Goal: Task Accomplishment & Management: Manage account settings

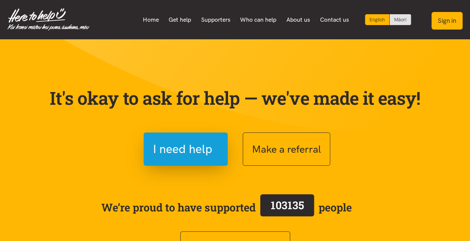
click at [447, 21] on button "Sign in" at bounding box center [447, 21] width 31 height 18
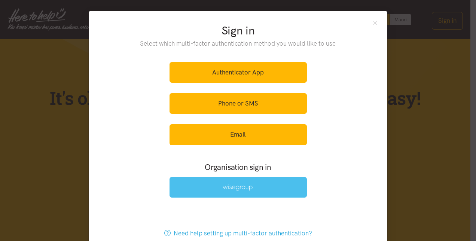
click at [217, 183] on link at bounding box center [237, 187] width 137 height 21
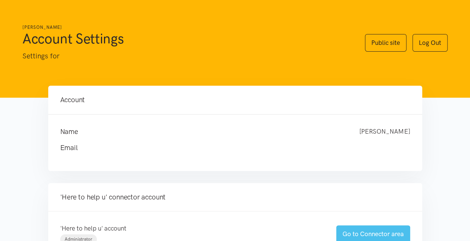
click at [361, 230] on link "Go to Connector area" at bounding box center [373, 234] width 74 height 18
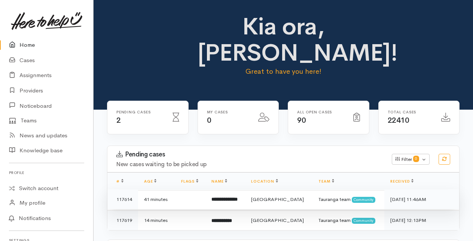
click at [229, 197] on b "**********" at bounding box center [224, 199] width 26 height 5
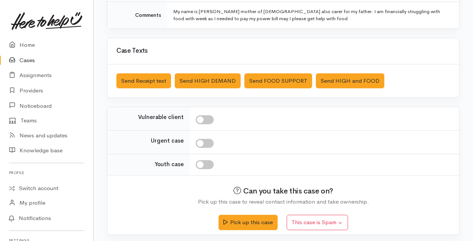
scroll to position [189, 0]
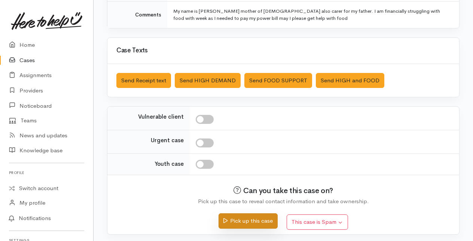
click at [240, 221] on button "Pick up this case" at bounding box center [247, 220] width 59 height 15
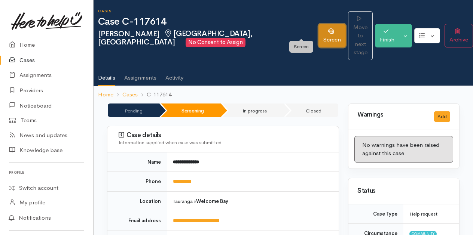
click at [318, 26] on link "Screen" at bounding box center [331, 36] width 27 height 24
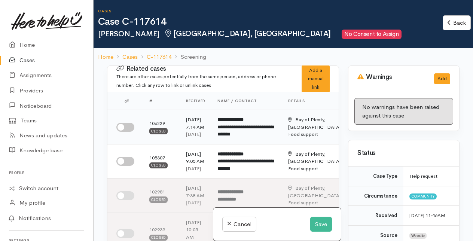
click at [123, 132] on input "checkbox" at bounding box center [125, 127] width 18 height 9
checkbox input "true"
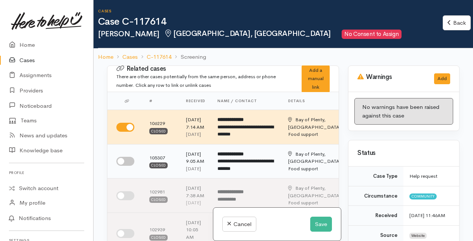
click at [129, 166] on input "checkbox" at bounding box center [125, 161] width 18 height 9
checkbox input "true"
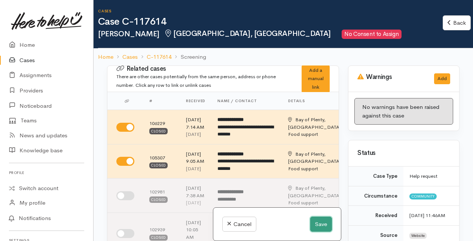
click at [317, 225] on button "Save" at bounding box center [321, 224] width 22 height 15
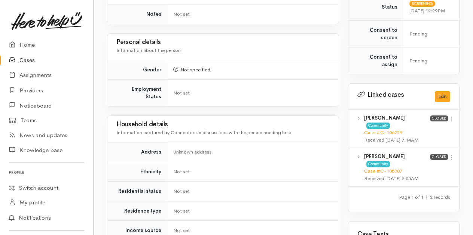
scroll to position [337, 0]
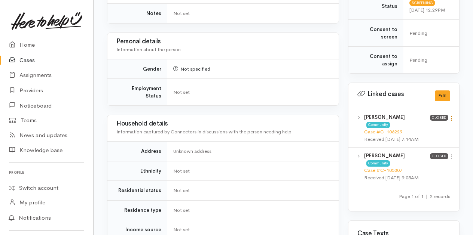
click at [453, 115] on icon at bounding box center [451, 118] width 6 height 6
click at [412, 127] on link "View case" at bounding box center [424, 133] width 59 height 12
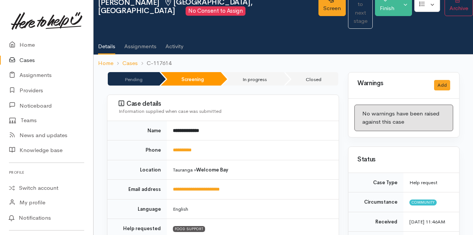
scroll to position [0, 0]
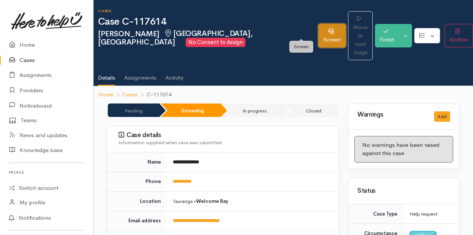
click at [318, 27] on link "Screen" at bounding box center [331, 36] width 27 height 24
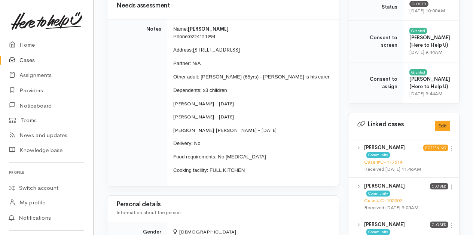
scroll to position [262, 0]
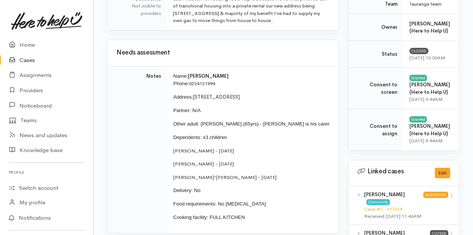
click at [174, 73] on p "Name: Atareta Watson Phone: 0224121994" at bounding box center [251, 80] width 156 height 15
drag, startPoint x: 173, startPoint y: 75, endPoint x: 268, endPoint y: 217, distance: 170.8
click at [268, 217] on td "Name: Atareta Watson Phone: 0224121994 Address: 52A Meander Drive, Welcome Bay …" at bounding box center [252, 149] width 171 height 167
copy td "Name: Atareta Watson Phone: 0224121994 Address: 52A Meander Drive, Welcome Bay …"
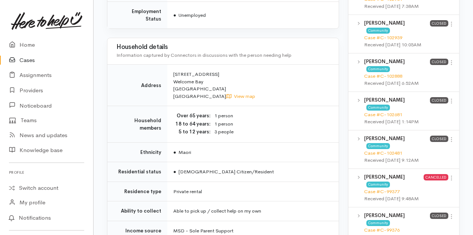
scroll to position [561, 0]
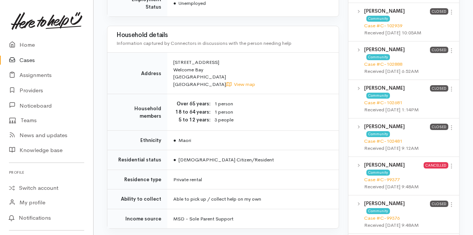
click at [259, 179] on td "Private rental" at bounding box center [252, 180] width 171 height 20
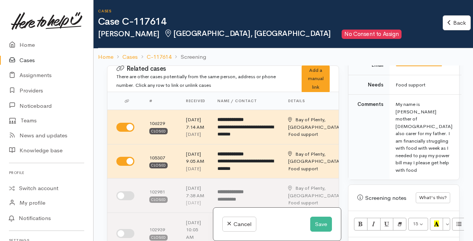
scroll to position [486, 0]
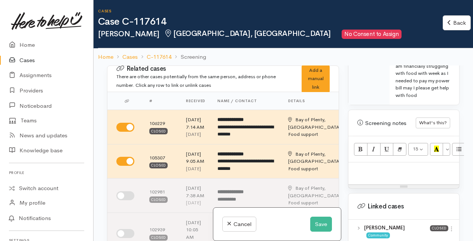
click at [369, 166] on p at bounding box center [403, 170] width 103 height 9
paste div
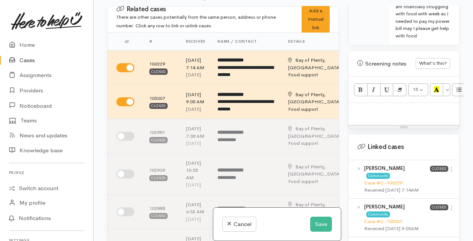
scroll to position [498, 0]
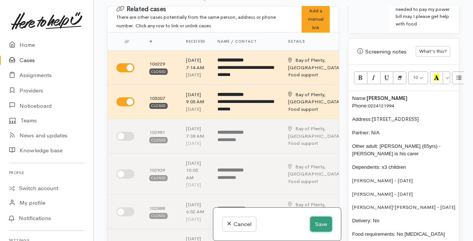
click at [322, 225] on button "Save" at bounding box center [321, 224] width 22 height 15
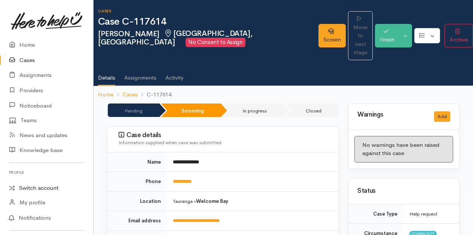
click at [40, 188] on link "Switch account" at bounding box center [46, 188] width 93 height 15
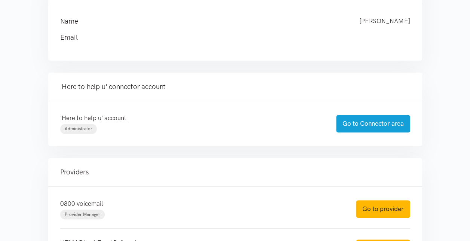
scroll to position [150, 0]
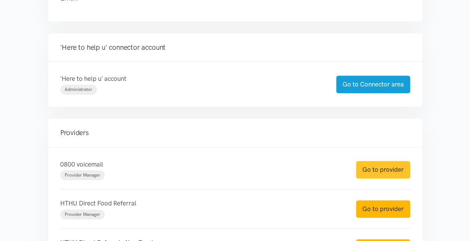
click at [373, 170] on link "Go to provider" at bounding box center [383, 170] width 54 height 18
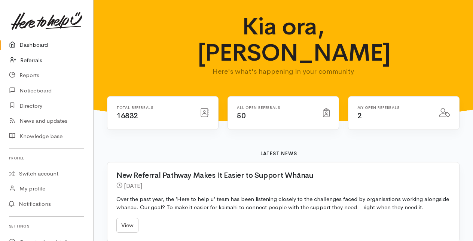
click at [30, 58] on link "Referrals" at bounding box center [46, 60] width 93 height 15
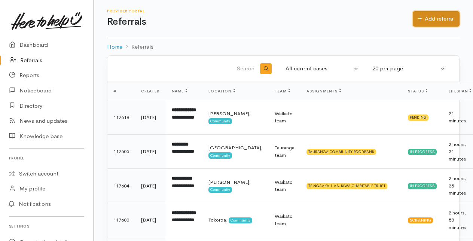
click at [429, 15] on link "Add referral" at bounding box center [435, 18] width 47 height 15
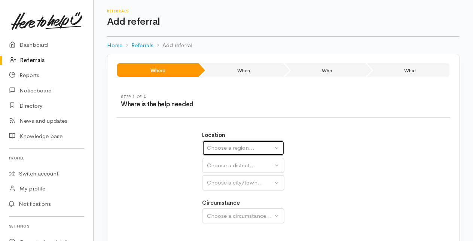
click at [250, 147] on div "Choose a region..." at bounding box center [240, 148] width 66 height 9
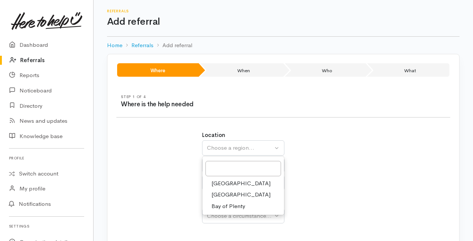
click at [222, 206] on span "Bay of Plenty" at bounding box center [228, 206] width 34 height 9
select select "4"
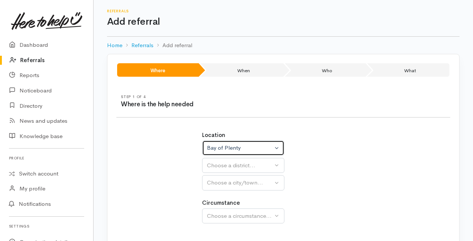
select select
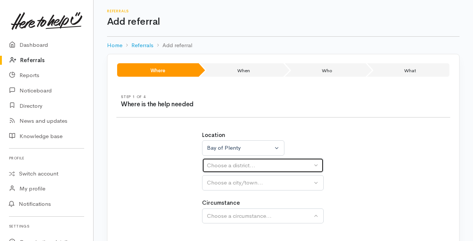
click at [224, 167] on div "Choose a district..." at bounding box center [259, 165] width 105 height 9
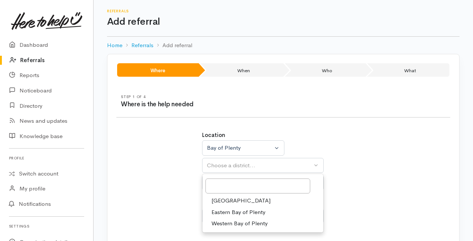
click at [224, 200] on span "[GEOGRAPHIC_DATA]" at bounding box center [240, 200] width 59 height 9
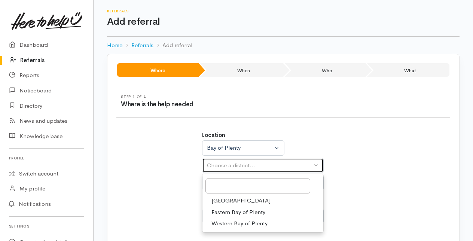
select select "6"
select select
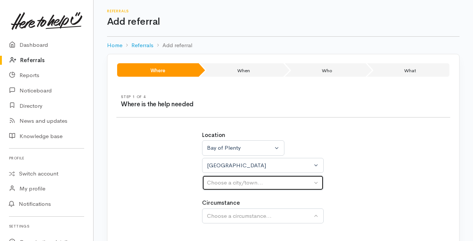
click at [227, 183] on div "Choose a city/town..." at bounding box center [259, 182] width 105 height 9
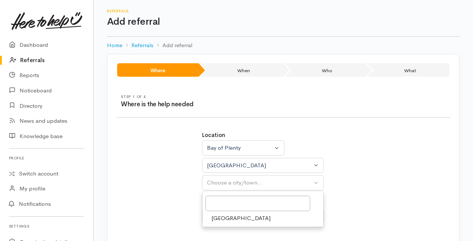
click at [225, 215] on span "[GEOGRAPHIC_DATA]" at bounding box center [240, 218] width 59 height 9
select select "4"
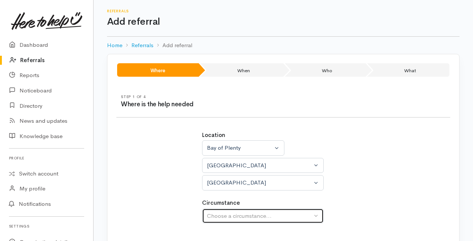
click at [227, 215] on div "Choose a circumstance..." at bounding box center [259, 216] width 105 height 9
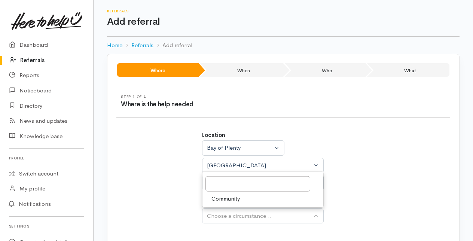
click at [225, 198] on span "Community" at bounding box center [225, 198] width 28 height 9
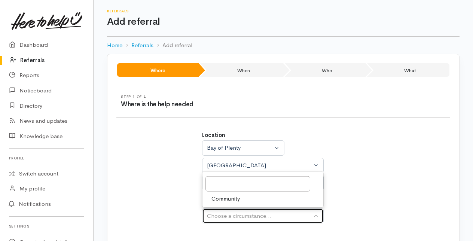
select select "2"
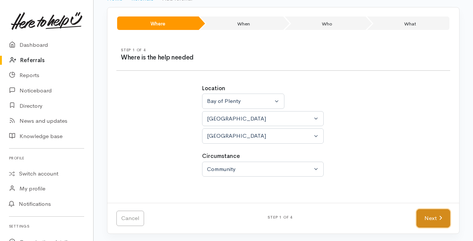
click at [438, 212] on link "Next" at bounding box center [433, 218] width 34 height 18
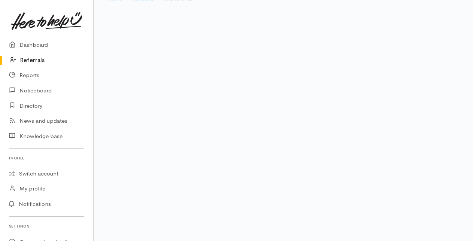
scroll to position [15, 0]
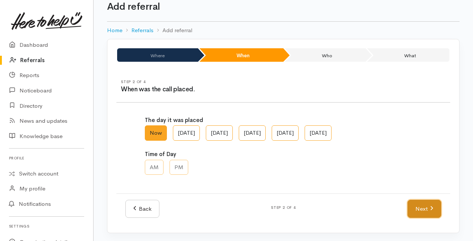
click at [426, 206] on link "Next" at bounding box center [424, 209] width 34 height 18
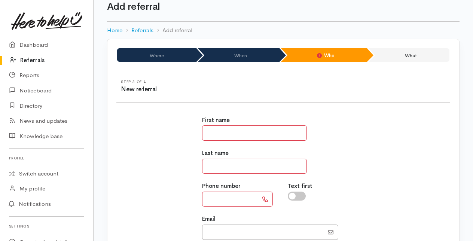
click at [215, 134] on input "text" at bounding box center [254, 132] width 105 height 15
type input "*"
type input "****"
click at [220, 167] on input "text" at bounding box center [254, 166] width 105 height 15
type input "******"
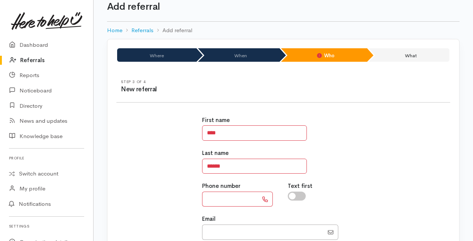
click at [208, 201] on input "text" at bounding box center [230, 198] width 56 height 15
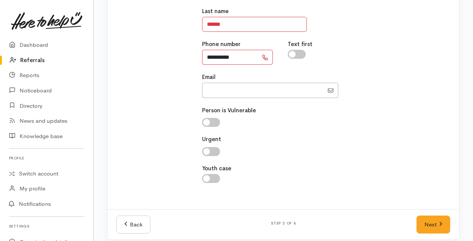
scroll to position [163, 0]
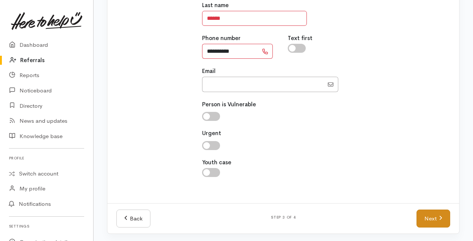
type input "**********"
click at [439, 216] on icon at bounding box center [440, 218] width 3 height 6
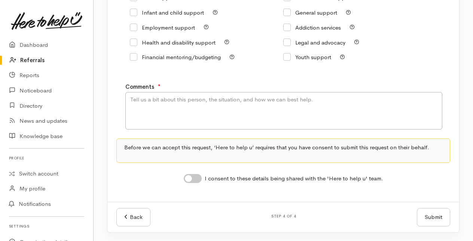
scroll to position [75, 0]
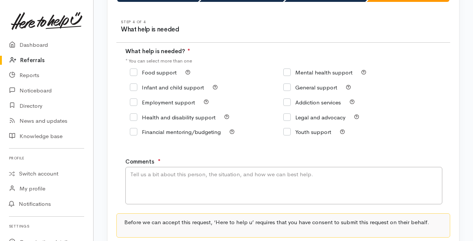
click at [134, 70] on input "Food support" at bounding box center [153, 73] width 47 height 6
checkbox input "true"
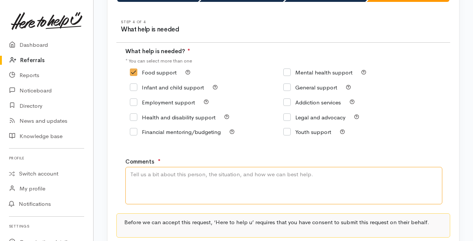
click at [159, 189] on textarea "Comments" at bounding box center [283, 185] width 317 height 37
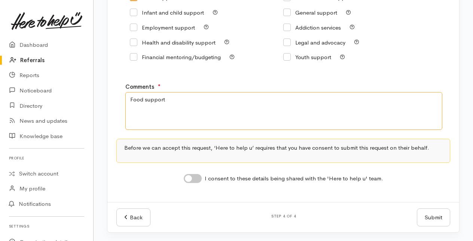
scroll to position [150, 0]
type textarea "Food support"
click at [186, 178] on input "I consent to these details being shared with the 'Here to help u' team." at bounding box center [193, 178] width 18 height 9
checkbox input "true"
click at [426, 217] on button "Submit" at bounding box center [433, 217] width 33 height 18
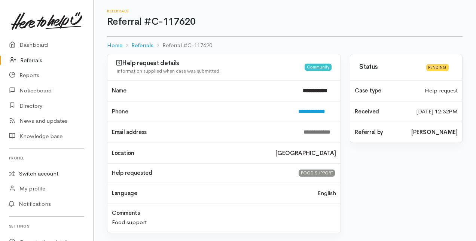
click at [42, 172] on link "Switch account" at bounding box center [46, 173] width 93 height 15
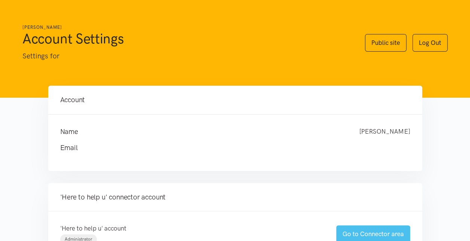
click at [353, 233] on link "Go to Connector area" at bounding box center [373, 234] width 74 height 18
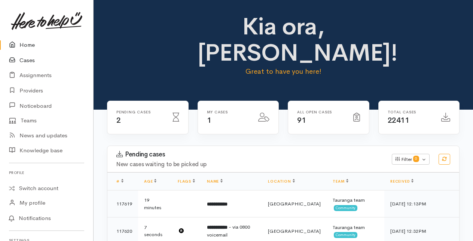
click at [33, 60] on link "Cases" at bounding box center [46, 60] width 93 height 15
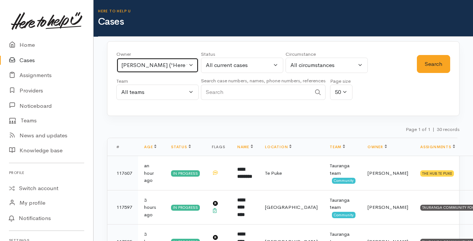
click at [191, 65] on button "[PERSON_NAME] ('Here to help u')" at bounding box center [157, 65] width 82 height 15
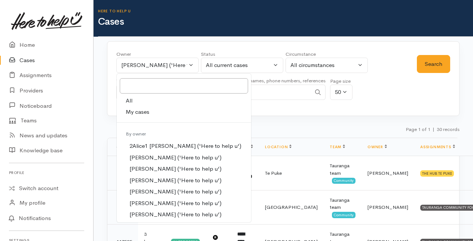
click at [136, 110] on span "My cases" at bounding box center [138, 112] width 24 height 9
select select "205"
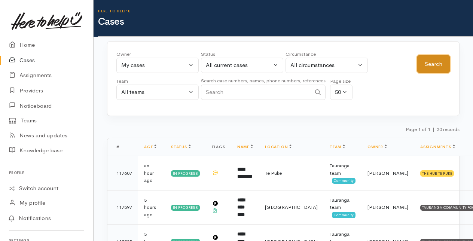
click at [437, 65] on button "Search" at bounding box center [433, 64] width 33 height 18
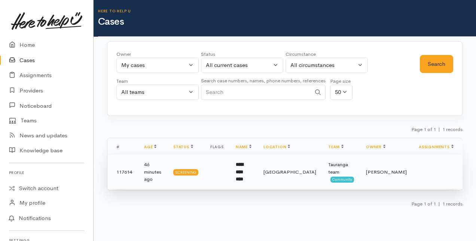
click at [248, 167] on td "**********" at bounding box center [244, 172] width 28 height 34
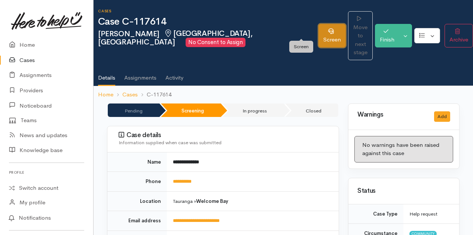
click at [318, 30] on link "Screen" at bounding box center [331, 36] width 27 height 24
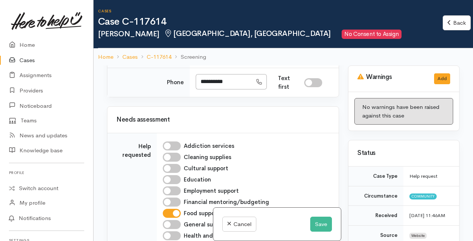
scroll to position [598, 0]
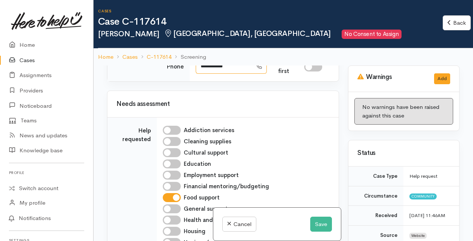
drag, startPoint x: 199, startPoint y: 163, endPoint x: 240, endPoint y: 165, distance: 40.4
click at [240, 74] on input "**********" at bounding box center [224, 65] width 56 height 15
click at [268, 12] on button "Not specified" at bounding box center [237, 3] width 82 height 15
click at [220, 48] on span "[DEMOGRAPHIC_DATA]" at bounding box center [243, 44] width 64 height 9
select select "[DEMOGRAPHIC_DATA]"
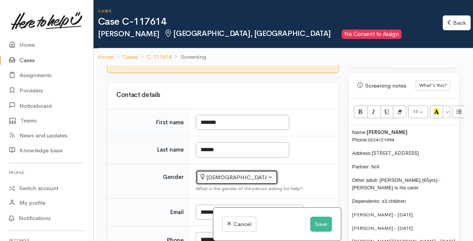
scroll to position [449, 0]
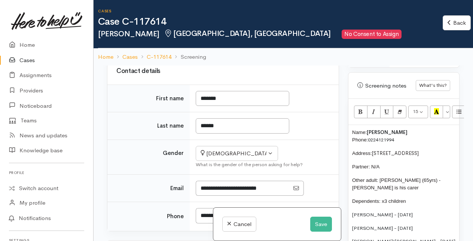
click at [193, 29] on input "I have been given consent to capture screening information" at bounding box center [195, 24] width 18 height 9
checkbox input "true"
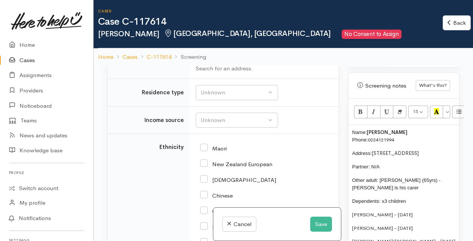
scroll to position [1239, 0]
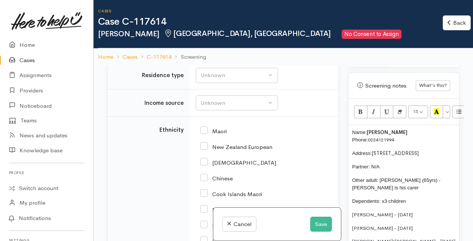
click at [215, 47] on input "text" at bounding box center [263, 39] width 134 height 15
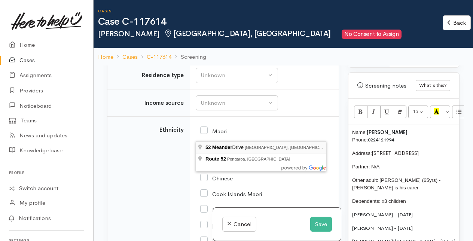
type input "52 Meander Drive, Welcome Bay, Tauranga, New Zealand"
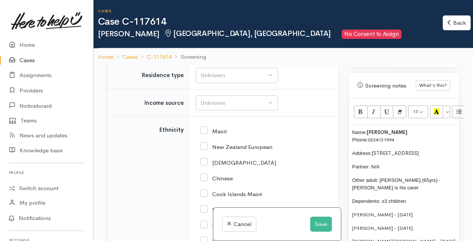
click at [405, 133] on p "Name: Atareta Watson Phone: 0224121994" at bounding box center [403, 136] width 103 height 15
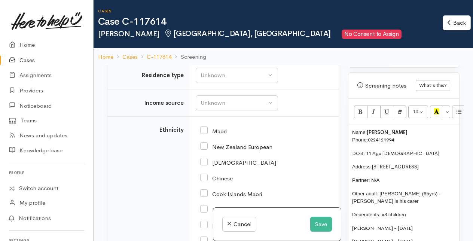
click at [379, 150] on p "DOB: 11 Agu 1994" at bounding box center [403, 153] width 103 height 7
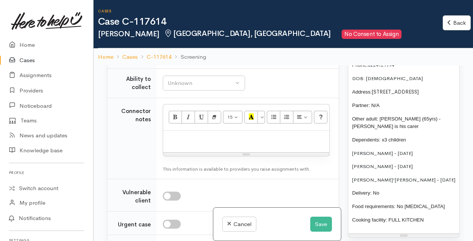
scroll to position [940, 0]
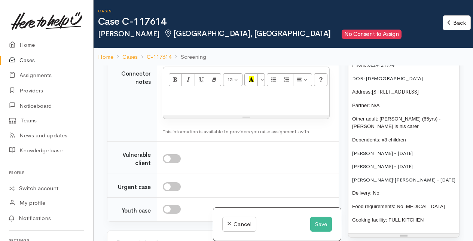
click at [181, 22] on div "Unknown" at bounding box center [201, 17] width 66 height 9
click at [182, 93] on link "No" at bounding box center [204, 87] width 82 height 12
select select "1"
click at [187, 50] on div "Unknown" at bounding box center [201, 46] width 66 height 9
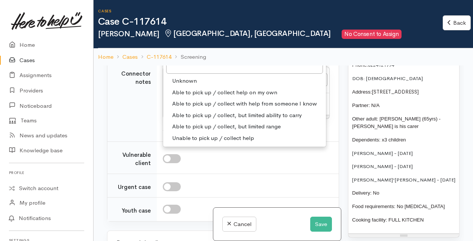
click at [179, 97] on span "Able to pick up / collect help on my own" at bounding box center [224, 92] width 105 height 9
select select "2"
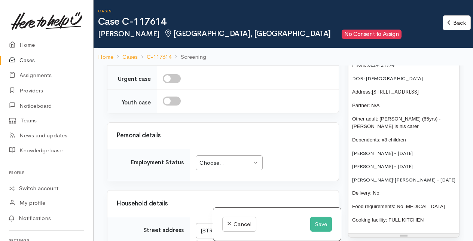
scroll to position [1089, 0]
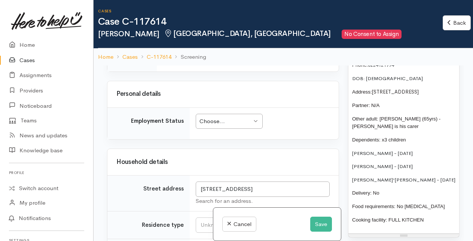
click at [427, 216] on p "Cooking facility: FULL KITCHEN" at bounding box center [403, 219] width 103 height 7
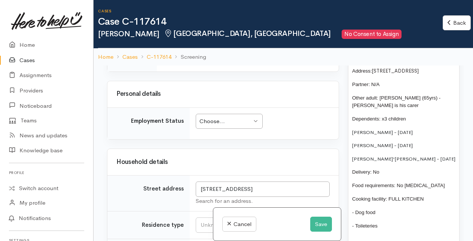
scroll to position [636, 0]
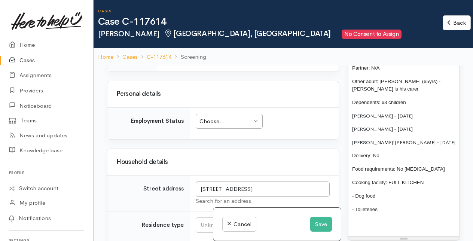
click at [386, 206] on p "- Toileteries" at bounding box center [403, 209] width 103 height 7
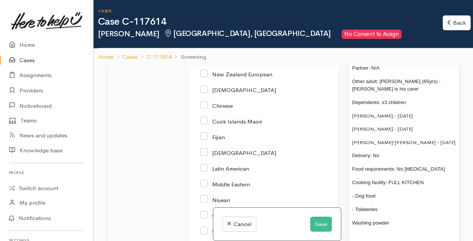
scroll to position [1314, 0]
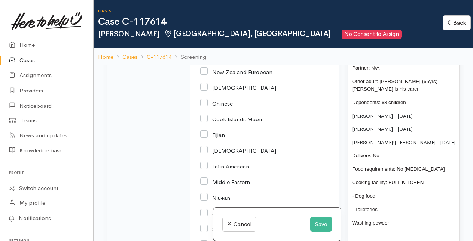
click at [242, 5] on div "Unknown" at bounding box center [233, 0] width 66 height 9
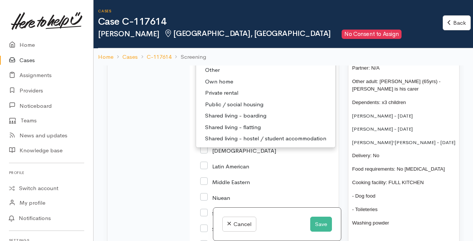
click at [221, 97] on span "Private rental" at bounding box center [221, 93] width 33 height 9
select select "2"
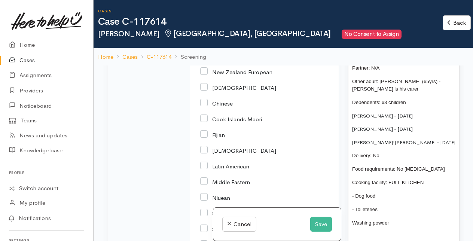
click at [202, 59] on input "Maori" at bounding box center [213, 55] width 27 height 7
checkbox input "true"
click at [228, 33] on div "Unknown" at bounding box center [233, 28] width 66 height 9
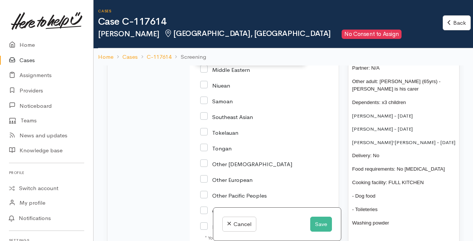
scroll to position [0, 0]
click at [234, 37] on link "MSD - Other" at bounding box center [250, 31] width 109 height 12
select select "6"
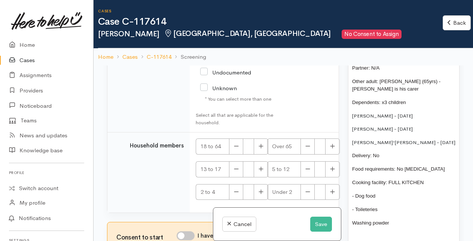
scroll to position [1735, 0]
click at [201, 44] on input "[DEMOGRAPHIC_DATA] Citizen/Resident" at bounding box center [238, 37] width 76 height 12
checkbox input "true"
click at [258, 148] on icon "button" at bounding box center [260, 146] width 5 height 6
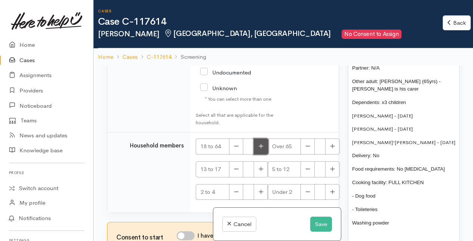
type input "1"
click at [331, 149] on icon "button" at bounding box center [332, 146] width 5 height 6
type input "1"
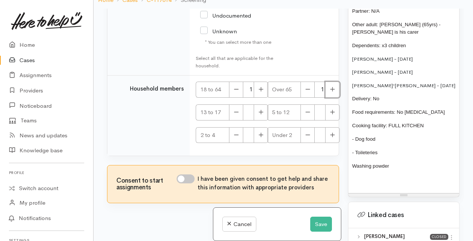
scroll to position [65, 0]
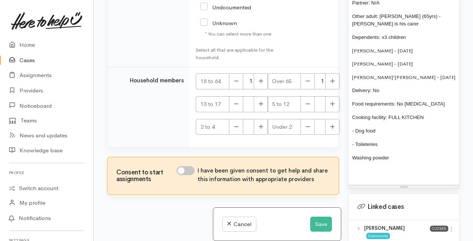
click at [363, 141] on span "- Toileteries" at bounding box center [364, 144] width 25 height 6
click at [352, 155] on span "Washing powder" at bounding box center [370, 158] width 37 height 6
click at [413, 154] on p "- Washing powder" at bounding box center [403, 157] width 103 height 7
click at [181, 168] on input "I have been given consent to get help and share this information with appropria…" at bounding box center [186, 170] width 18 height 9
checkbox input "true"
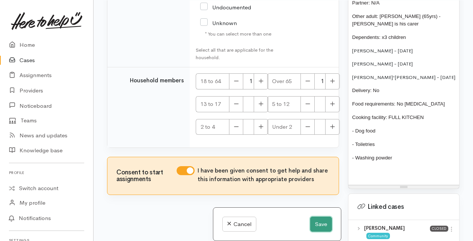
click at [322, 224] on button "Save" at bounding box center [321, 224] width 22 height 15
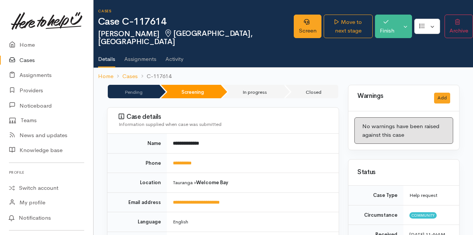
click at [246, 183] on td "[GEOGRAPHIC_DATA] » Welcome Bay" at bounding box center [253, 183] width 172 height 20
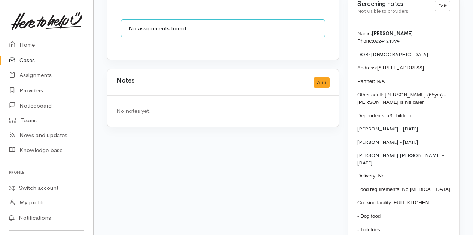
scroll to position [673, 0]
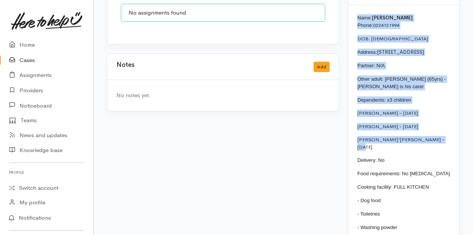
drag, startPoint x: 357, startPoint y: 28, endPoint x: 442, endPoint y: 162, distance: 158.7
click at [442, 162] on div "Name: [PERSON_NAME] Phone: [PHONE_NUMBER] DOB: [DEMOGRAPHIC_DATA] Address: [STR…" at bounding box center [403, 132] width 111 height 255
copy div "Name: [PERSON_NAME] Phone: [PHONE_NUMBER] DOB: [DEMOGRAPHIC_DATA] Address: [STR…"
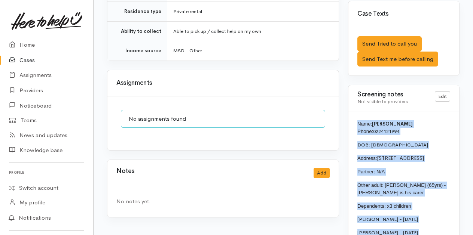
scroll to position [561, 0]
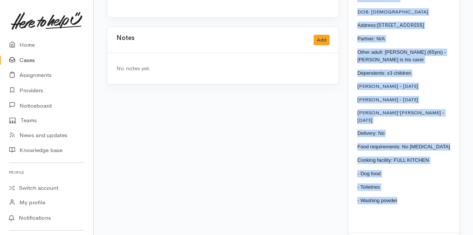
scroll to position [731, 0]
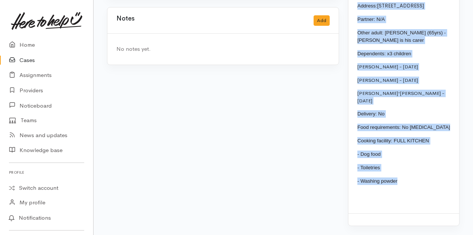
drag, startPoint x: 357, startPoint y: 139, endPoint x: 407, endPoint y: 194, distance: 74.1
click at [407, 194] on div "Name: [PERSON_NAME] Phone: [PHONE_NUMBER] DOB: [DEMOGRAPHIC_DATA] Address: [STR…" at bounding box center [403, 86] width 111 height 255
drag, startPoint x: 407, startPoint y: 194, endPoint x: 371, endPoint y: 99, distance: 102.4
copy div "Name: [PERSON_NAME] Phone: [PHONE_NUMBER] DOB: [DEMOGRAPHIC_DATA] Address: [STR…"
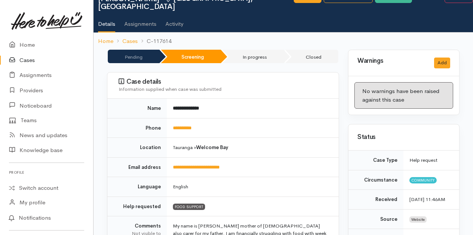
scroll to position [0, 0]
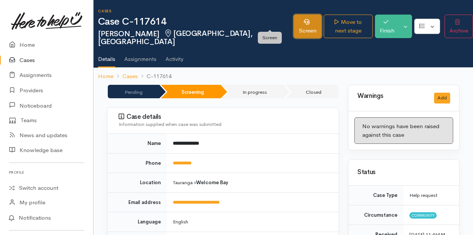
click at [294, 19] on link "Screen" at bounding box center [308, 27] width 28 height 24
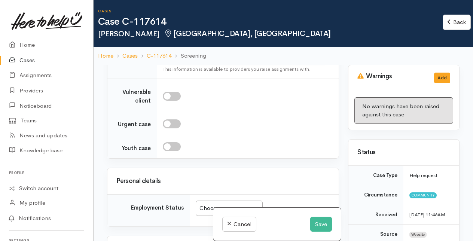
scroll to position [1010, 0]
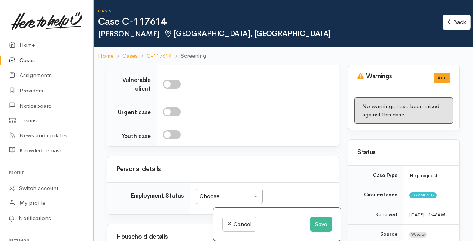
click at [190, 31] on p at bounding box center [246, 26] width 159 height 9
paste div
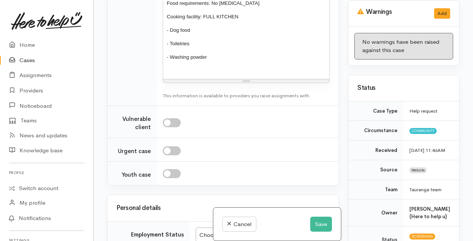
scroll to position [1121, 0]
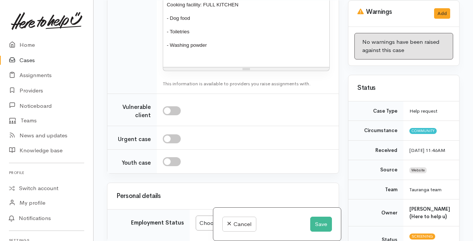
click at [246, 9] on p "Cooking facility: FULL KITCHEN" at bounding box center [246, 4] width 159 height 7
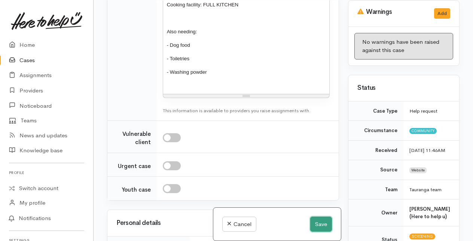
click at [317, 226] on button "Save" at bounding box center [321, 224] width 22 height 15
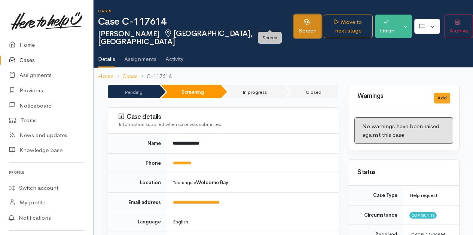
click at [294, 21] on link "Screen" at bounding box center [308, 27] width 28 height 24
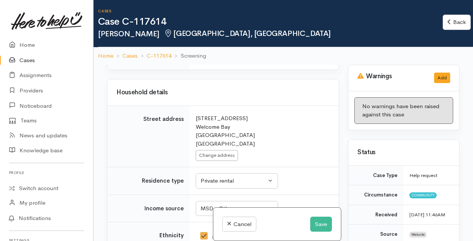
scroll to position [1421, 0]
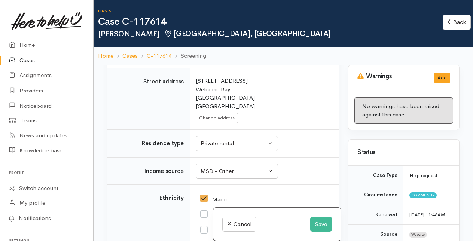
click at [244, 19] on div "Choose..." at bounding box center [225, 14] width 52 height 9
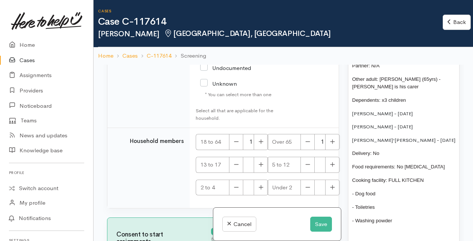
scroll to position [673, 0]
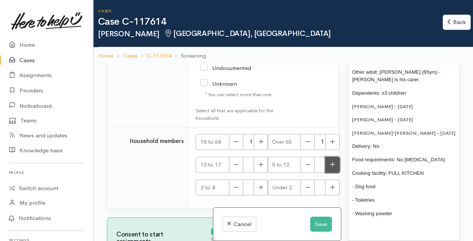
click at [332, 165] on icon "button" at bounding box center [332, 164] width 4 height 4
click at [330, 165] on icon "button" at bounding box center [332, 165] width 5 height 6
type input "3"
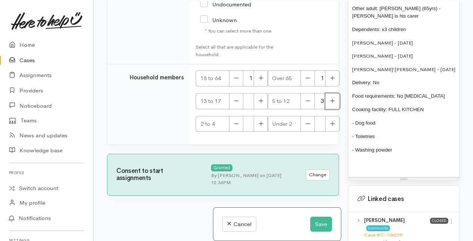
scroll to position [64, 0]
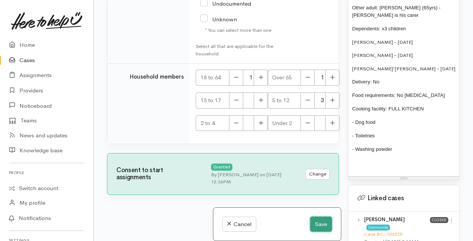
click at [318, 227] on button "Save" at bounding box center [321, 224] width 22 height 15
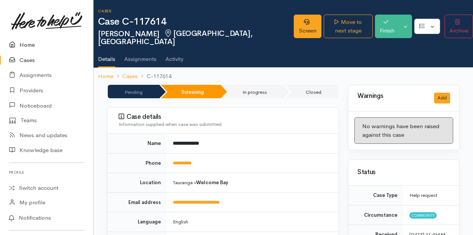
click at [24, 45] on link "Home" at bounding box center [46, 44] width 93 height 15
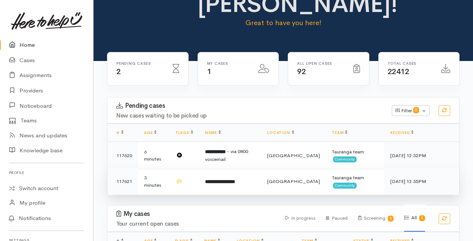
scroll to position [37, 0]
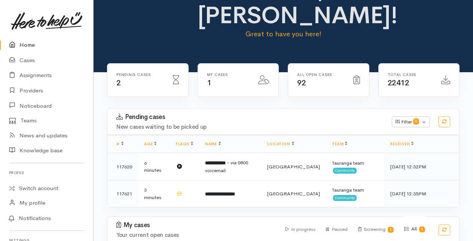
click at [27, 46] on link "Home" at bounding box center [46, 44] width 93 height 15
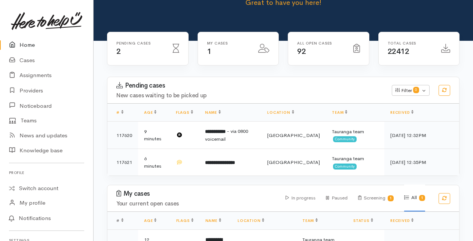
scroll to position [75, 0]
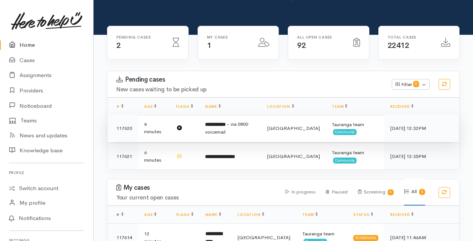
click at [222, 128] on span "- via 0800 voicemail" at bounding box center [226, 128] width 43 height 14
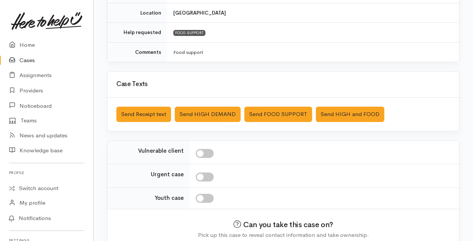
scroll to position [221, 0]
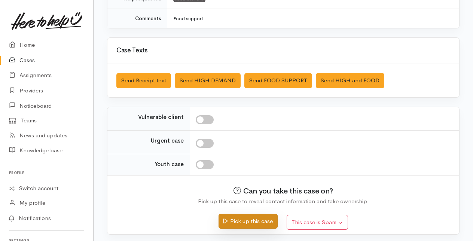
click at [240, 215] on button "Pick up this case" at bounding box center [247, 221] width 59 height 15
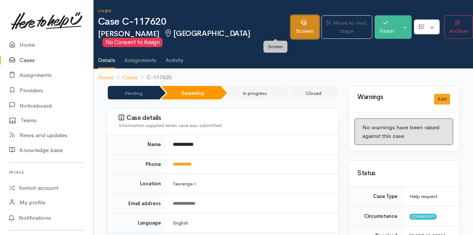
click at [291, 26] on link "Screen" at bounding box center [305, 27] width 28 height 24
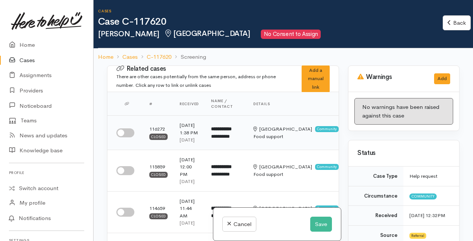
click at [126, 137] on input "checkbox" at bounding box center [125, 132] width 18 height 9
checkbox input "true"
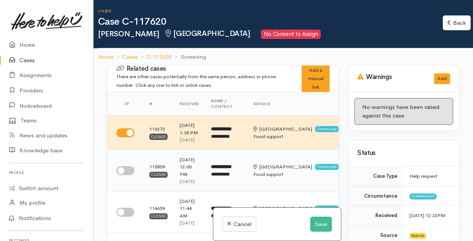
click at [125, 175] on input "checkbox" at bounding box center [125, 170] width 18 height 9
checkbox input "true"
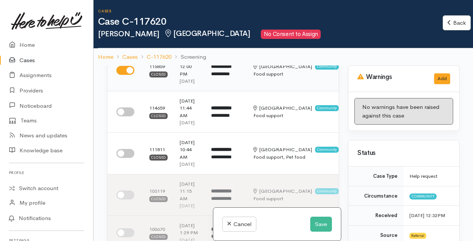
scroll to position [112, 0]
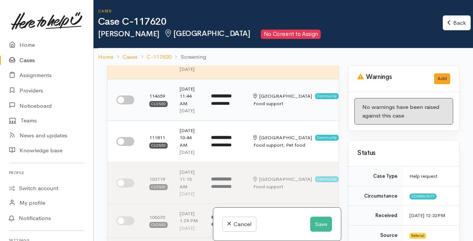
click at [128, 104] on input "checkbox" at bounding box center [125, 99] width 18 height 9
checkbox input "true"
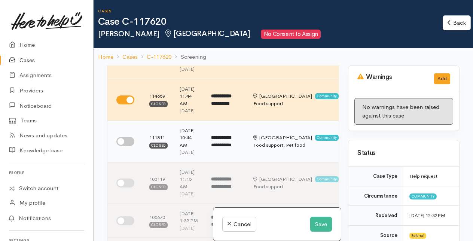
click at [127, 146] on input "checkbox" at bounding box center [125, 141] width 18 height 9
checkbox input "true"
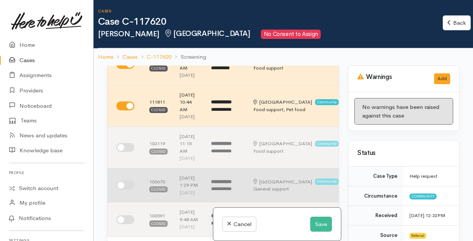
scroll to position [224, 0]
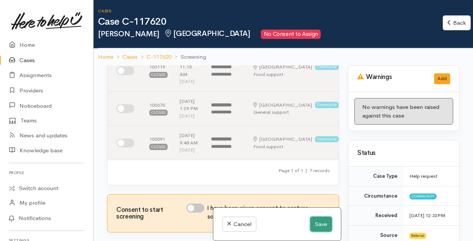
click at [314, 223] on button "Save" at bounding box center [321, 224] width 22 height 15
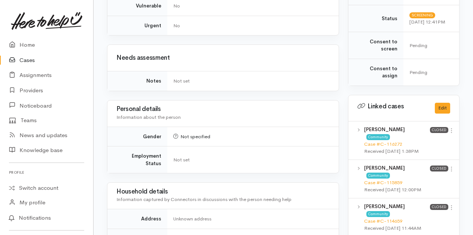
scroll to position [337, 0]
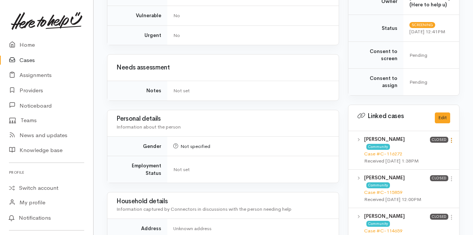
click at [450, 138] on icon at bounding box center [451, 140] width 6 height 6
click at [414, 153] on link "View case" at bounding box center [424, 155] width 59 height 12
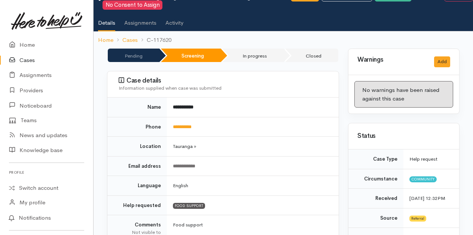
scroll to position [0, 0]
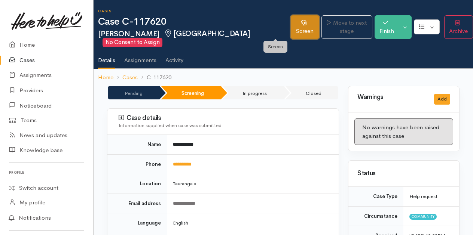
click at [291, 28] on link "Screen" at bounding box center [305, 27] width 28 height 24
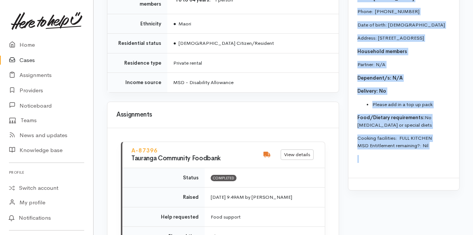
scroll to position [871, 0]
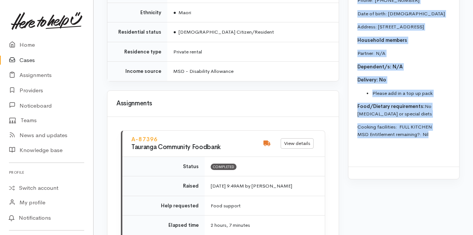
drag, startPoint x: 358, startPoint y: 105, endPoint x: 437, endPoint y: 174, distance: 104.2
click at [437, 152] on div "[PERSON_NAME] is not able to get more support with food until September he has …" at bounding box center [403, 14] width 93 height 275
copy div "Name: [PERSON_NAME] Phone:  [PHONE_NUMBER] Date of birth: [DEMOGRAPHIC_DATA] Ad…"
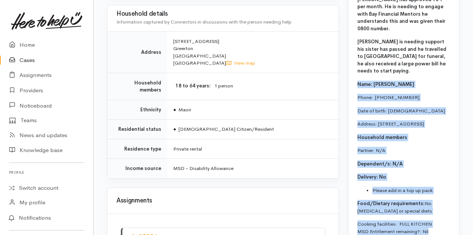
scroll to position [758, 0]
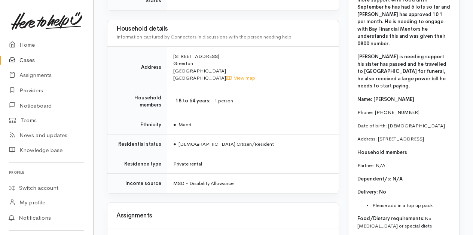
click at [325, 174] on td "MSD - Disability Allowance" at bounding box center [252, 183] width 171 height 19
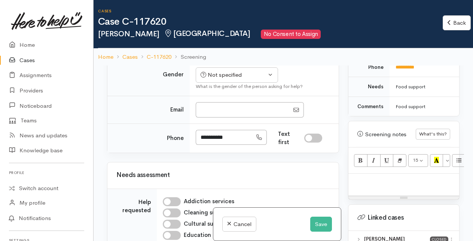
scroll to position [427, 0]
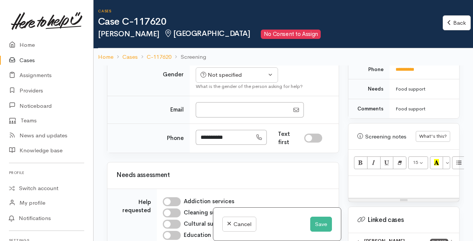
click at [359, 188] on p at bounding box center [403, 183] width 103 height 9
paste div
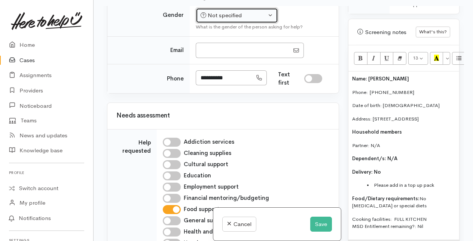
click at [254, 20] on div "Not specified" at bounding box center [233, 15] width 66 height 9
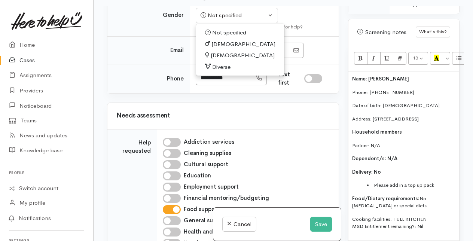
click at [220, 49] on span "[DEMOGRAPHIC_DATA]" at bounding box center [243, 44] width 64 height 9
select select "[DEMOGRAPHIC_DATA]"
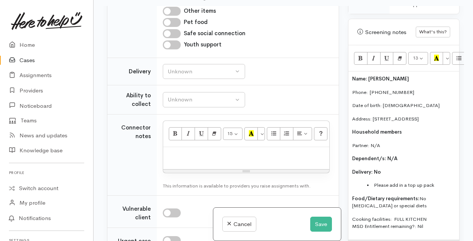
scroll to position [823, 0]
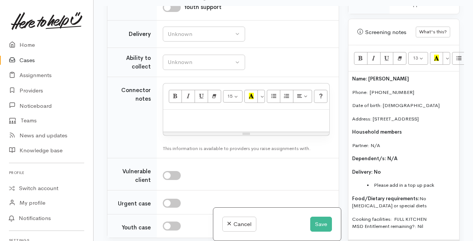
click at [434, 189] on li "Please add in a top up pack" at bounding box center [411, 184] width 88 height 7
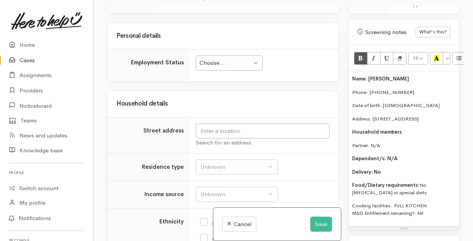
scroll to position [1084, 0]
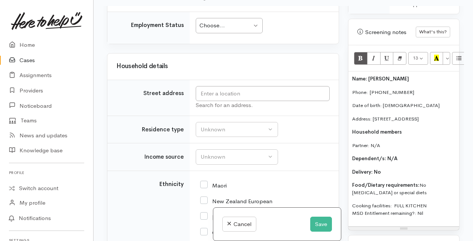
click at [244, 30] on div "Choose..." at bounding box center [225, 25] width 52 height 9
click at [324, 224] on button "Save" at bounding box center [321, 224] width 22 height 15
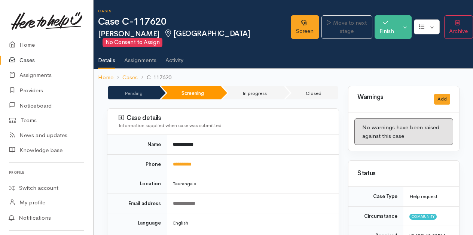
click at [33, 60] on link "Cases" at bounding box center [46, 60] width 93 height 15
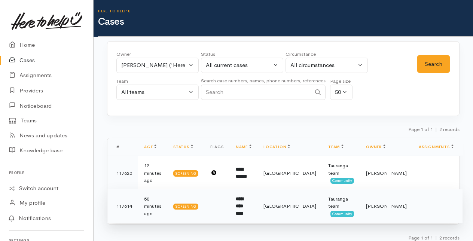
click at [243, 206] on b "**********" at bounding box center [239, 205] width 7 height 19
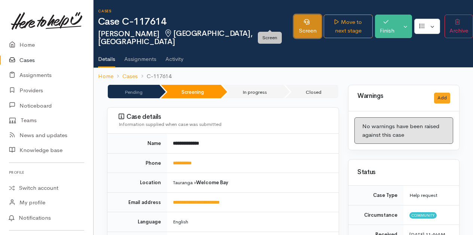
click at [294, 19] on link "Screen" at bounding box center [308, 27] width 28 height 24
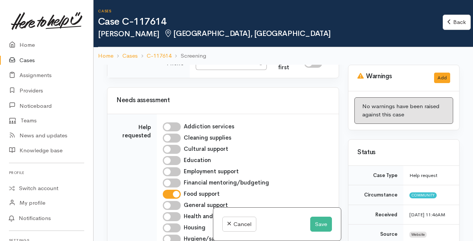
scroll to position [598, 0]
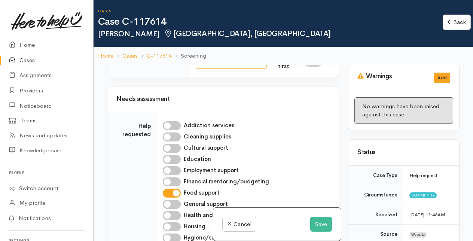
drag, startPoint x: 200, startPoint y: 163, endPoint x: 237, endPoint y: 165, distance: 37.5
click at [237, 69] on input "**********" at bounding box center [224, 61] width 56 height 15
click at [236, 69] on input "**********" at bounding box center [224, 61] width 56 height 15
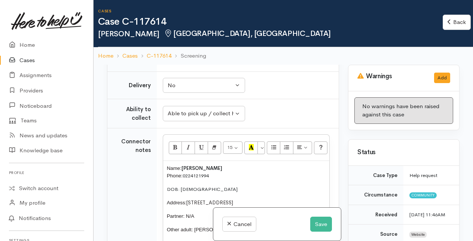
scroll to position [897, 0]
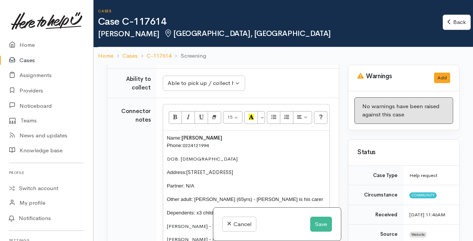
click at [171, 10] on input "Pet food" at bounding box center [172, 5] width 18 height 9
checkbox input "true"
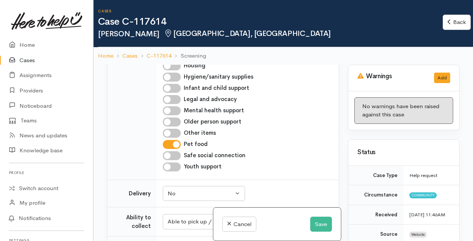
scroll to position [748, 0]
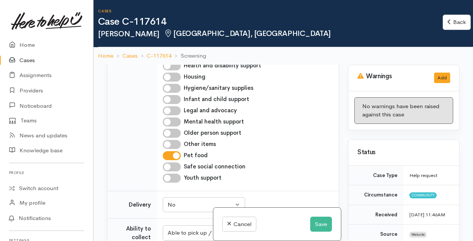
checkbox input "true"
click at [171, 93] on input "Hygiene/sanitary supplies" at bounding box center [172, 88] width 18 height 9
checkbox input "true"
click at [323, 224] on button "Save" at bounding box center [321, 224] width 22 height 15
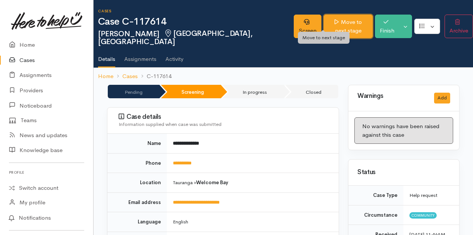
click at [323, 22] on link "Move to next stage" at bounding box center [347, 27] width 49 height 24
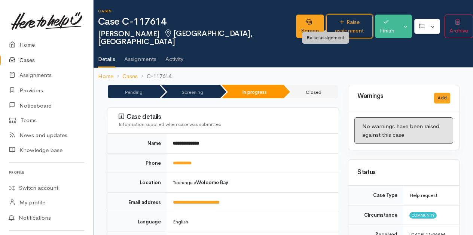
click at [326, 22] on link "Raise assignment" at bounding box center [349, 27] width 46 height 24
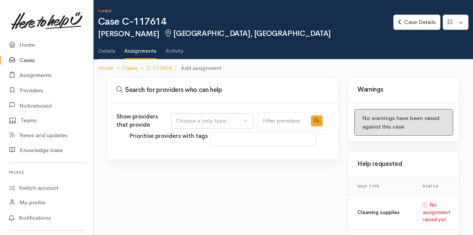
select select
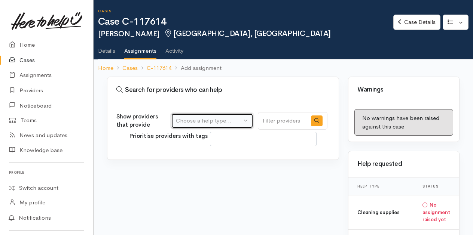
click at [218, 120] on div "Choose a help type..." at bounding box center [209, 121] width 66 height 9
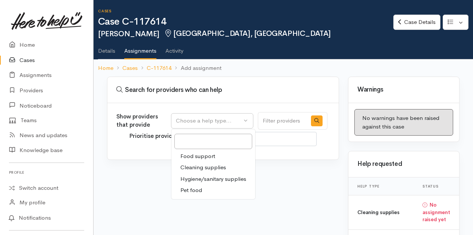
click at [194, 154] on span "Food support" at bounding box center [197, 156] width 35 height 9
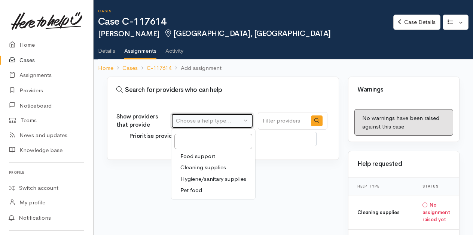
select select "3"
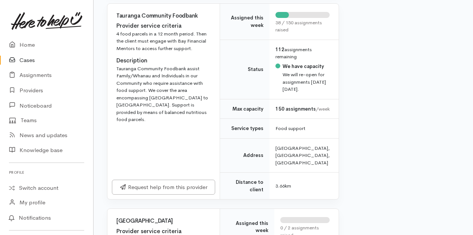
scroll to position [636, 0]
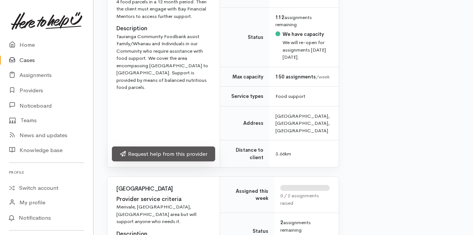
click at [157, 162] on link "Request help from this provider" at bounding box center [163, 154] width 103 height 15
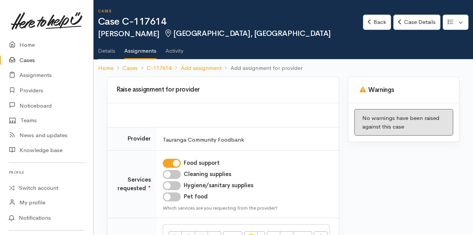
click at [176, 174] on input "Cleaning supplies" at bounding box center [172, 174] width 18 height 9
checkbox input "true"
click at [176, 185] on input "Hygiene/sanitary supplies" at bounding box center [172, 185] width 18 height 9
checkbox input "true"
click at [176, 193] on input "Pet food" at bounding box center [172, 197] width 18 height 9
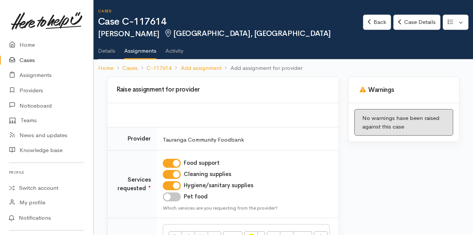
checkbox input "true"
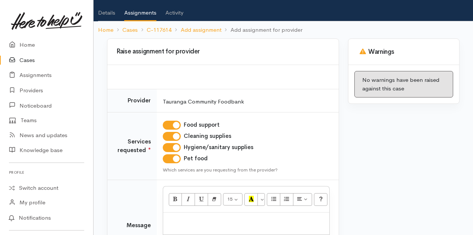
scroll to position [75, 0]
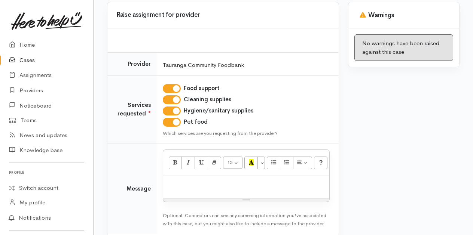
click at [195, 182] on p at bounding box center [246, 184] width 159 height 9
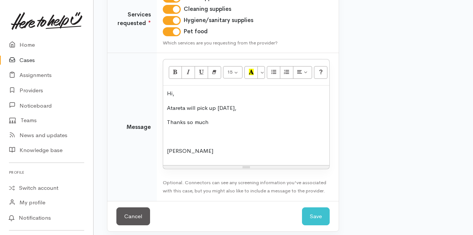
scroll to position [169, 0]
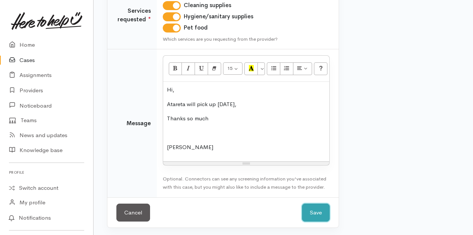
click at [322, 209] on button "Save" at bounding box center [316, 213] width 28 height 18
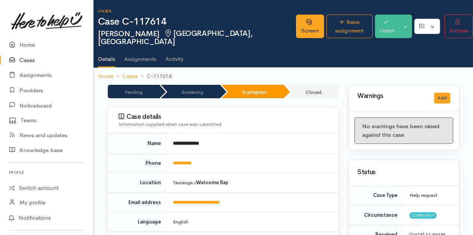
click at [28, 58] on link "Cases" at bounding box center [46, 60] width 93 height 15
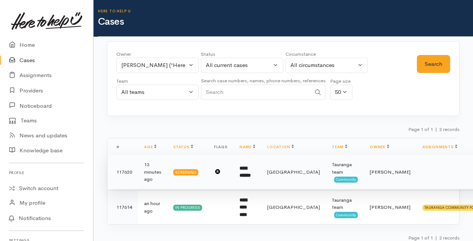
click at [251, 172] on b "**********" at bounding box center [244, 172] width 11 height 12
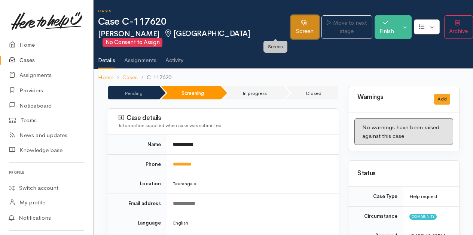
click at [291, 28] on link "Screen" at bounding box center [305, 27] width 28 height 24
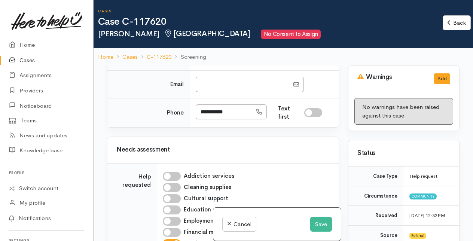
scroll to position [524, 0]
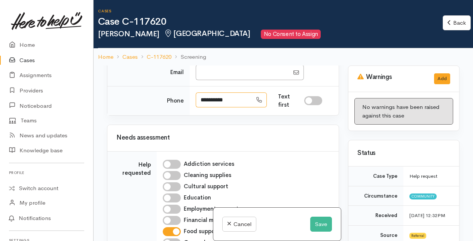
drag, startPoint x: 200, startPoint y: 168, endPoint x: 239, endPoint y: 167, distance: 38.9
click at [239, 108] on input "**********" at bounding box center [224, 99] width 56 height 15
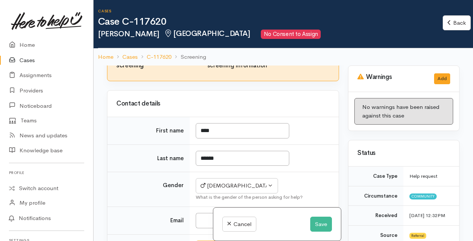
scroll to position [374, 0]
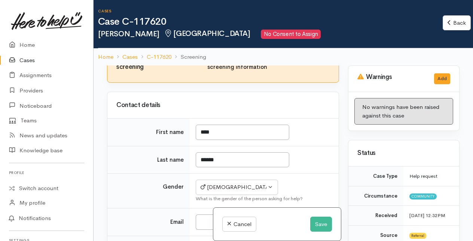
click at [197, 63] on input "I have been given consent to capture screening information" at bounding box center [195, 58] width 18 height 9
checkbox input "true"
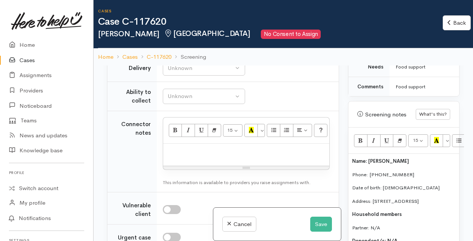
scroll to position [860, 0]
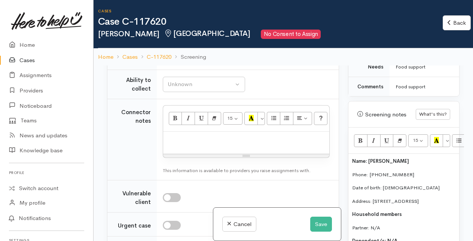
click at [215, 61] on div "Unknown" at bounding box center [201, 56] width 66 height 9
click at [190, 107] on span "Delivery needed" at bounding box center [192, 103] width 40 height 9
select select "3"
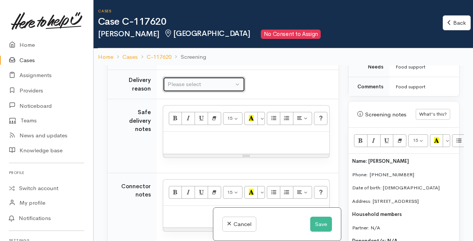
click at [201, 89] on div "Please select" at bounding box center [201, 84] width 66 height 9
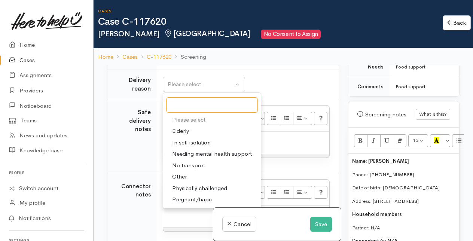
scroll to position [897, 0]
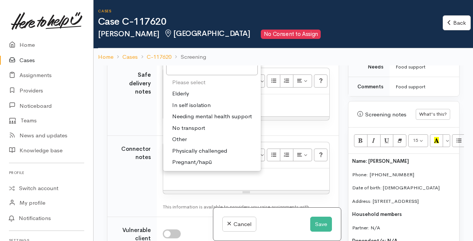
click at [196, 132] on span "No transport" at bounding box center [188, 128] width 33 height 9
select select "2"
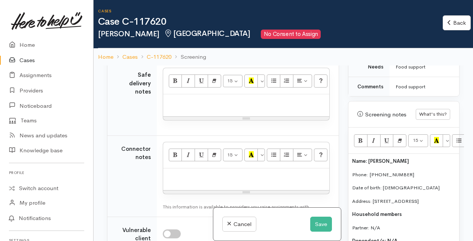
click at [186, 116] on div at bounding box center [246, 105] width 166 height 22
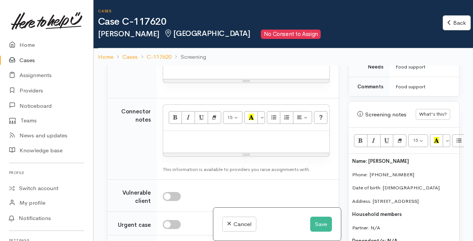
click at [174, 69] on p at bounding box center [246, 65] width 159 height 9
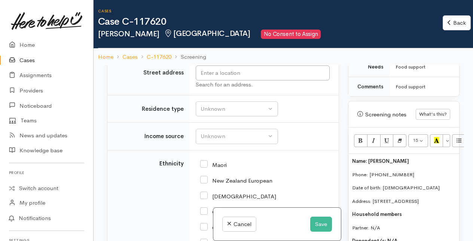
scroll to position [1271, 0]
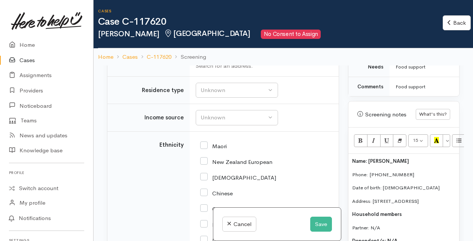
click at [205, 62] on input "text" at bounding box center [263, 54] width 134 height 15
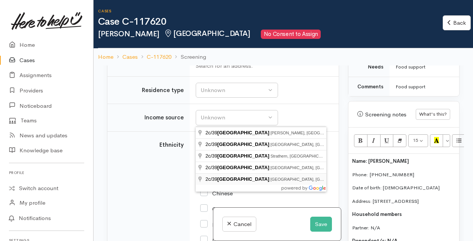
type input "2c/39 Maitland Street, Greerton, Tauranga, New Zealand"
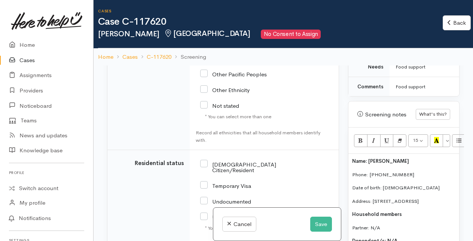
scroll to position [878, 0]
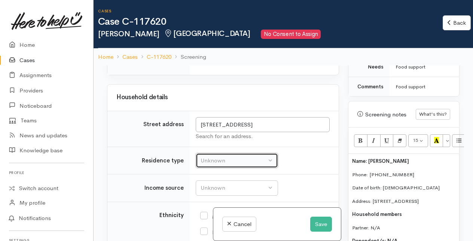
click at [221, 159] on button "Unknown" at bounding box center [237, 160] width 82 height 15
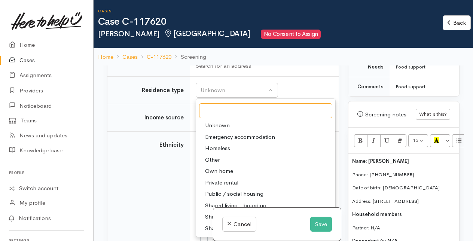
scroll to position [1346, 0]
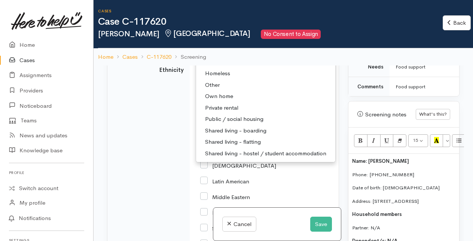
click at [215, 89] on span "Other" at bounding box center [212, 85] width 15 height 9
select select "8"
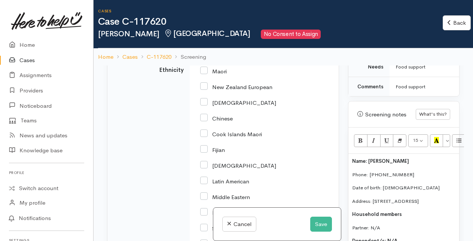
click at [213, 47] on div "Unknown" at bounding box center [233, 43] width 66 height 9
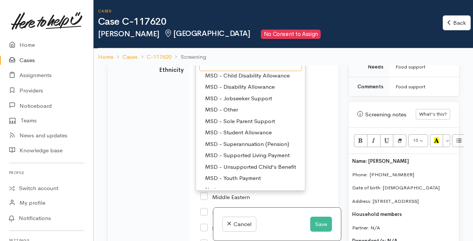
scroll to position [37, 0]
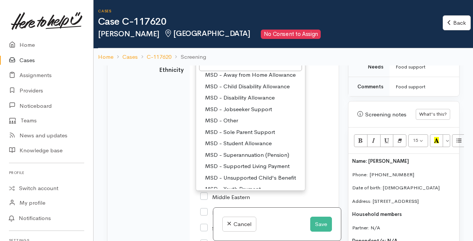
click at [242, 102] on span "MSD - Disability Allowance" at bounding box center [240, 97] width 70 height 9
select select "12"
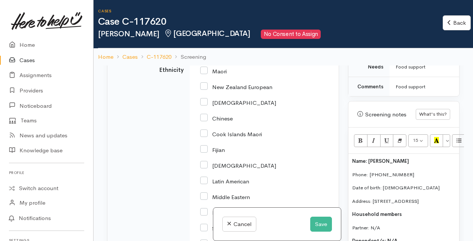
click at [205, 74] on input "Maori" at bounding box center [213, 70] width 27 height 7
checkbox input "true"
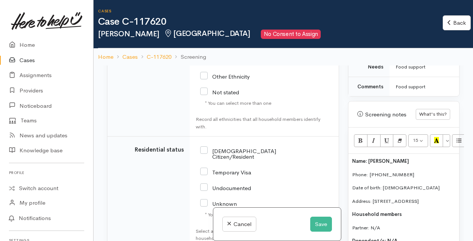
scroll to position [1683, 0]
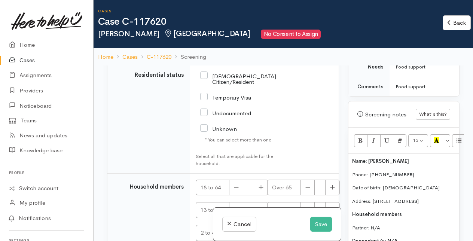
click at [203, 85] on input "NZ Citizen/Resident" at bounding box center [238, 78] width 76 height 12
checkbox input "true"
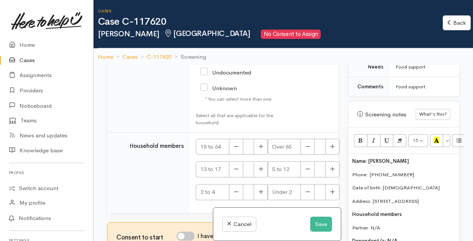
scroll to position [1780, 0]
click at [263, 147] on button "button" at bounding box center [261, 147] width 15 height 16
type input "1"
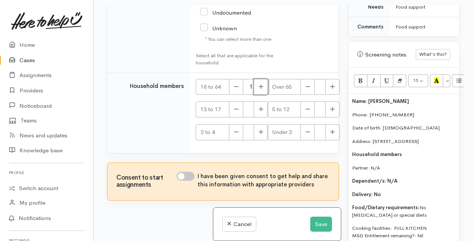
scroll to position [65, 0]
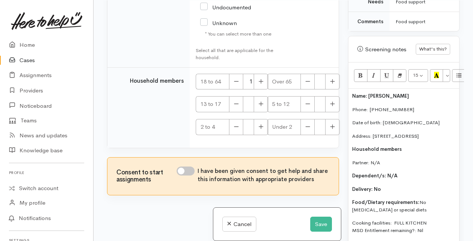
click at [188, 169] on input "I have been given consent to get help and share this information with appropria…" at bounding box center [186, 170] width 18 height 9
checkbox input "true"
click at [321, 228] on button "Save" at bounding box center [321, 224] width 22 height 15
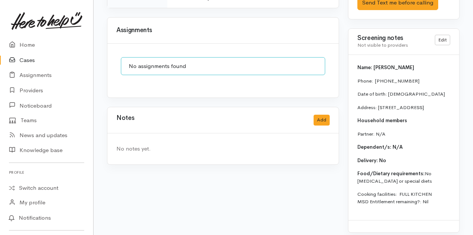
scroll to position [748, 0]
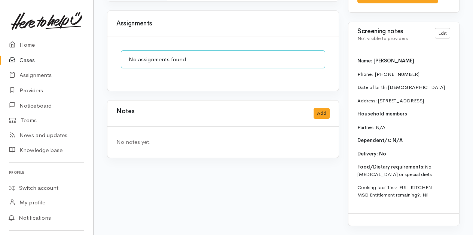
click at [389, 158] on p "Delivery: No" at bounding box center [403, 153] width 93 height 7
click at [386, 158] on p "Delivery: No" at bounding box center [403, 153] width 93 height 7
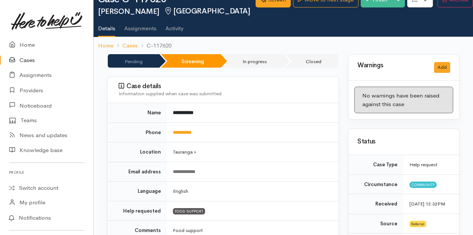
scroll to position [0, 0]
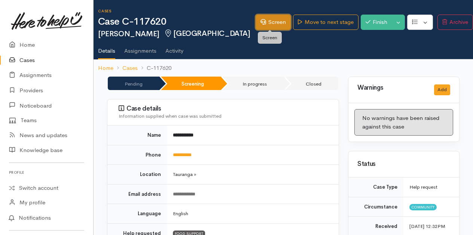
click at [276, 21] on link "Screen" at bounding box center [272, 22] width 35 height 15
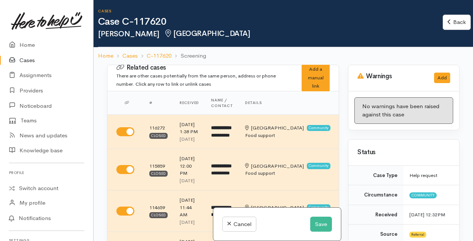
select select "2"
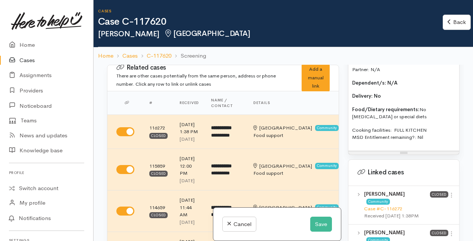
scroll to position [636, 0]
click at [386, 99] on p "Delivery: No" at bounding box center [403, 95] width 103 height 7
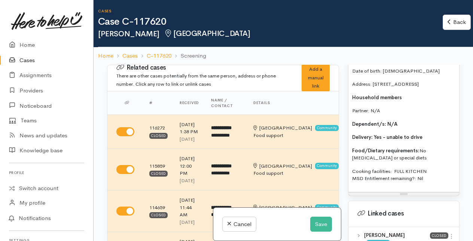
scroll to position [561, 0]
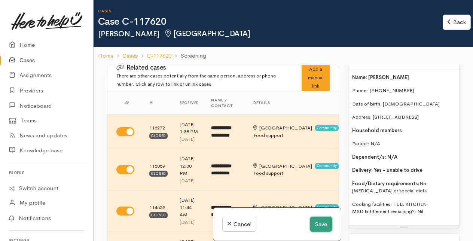
click at [319, 222] on button "Save" at bounding box center [321, 224] width 22 height 15
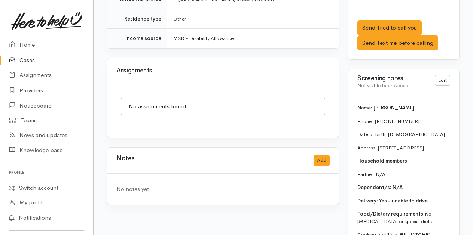
scroll to position [710, 0]
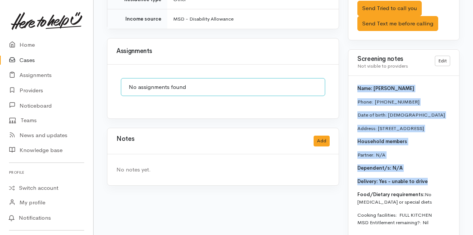
drag, startPoint x: 357, startPoint y: 105, endPoint x: 432, endPoint y: 203, distance: 123.3
click at [432, 203] on div "Name: [PERSON_NAME] Phone:  [PHONE_NUMBER] Date of birth: [DEMOGRAPHIC_DATA] Ad…" at bounding box center [403, 158] width 111 height 165
copy div "Name: [PERSON_NAME] Phone:  [PHONE_NUMBER] Date of birth: [DEMOGRAPHIC_DATA] Ad…"
click at [410, 145] on p "Household members" at bounding box center [403, 141] width 93 height 7
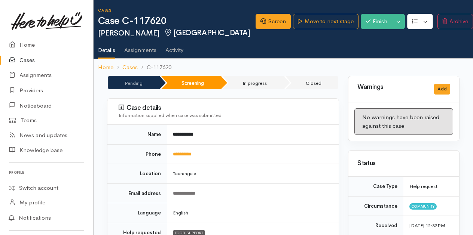
scroll to position [0, 0]
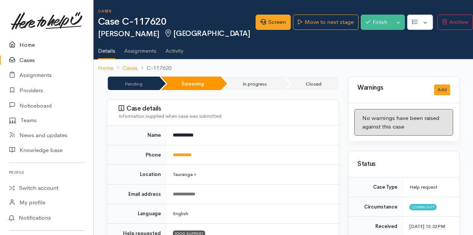
click at [28, 44] on link "Home" at bounding box center [46, 44] width 93 height 15
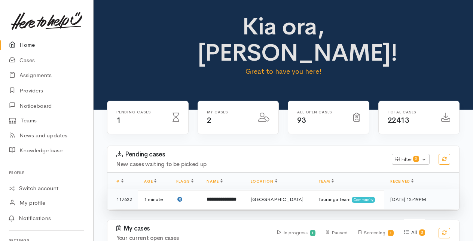
click at [231, 199] on b "**********" at bounding box center [221, 199] width 30 height 5
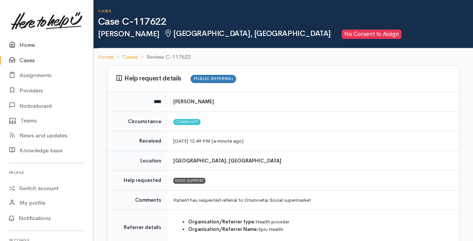
click at [29, 44] on link "Home" at bounding box center [46, 44] width 93 height 15
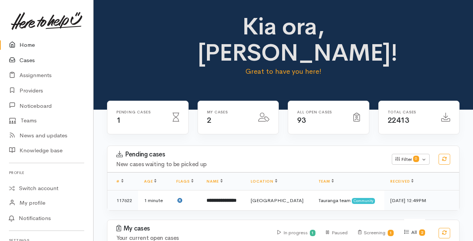
click at [27, 60] on link "Cases" at bounding box center [46, 60] width 93 height 15
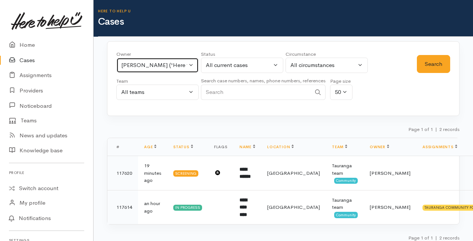
click at [193, 61] on button "[PERSON_NAME] ('Here to help u')" at bounding box center [157, 65] width 82 height 15
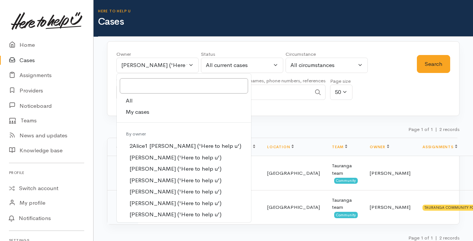
click at [133, 99] on link "All" at bounding box center [184, 101] width 134 height 12
select select "-1"
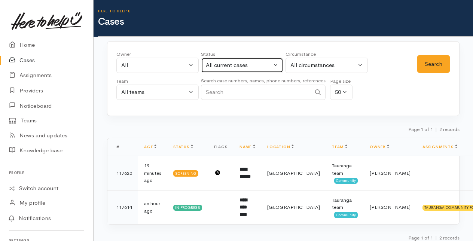
click at [277, 66] on button "All current cases" at bounding box center [242, 65] width 82 height 15
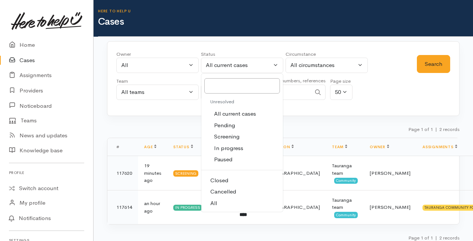
drag, startPoint x: 218, startPoint y: 200, endPoint x: 217, endPoint y: 109, distance: 90.5
click at [218, 200] on link "All" at bounding box center [242, 203] width 82 height 12
select select "All"
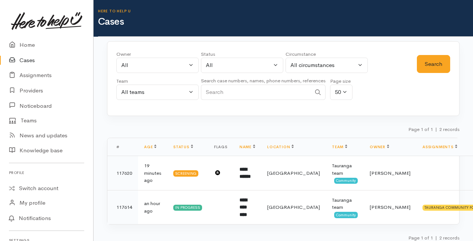
click at [215, 92] on input "Search" at bounding box center [256, 92] width 110 height 15
type input "02040053885"
click at [429, 63] on button "Search" at bounding box center [433, 64] width 33 height 18
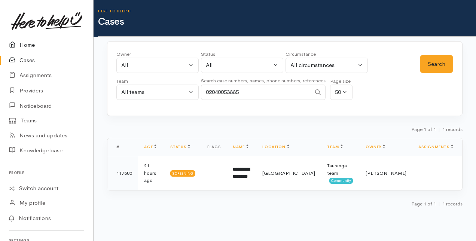
click at [28, 44] on link "Home" at bounding box center [46, 44] width 93 height 15
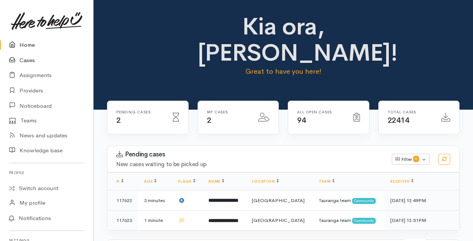
click at [26, 60] on link "Cases" at bounding box center [46, 60] width 93 height 15
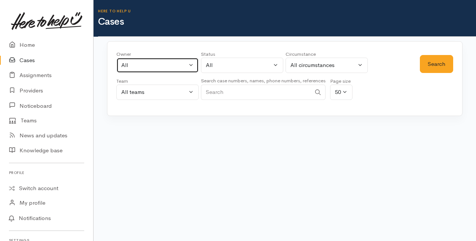
click at [193, 65] on button "All" at bounding box center [157, 65] width 82 height 15
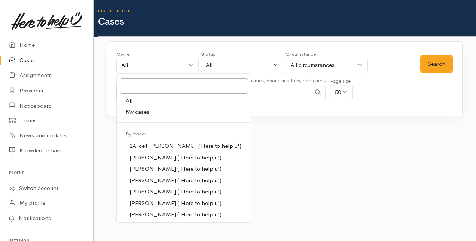
click at [147, 110] on span "My cases" at bounding box center [138, 112] width 24 height 9
select select "205"
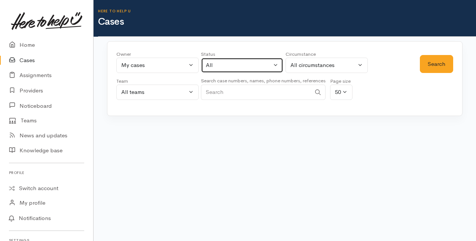
click at [274, 65] on button "All" at bounding box center [242, 65] width 82 height 15
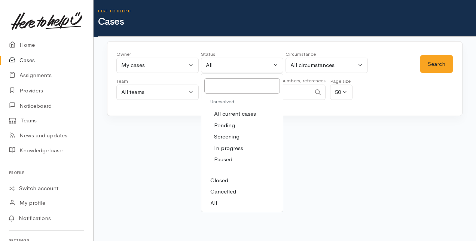
click at [228, 113] on span "All current cases" at bounding box center [235, 114] width 42 height 9
select select "Unresolved"
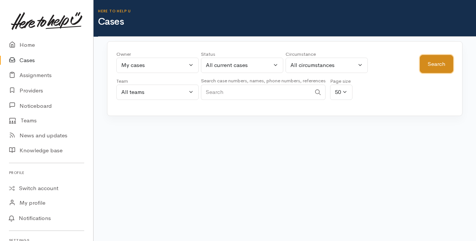
click at [438, 64] on button "Search" at bounding box center [436, 64] width 33 height 18
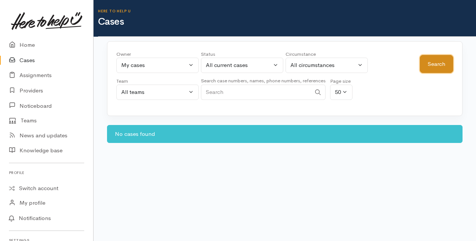
click at [433, 61] on button "Search" at bounding box center [436, 64] width 33 height 18
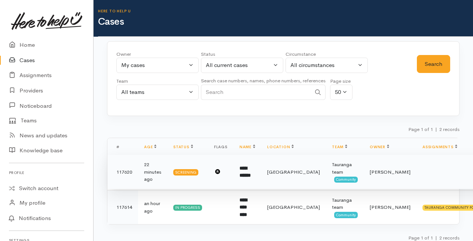
click at [248, 169] on b "**********" at bounding box center [244, 172] width 11 height 12
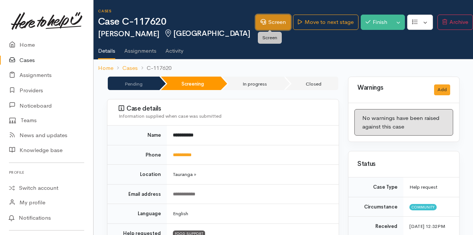
click at [267, 19] on link "Screen" at bounding box center [272, 22] width 35 height 15
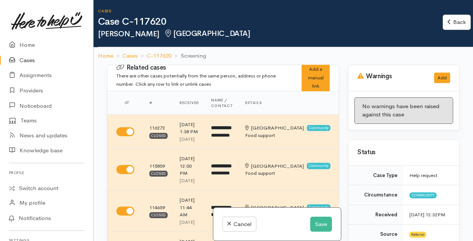
select select "2"
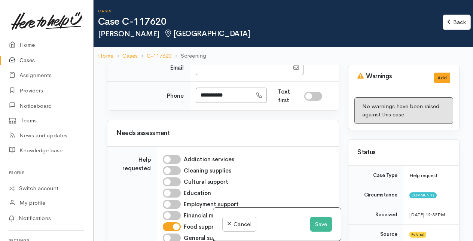
scroll to position [561, 0]
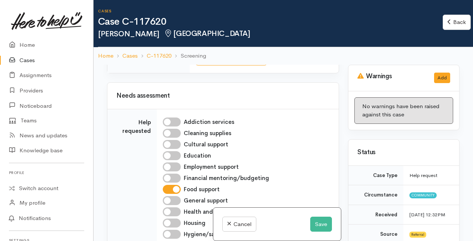
drag, startPoint x: 198, startPoint y: 132, endPoint x: 238, endPoint y: 131, distance: 39.7
click at [238, 65] on input "**********" at bounding box center [224, 57] width 56 height 15
click at [233, 65] on input "**********" at bounding box center [224, 57] width 56 height 15
click at [221, 38] on input "Email" at bounding box center [242, 30] width 93 height 15
click at [203, 65] on input "**********" at bounding box center [224, 57] width 56 height 15
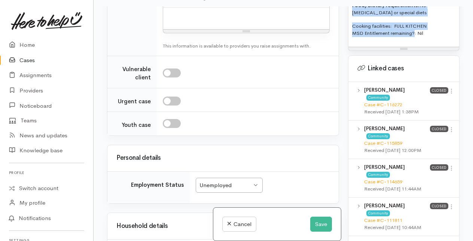
scroll to position [683, 0]
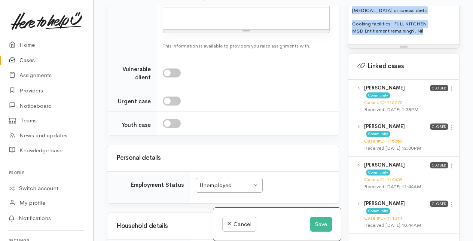
drag, startPoint x: 353, startPoint y: 126, endPoint x: 443, endPoint y: 88, distance: 97.4
copy div "Name: [PERSON_NAME] Phone:  [PHONE_NUMBER] Date of birth: [DEMOGRAPHIC_DATA] Ad…"
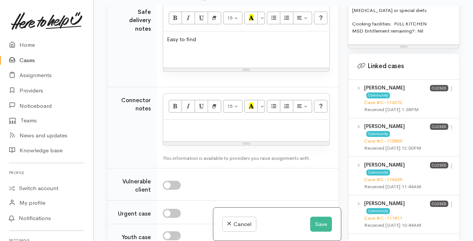
click at [171, 132] on p at bounding box center [246, 127] width 159 height 9
paste div
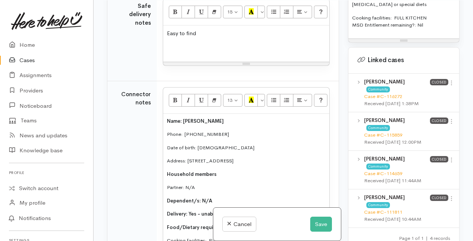
scroll to position [981, 0]
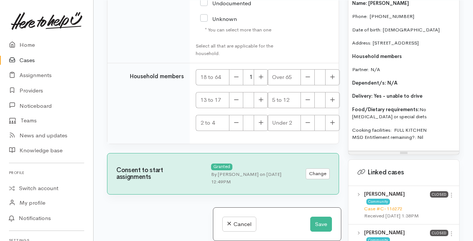
scroll to position [1953, 0]
click at [317, 223] on button "Save" at bounding box center [321, 224] width 22 height 15
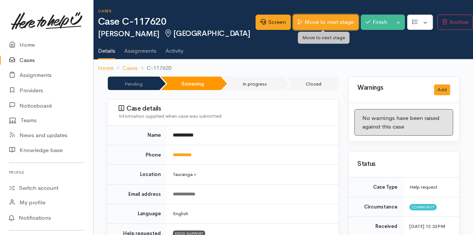
click at [330, 23] on link "Move to next stage" at bounding box center [325, 22] width 65 height 15
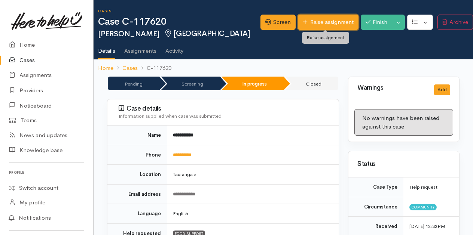
click at [317, 23] on link "Raise assignment" at bounding box center [328, 22] width 60 height 15
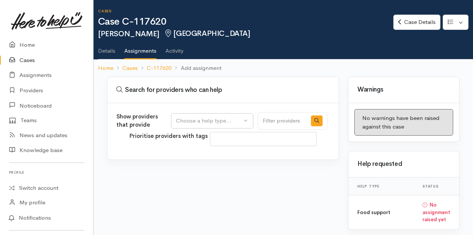
select select
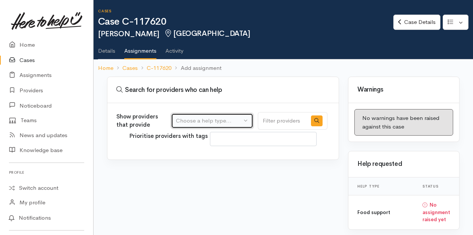
click at [221, 120] on div "Choose a help type..." at bounding box center [209, 121] width 66 height 9
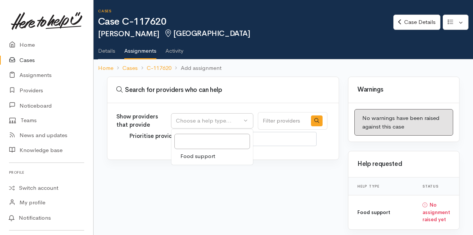
click at [207, 157] on span "Food support" at bounding box center [197, 156] width 35 height 9
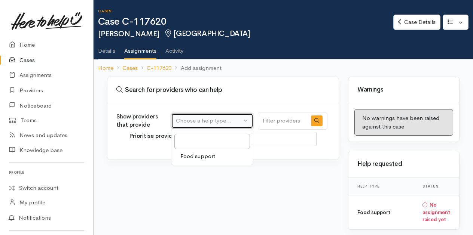
select select "3"
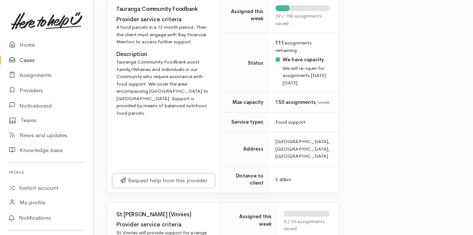
scroll to position [598, 0]
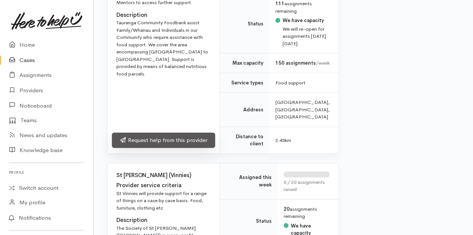
click at [147, 148] on link "Request help from this provider" at bounding box center [163, 140] width 103 height 15
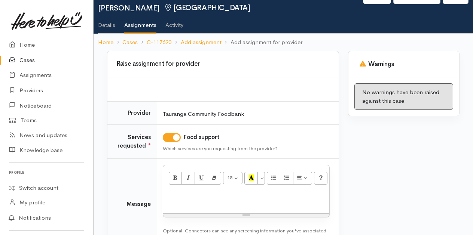
scroll to position [37, 0]
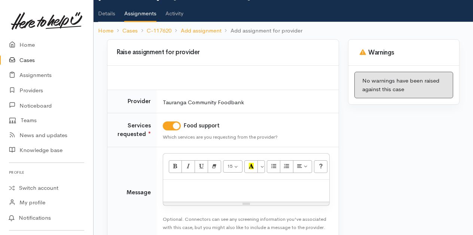
click at [181, 184] on p at bounding box center [246, 188] width 159 height 9
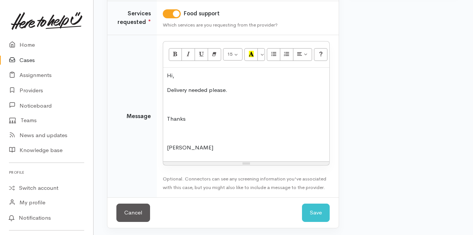
scroll to position [150, 0]
click at [323, 213] on button "Save" at bounding box center [316, 212] width 28 height 18
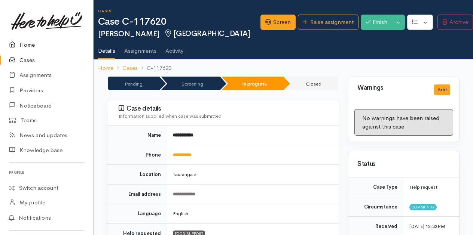
click at [30, 44] on link "Home" at bounding box center [46, 44] width 93 height 15
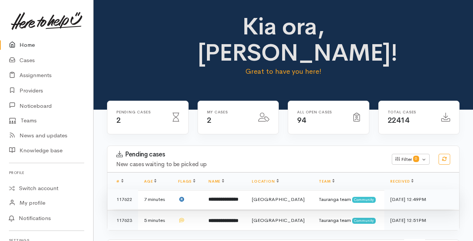
click at [230, 200] on b "**********" at bounding box center [223, 199] width 30 height 5
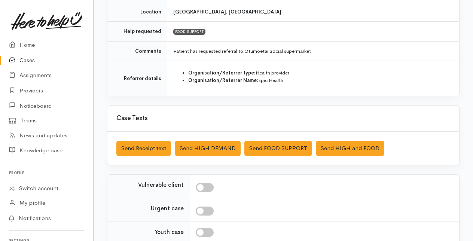
scroll to position [217, 0]
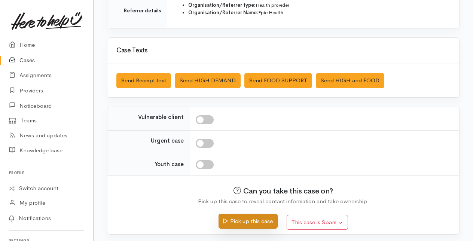
click at [237, 216] on button "Pick up this case" at bounding box center [247, 221] width 59 height 15
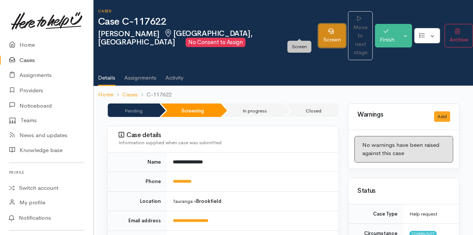
click at [328, 28] on icon at bounding box center [331, 31] width 6 height 6
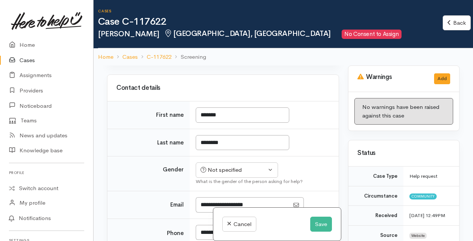
scroll to position [75, 0]
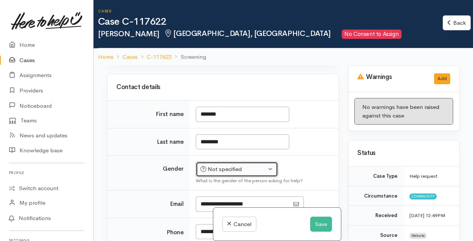
click at [237, 168] on div "Not specified" at bounding box center [233, 169] width 66 height 9
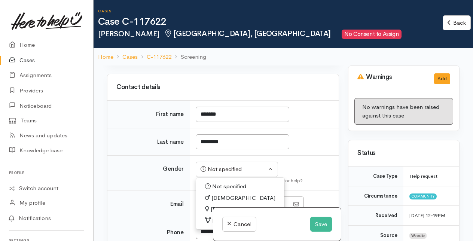
scroll to position [112, 0]
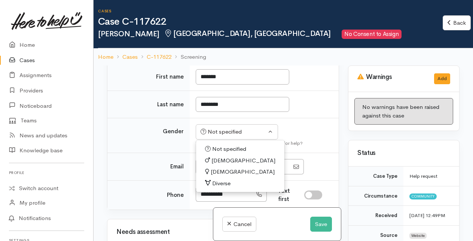
click at [221, 169] on span "[DEMOGRAPHIC_DATA]" at bounding box center [243, 172] width 64 height 9
select select "[DEMOGRAPHIC_DATA]"
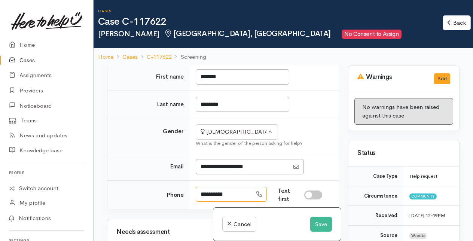
drag, startPoint x: 200, startPoint y: 190, endPoint x: 236, endPoint y: 190, distance: 35.9
click at [236, 190] on input "**********" at bounding box center [224, 194] width 56 height 15
click at [234, 190] on input "**********" at bounding box center [224, 194] width 56 height 15
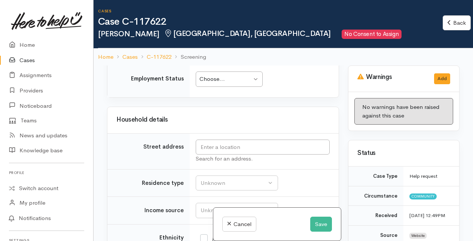
scroll to position [785, 0]
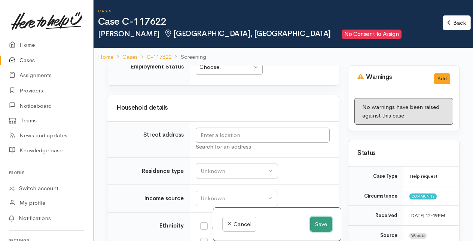
click at [319, 224] on button "Save" at bounding box center [321, 224] width 22 height 15
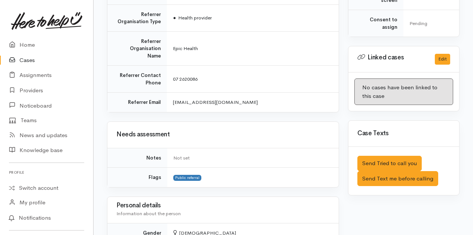
scroll to position [374, 0]
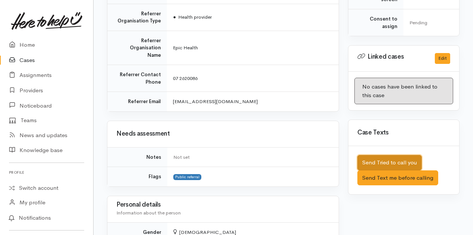
click at [379, 155] on button "Send Tried to call you" at bounding box center [389, 162] width 64 height 15
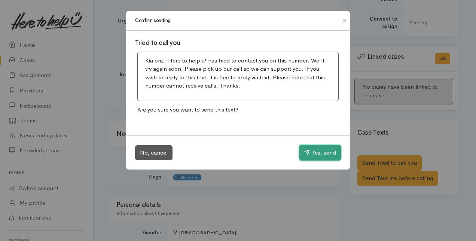
click at [307, 155] on button "Yes, send" at bounding box center [320, 153] width 42 height 16
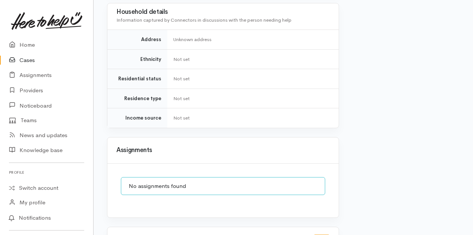
scroll to position [656, 0]
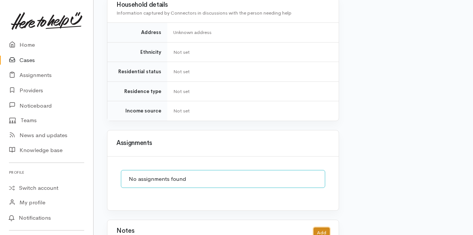
click at [325, 228] on button "Add" at bounding box center [321, 233] width 16 height 11
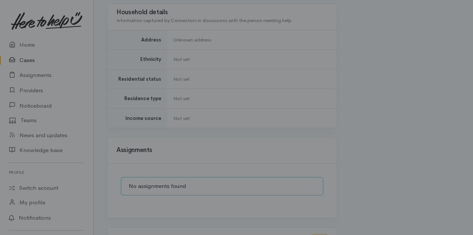
scroll to position [651, 0]
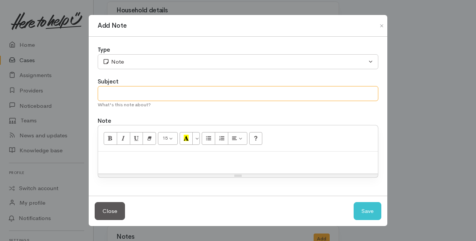
click at [116, 94] on input "text" at bounding box center [238, 93] width 280 height 15
type input "Attempt to contact"
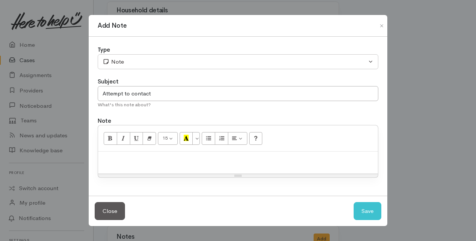
click at [107, 160] on p at bounding box center [238, 159] width 272 height 9
click at [368, 213] on button "Save" at bounding box center [367, 211] width 28 height 18
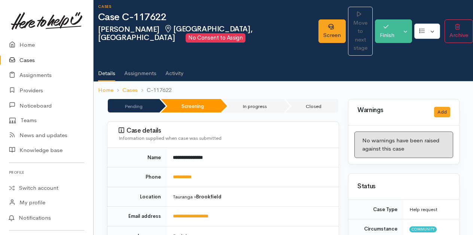
scroll to position [0, 0]
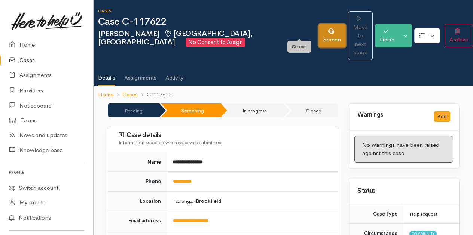
click at [318, 27] on link "Screen" at bounding box center [331, 36] width 27 height 24
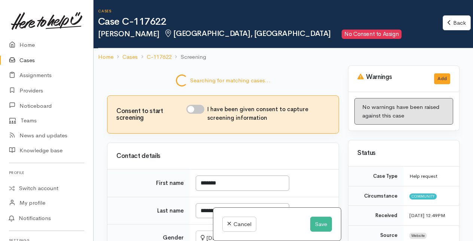
click at [199, 107] on div "Consent to start screening I have been given consent to capture screening infor…" at bounding box center [222, 114] width 231 height 37
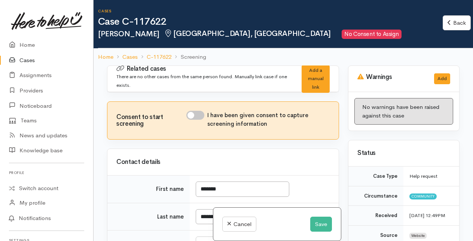
click at [196, 113] on input "I have been given consent to capture screening information" at bounding box center [195, 115] width 18 height 9
checkbox input "true"
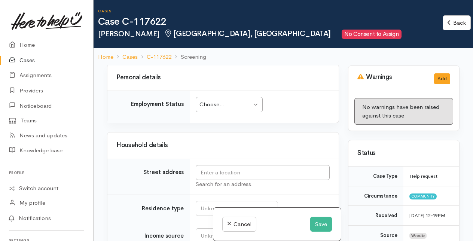
scroll to position [785, 0]
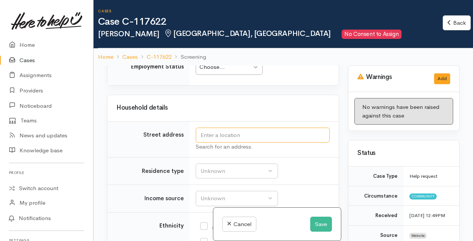
drag, startPoint x: 222, startPoint y: 126, endPoint x: 222, endPoint y: 130, distance: 3.8
click at [222, 128] on input "text" at bounding box center [263, 135] width 134 height 15
type input "21 Brookfield Terrace, Brookfield, Tauranga, New Zealand"
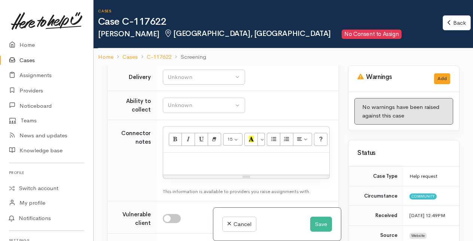
scroll to position [524, 0]
click at [171, 157] on p at bounding box center [246, 159] width 159 height 9
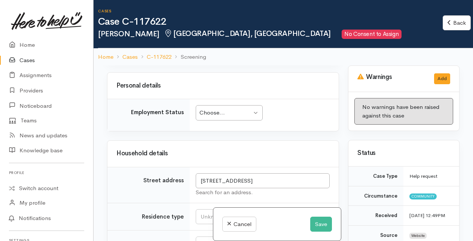
scroll to position [785, 0]
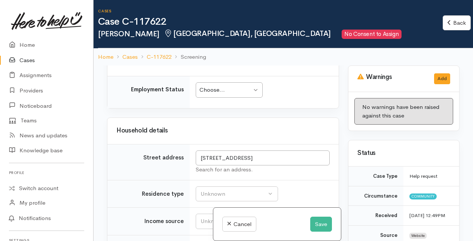
click at [237, 86] on div "Choose..." at bounding box center [225, 90] width 52 height 9
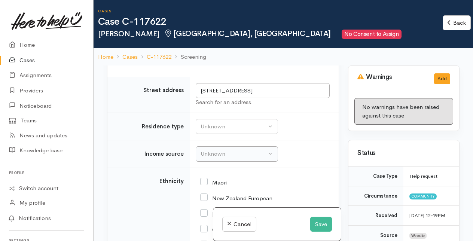
scroll to position [860, 0]
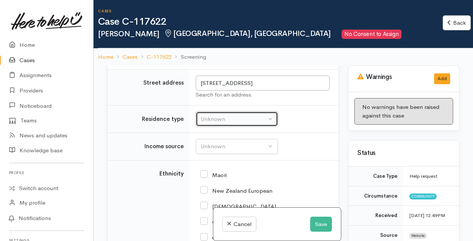
click at [224, 115] on div "Unknown" at bounding box center [233, 119] width 66 height 9
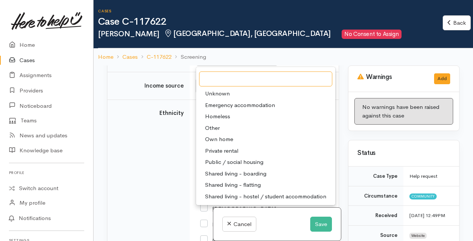
scroll to position [935, 0]
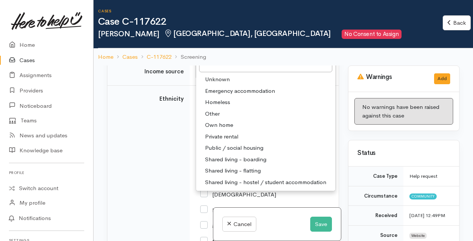
click at [220, 132] on span "Private rental" at bounding box center [221, 136] width 33 height 9
select select "2"
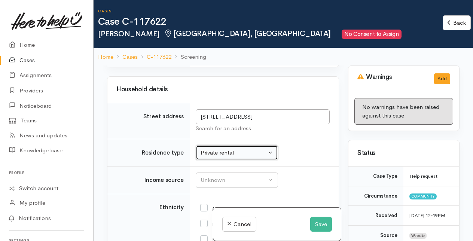
scroll to position [825, 0]
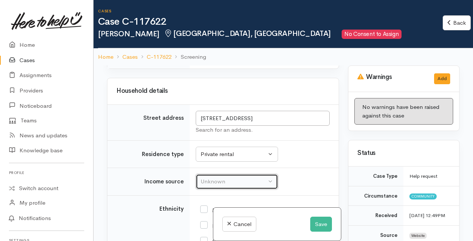
click at [234, 177] on div "Unknown" at bounding box center [233, 181] width 66 height 9
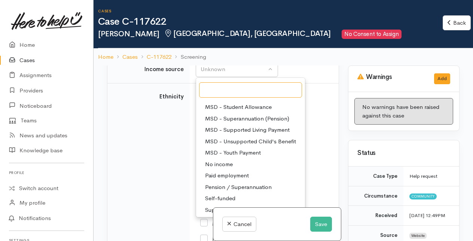
scroll to position [112, 0]
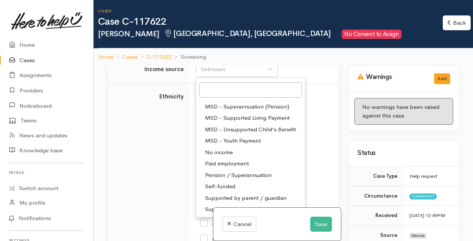
click at [222, 159] on span "Paid employment" at bounding box center [227, 163] width 44 height 9
select select "1"
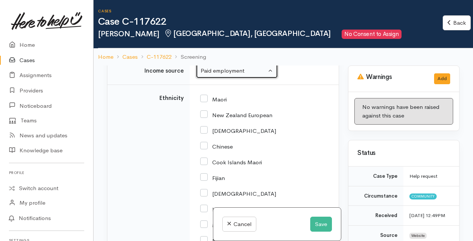
scroll to position [890, 0]
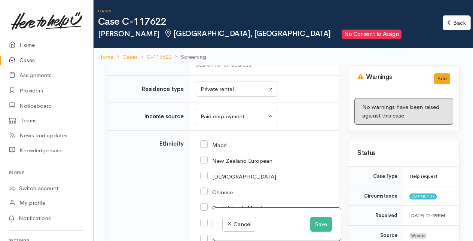
click at [205, 157] on input "New Zealand European" at bounding box center [236, 160] width 72 height 7
checkbox input "true"
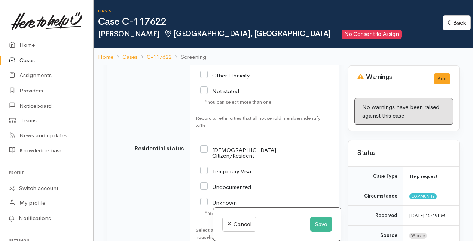
scroll to position [1264, 0]
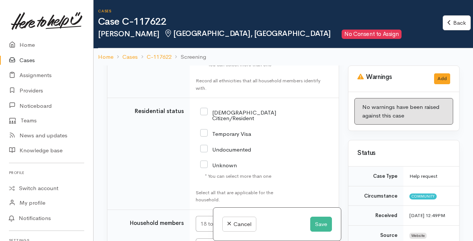
click at [204, 108] on input "[DEMOGRAPHIC_DATA] Citizen/Resident" at bounding box center [238, 114] width 76 height 12
checkbox input "true"
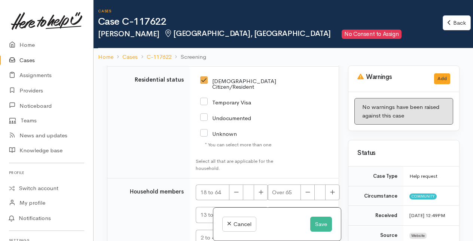
scroll to position [1328, 0]
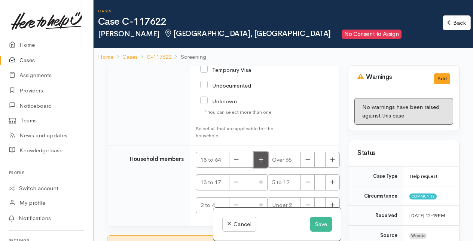
click at [257, 152] on button "button" at bounding box center [261, 160] width 15 height 16
type input "1"
checkbox input "true"
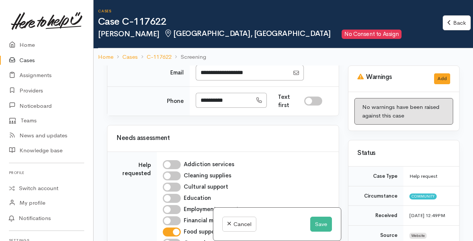
scroll to position [169, 0]
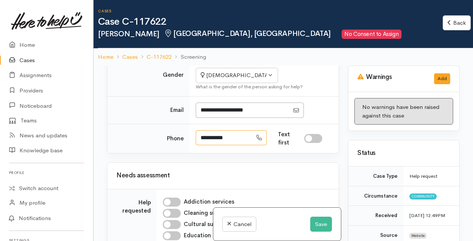
drag, startPoint x: 199, startPoint y: 133, endPoint x: 236, endPoint y: 136, distance: 37.5
click at [236, 136] on input "**********" at bounding box center [224, 137] width 56 height 15
click at [228, 138] on input "**********" at bounding box center [224, 137] width 56 height 15
drag, startPoint x: 200, startPoint y: 135, endPoint x: 232, endPoint y: 136, distance: 32.2
click at [232, 136] on input "**********" at bounding box center [224, 137] width 56 height 15
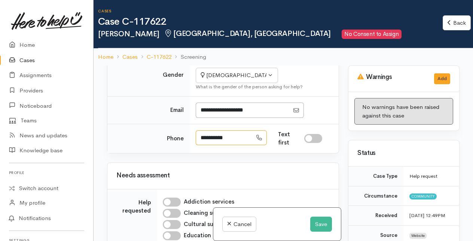
click at [237, 135] on input "**********" at bounding box center [224, 137] width 56 height 15
click at [239, 132] on input "**********" at bounding box center [224, 137] width 56 height 15
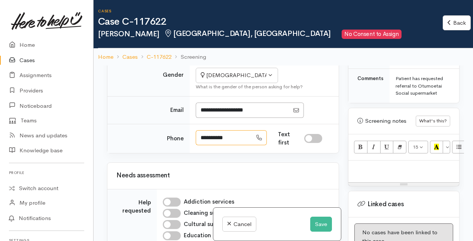
scroll to position [449, 0]
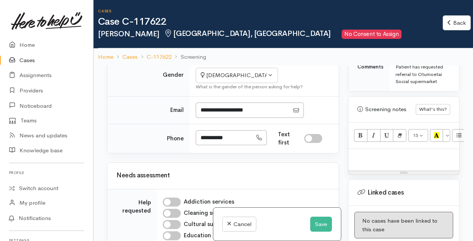
click at [363, 161] on p at bounding box center [403, 157] width 103 height 9
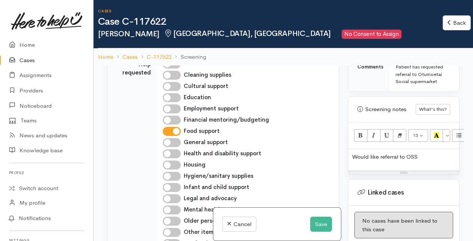
scroll to position [318, 0]
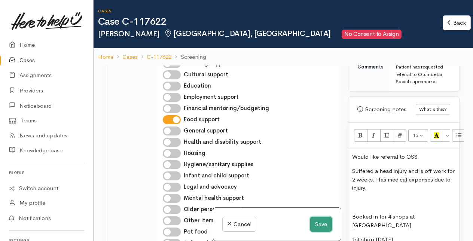
click at [313, 224] on button "Save" at bounding box center [321, 224] width 22 height 15
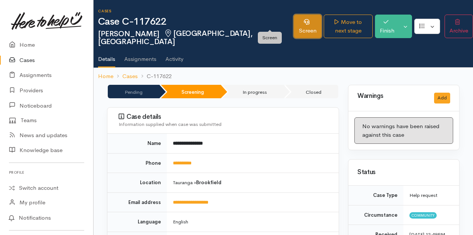
click at [294, 23] on link "Screen" at bounding box center [308, 27] width 28 height 24
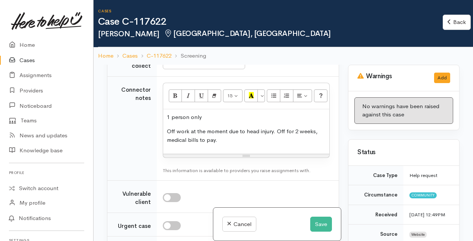
scroll to position [598, 0]
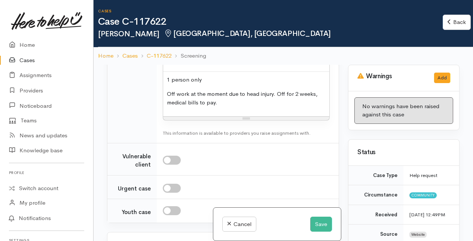
click at [317, 98] on p "Off work at the moment due to head injury. Off for 2 weeks, medical bills to pa…" at bounding box center [246, 98] width 159 height 17
click at [198, 107] on p "Off work at the moment due to head injury. Has medical bills to pay." at bounding box center [246, 98] width 159 height 17
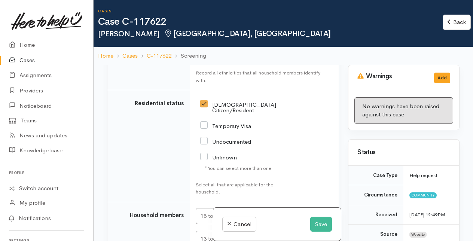
scroll to position [1360, 0]
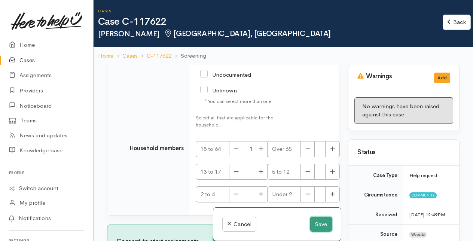
click at [317, 224] on button "Save" at bounding box center [321, 224] width 22 height 15
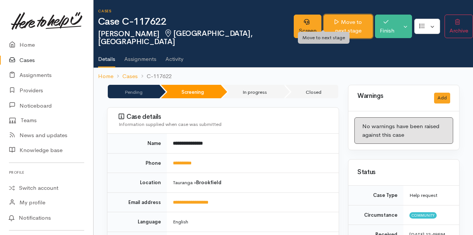
click at [323, 22] on link "Move to next stage" at bounding box center [347, 27] width 49 height 24
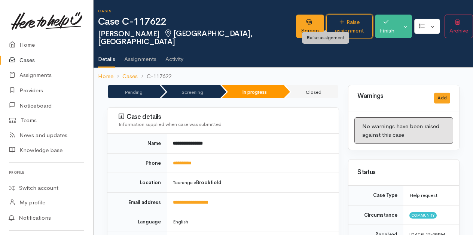
click at [326, 22] on link "Raise assignment" at bounding box center [349, 27] width 46 height 24
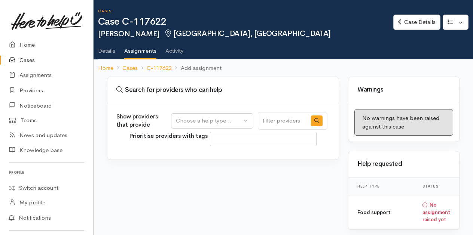
select select
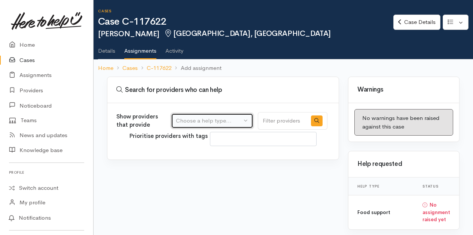
click at [239, 119] on div "Choose a help type..." at bounding box center [209, 121] width 66 height 9
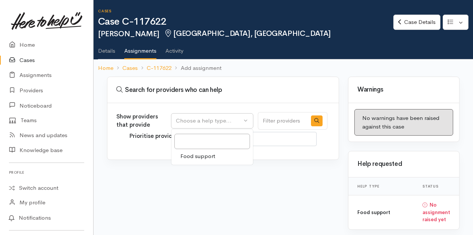
click at [202, 155] on span "Food support" at bounding box center [197, 156] width 35 height 9
select select "3"
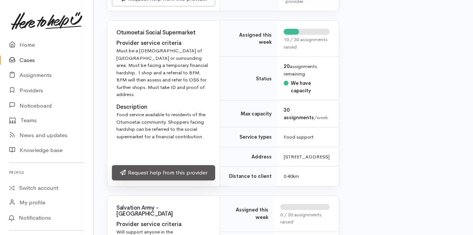
scroll to position [374, 0]
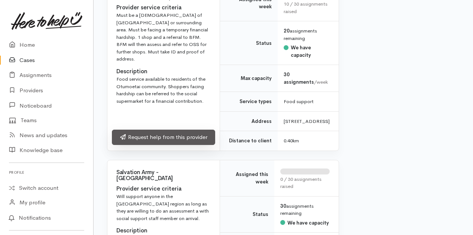
click at [149, 145] on link "Request help from this provider" at bounding box center [163, 137] width 103 height 15
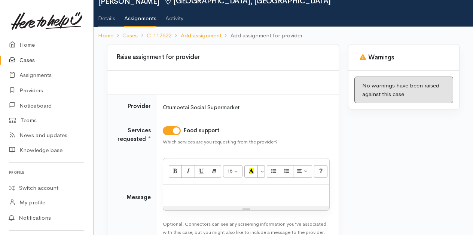
scroll to position [75, 0]
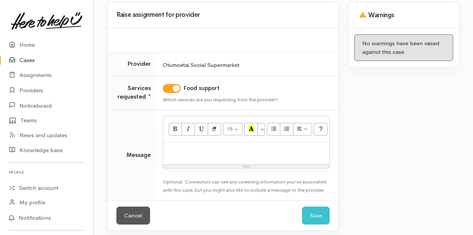
click at [184, 153] on div at bounding box center [246, 153] width 166 height 22
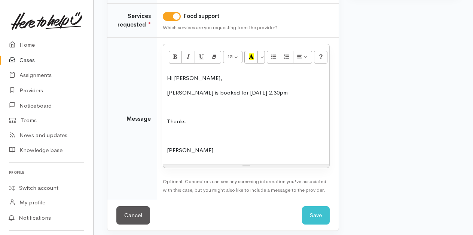
scroll to position [150, 0]
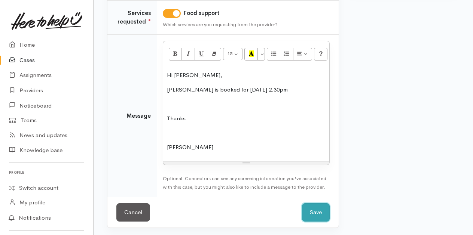
click at [325, 209] on button "Save" at bounding box center [316, 212] width 28 height 18
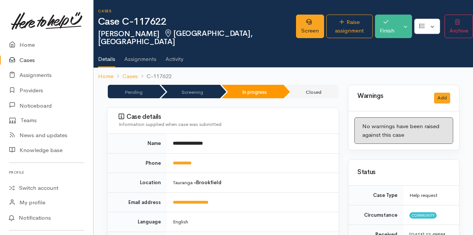
click at [31, 59] on link "Cases" at bounding box center [46, 60] width 93 height 15
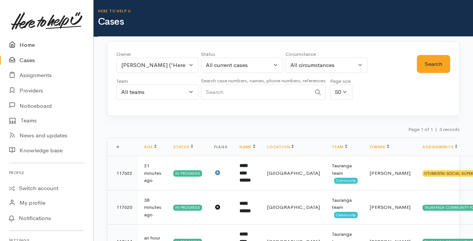
click at [27, 45] on link "Home" at bounding box center [46, 44] width 93 height 15
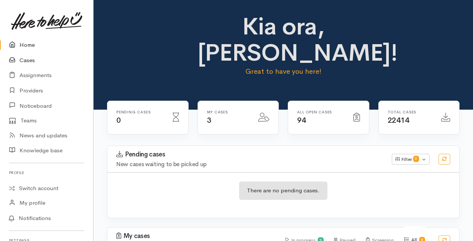
click at [25, 61] on link "Cases" at bounding box center [46, 60] width 93 height 15
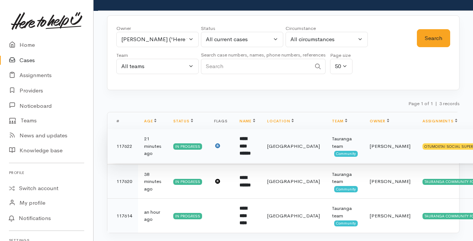
scroll to position [38, 0]
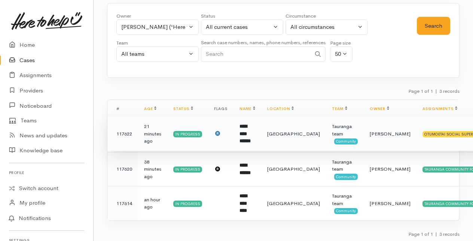
click at [251, 137] on b "**********" at bounding box center [244, 133] width 11 height 19
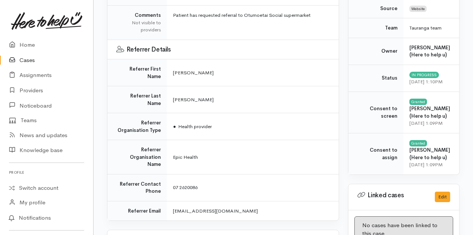
scroll to position [262, 0]
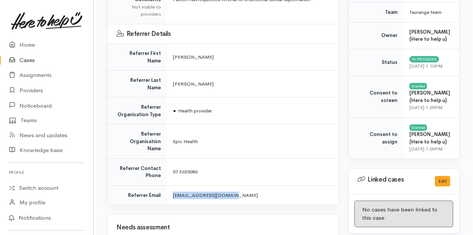
drag, startPoint x: 173, startPoint y: 161, endPoint x: 226, endPoint y: 163, distance: 53.2
click at [226, 185] on td "[EMAIL_ADDRESS][DOMAIN_NAME]" at bounding box center [253, 194] width 172 height 19
drag, startPoint x: 226, startPoint y: 163, endPoint x: 196, endPoint y: 163, distance: 29.6
copy span "[EMAIL_ADDRESS][DOMAIN_NAME]"
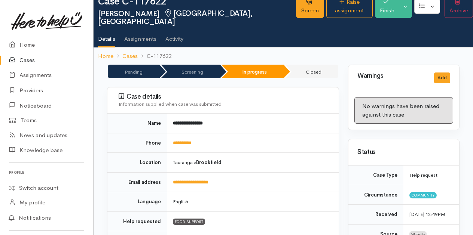
scroll to position [0, 0]
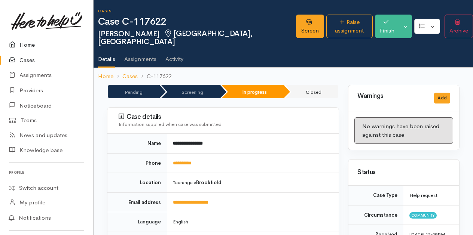
click at [25, 46] on link "Home" at bounding box center [46, 44] width 93 height 15
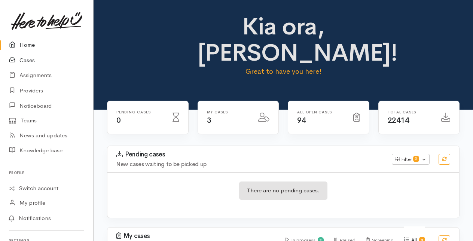
click at [27, 60] on link "Cases" at bounding box center [46, 60] width 93 height 15
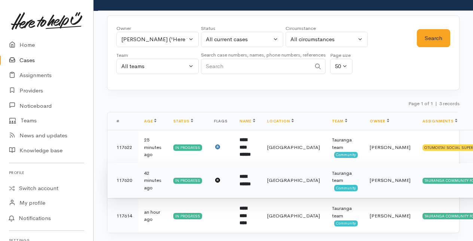
scroll to position [38, 0]
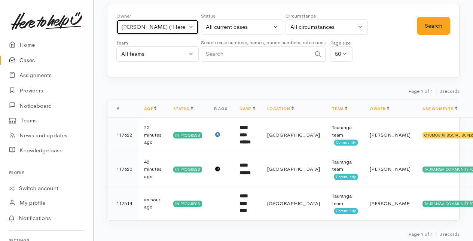
click at [188, 25] on button "Amanda Gabb ('Here to help u')" at bounding box center [157, 26] width 82 height 15
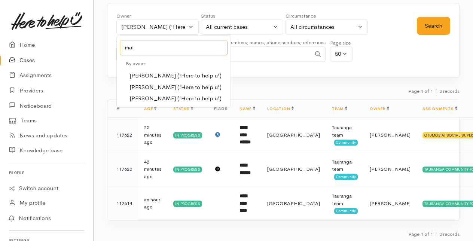
type input "mal"
click at [145, 88] on span "Malia Stowers ('Here to help u')" at bounding box center [175, 87] width 92 height 9
select select "1613"
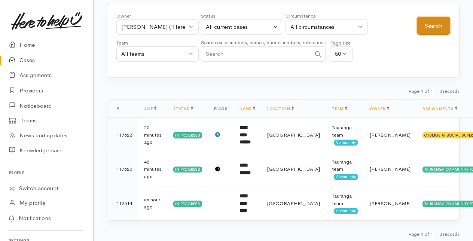
click at [430, 26] on button "Search" at bounding box center [433, 26] width 33 height 18
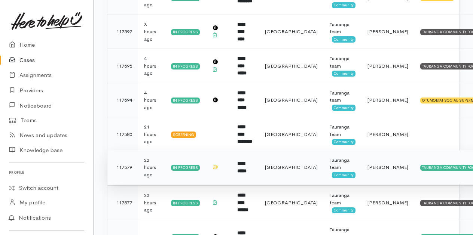
scroll to position [187, 0]
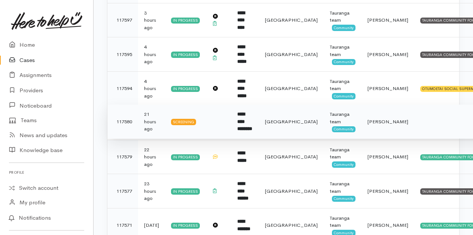
click at [252, 119] on b "**********" at bounding box center [244, 121] width 15 height 19
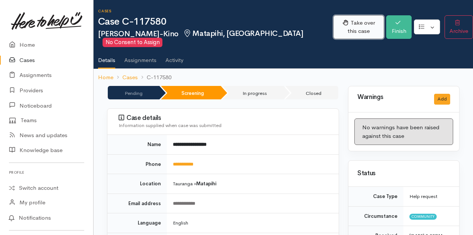
click at [339, 27] on button "Take over this case" at bounding box center [358, 27] width 50 height 24
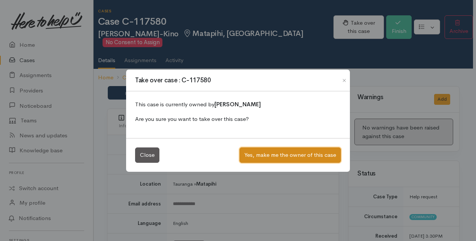
click at [285, 155] on button "Yes, make me the owner of this case" at bounding box center [289, 154] width 101 height 15
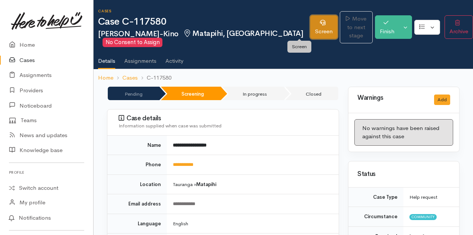
click at [310, 25] on link "Screen" at bounding box center [323, 27] width 27 height 24
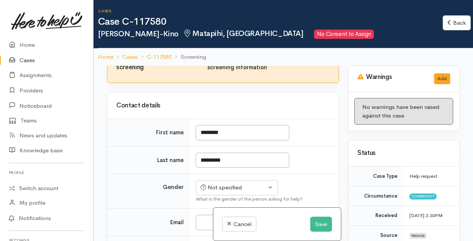
scroll to position [75, 0]
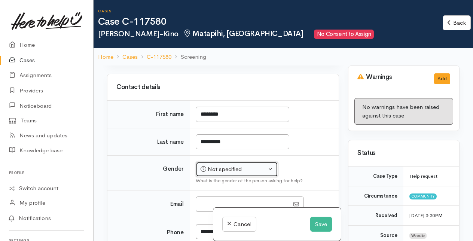
click at [252, 165] on div "Not specified" at bounding box center [233, 169] width 66 height 9
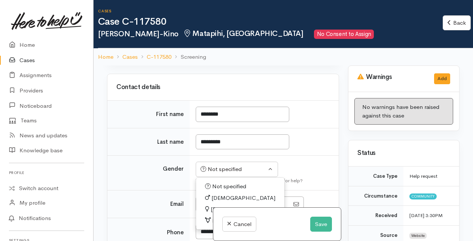
scroll to position [112, 0]
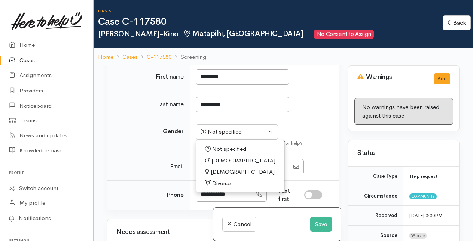
click at [219, 170] on span "[DEMOGRAPHIC_DATA]" at bounding box center [243, 172] width 64 height 9
select select "[DEMOGRAPHIC_DATA]"
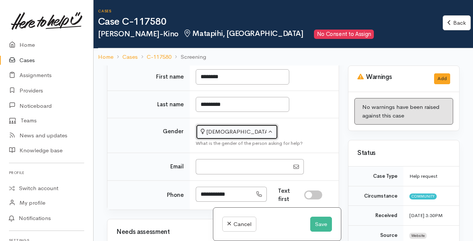
scroll to position [150, 0]
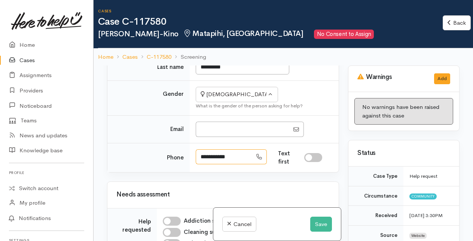
drag, startPoint x: 200, startPoint y: 156, endPoint x: 242, endPoint y: 157, distance: 41.9
click at [242, 157] on input "**********" at bounding box center [224, 156] width 56 height 15
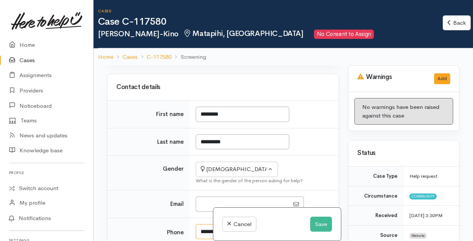
scroll to position [112, 0]
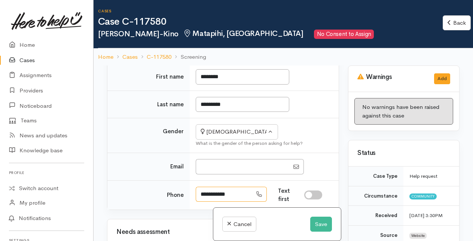
click at [240, 187] on input "**********" at bounding box center [224, 194] width 56 height 15
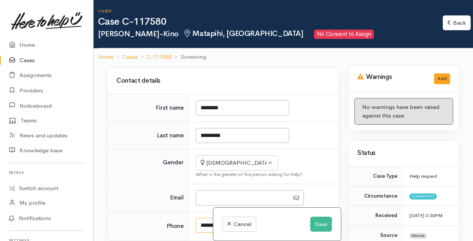
scroll to position [0, 0]
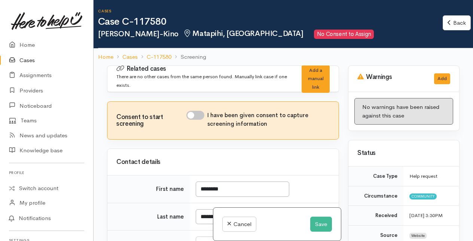
click at [196, 115] on input "I have been given consent to capture screening information" at bounding box center [195, 115] width 18 height 9
checkbox input "true"
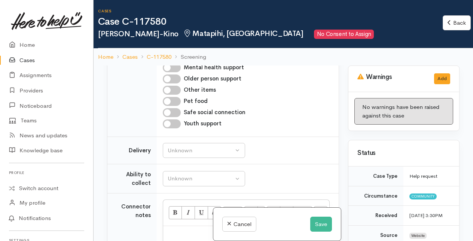
scroll to position [486, 0]
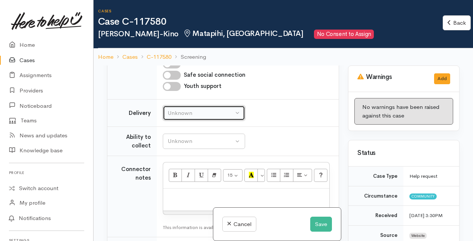
click at [210, 110] on div "Unknown" at bounding box center [201, 113] width 66 height 9
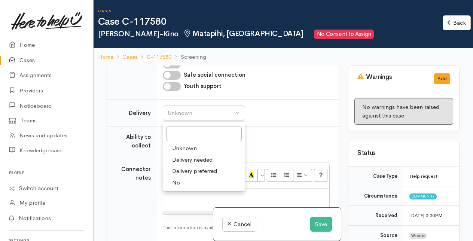
click at [181, 157] on span "Delivery needed" at bounding box center [192, 160] width 40 height 9
select select "3"
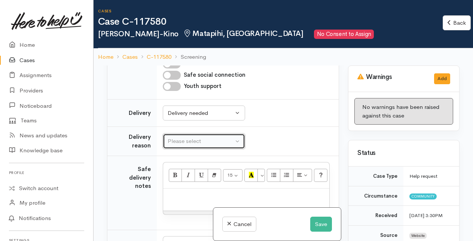
click at [185, 140] on div "Please select" at bounding box center [201, 141] width 66 height 9
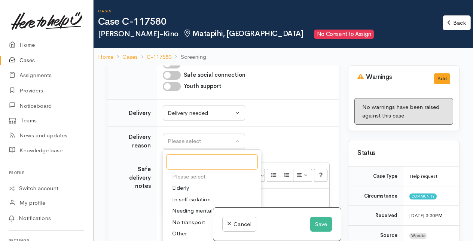
scroll to position [524, 0]
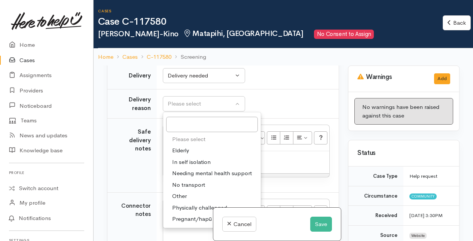
click at [179, 192] on span "Other" at bounding box center [179, 196] width 15 height 9
select select "7"
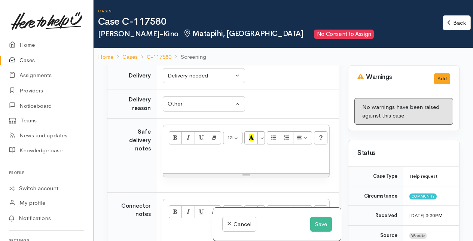
click at [182, 155] on p at bounding box center [246, 159] width 159 height 9
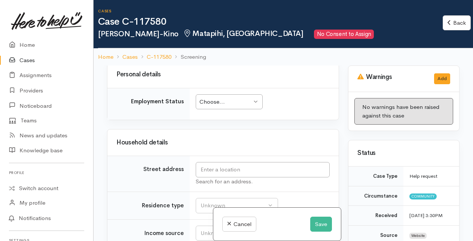
scroll to position [817, 0]
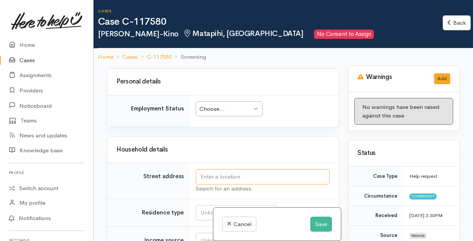
click at [211, 169] on input "text" at bounding box center [263, 176] width 134 height 15
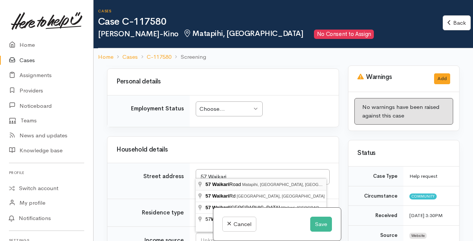
type input "57 Waikari Road, Matapihi, Mount Maunganui, New Zealand"
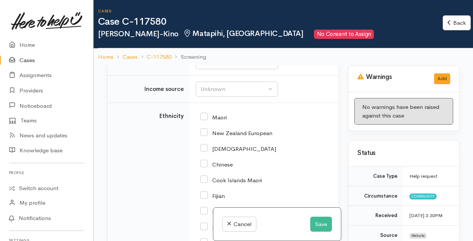
scroll to position [1434, 0]
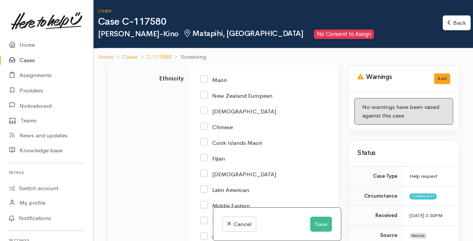
click at [221, 28] on div "Unknown" at bounding box center [233, 24] width 66 height 9
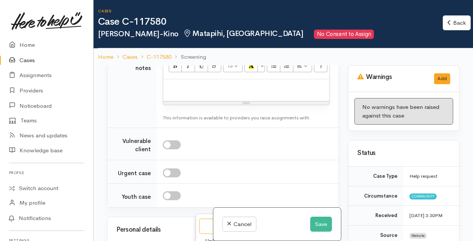
scroll to position [1060, 0]
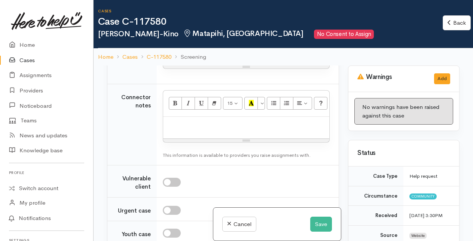
click at [185, 55] on p at bounding box center [246, 50] width 159 height 9
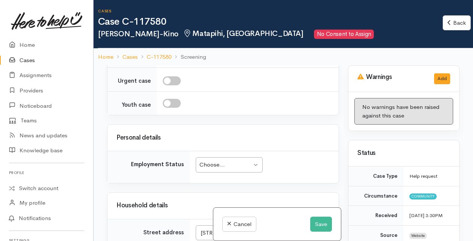
scroll to position [1210, 0]
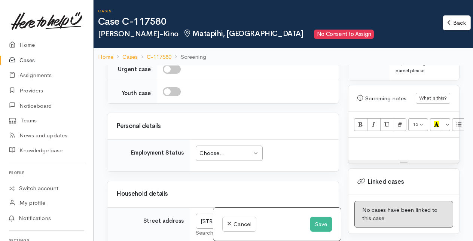
scroll to position [486, 0]
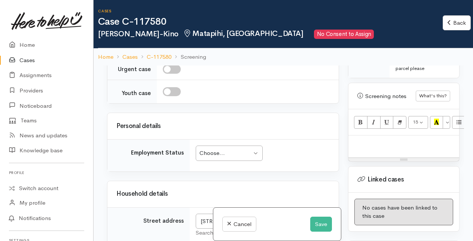
click at [363, 144] on p at bounding box center [403, 143] width 103 height 9
click at [358, 142] on p at bounding box center [403, 143] width 103 height 9
paste div
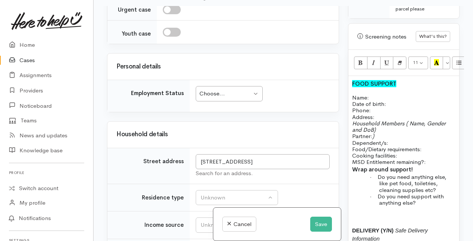
scroll to position [493, 0]
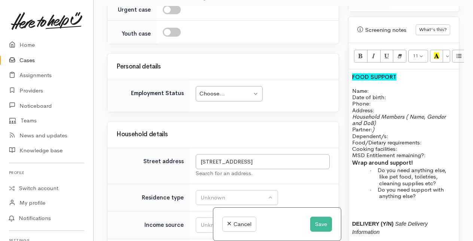
click at [380, 126] on p "Household Members ( Name, Gender and DoB) Partner: ) Dependent/s:" at bounding box center [403, 126] width 103 height 26
click at [390, 134] on p "Household Members ( Name, Gender and DoB) Partner: N/a Dependent/s:" at bounding box center [403, 126] width 103 height 26
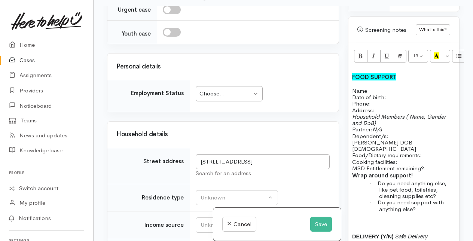
click at [372, 139] on span "Braxton DOB 20/01/2022" at bounding box center [384, 145] width 64 height 13
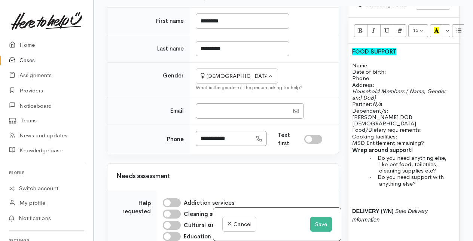
scroll to position [530, 0]
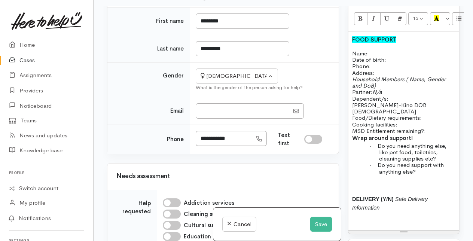
click at [375, 104] on span "Braxton jack-Kino DOB 20/01/2022" at bounding box center [389, 107] width 74 height 13
click at [424, 114] on p "Food/Dietary requirements: Cooking facilities: MSD Entitlement remaining?:" at bounding box center [403, 123] width 103 height 19
click at [353, 181] on span at bounding box center [352, 184] width 1 height 7
click at [352, 174] on div "FOOD SUPPORT Name: Date of birth: Phone:   Address:   Household Members ( Name,…" at bounding box center [403, 131] width 111 height 198
click at [410, 181] on p "Nappies size large" at bounding box center [403, 185] width 103 height 9
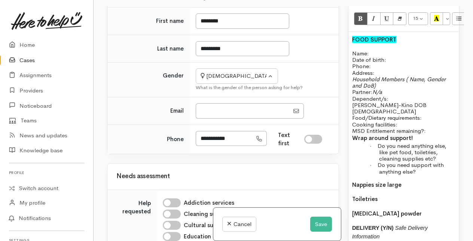
click at [385, 209] on p "[MEDICAL_DATA] powder" at bounding box center [403, 213] width 103 height 9
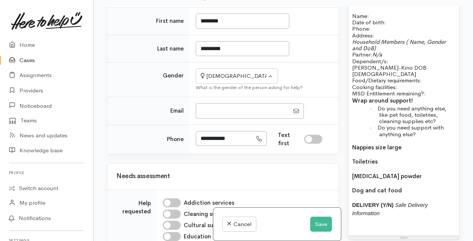
click at [390, 206] on p "DELIVERY (Y/N) Safe Delivery Information" at bounding box center [403, 213] width 103 height 25
click at [406, 186] on p "Dog and cat food" at bounding box center [403, 190] width 103 height 9
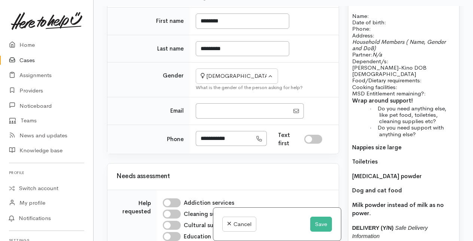
click at [406, 77] on p "Food/Dietary requirements: Cooking facilities: MSD Entitlement remaining?:" at bounding box center [403, 86] width 103 height 19
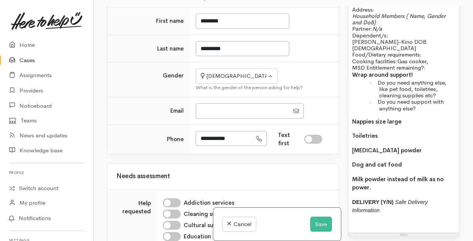
scroll to position [605, 0]
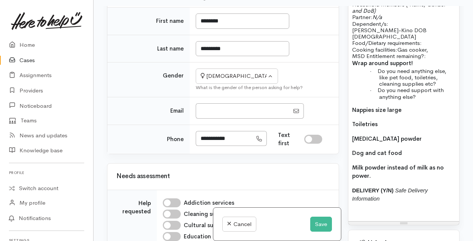
click at [413, 149] on p "Dog and cat food" at bounding box center [403, 153] width 103 height 9
click at [380, 165] on p "Milk powder instead of milk as no power." at bounding box center [403, 171] width 103 height 17
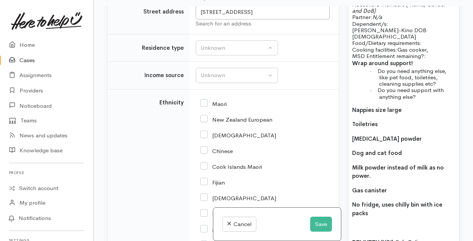
scroll to position [1397, 0]
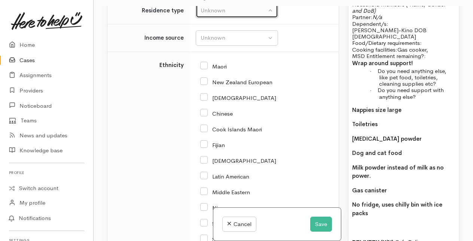
click at [244, 15] on div "Unknown" at bounding box center [233, 10] width 66 height 9
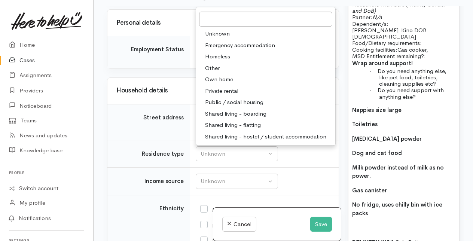
click at [210, 73] on span "Other" at bounding box center [212, 68] width 15 height 9
select select "8"
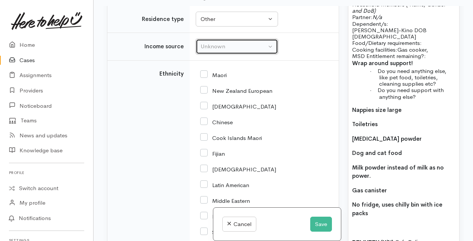
click at [230, 51] on div "Unknown" at bounding box center [233, 46] width 66 height 9
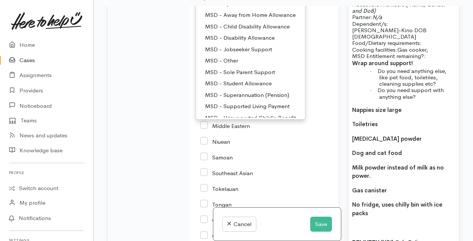
scroll to position [37, 0]
click at [235, 43] on span "MSD - Jobseeker Support" at bounding box center [238, 38] width 67 height 9
select select "4"
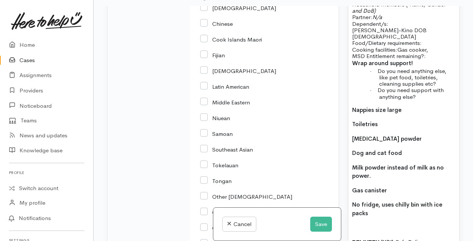
scroll to position [1500, 0]
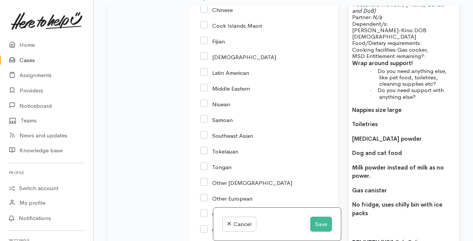
checkbox input "true"
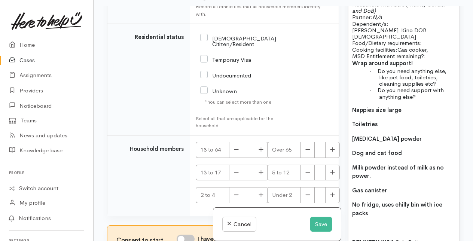
scroll to position [1799, 0]
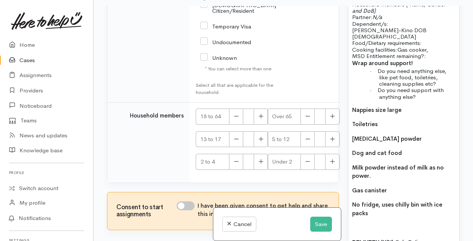
click at [203, 13] on input "[DEMOGRAPHIC_DATA] Citizen/Resident" at bounding box center [238, 7] width 76 height 12
checkbox input "true"
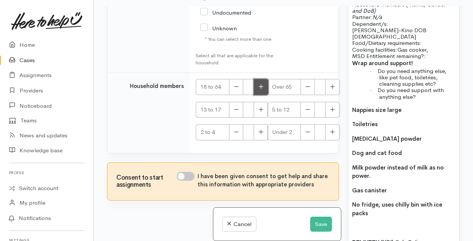
click at [259, 89] on icon "button" at bounding box center [260, 87] width 5 height 6
type input "1"
click at [260, 134] on icon "button" at bounding box center [261, 132] width 4 height 4
type input "1"
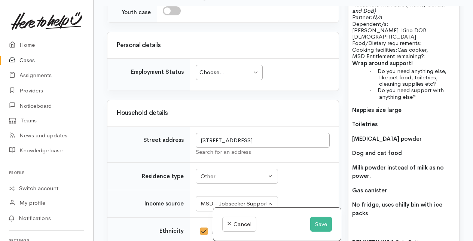
scroll to position [1238, 0]
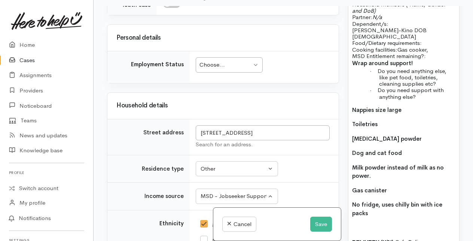
click at [235, 69] on div "Choose..." at bounding box center [225, 65] width 52 height 9
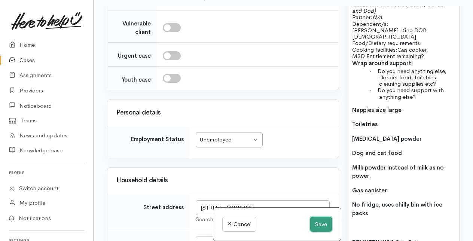
click at [320, 225] on button "Save" at bounding box center [321, 224] width 22 height 15
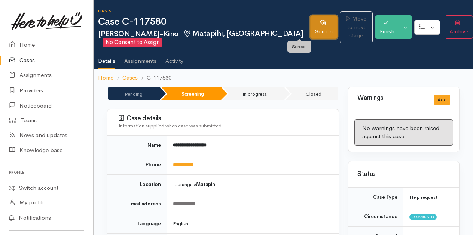
click at [310, 28] on link "Screen" at bounding box center [323, 27] width 27 height 24
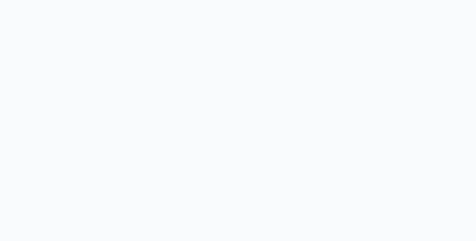
select select "7"
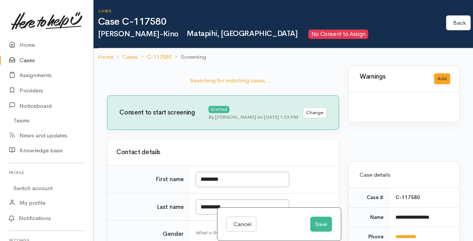
select select "7"
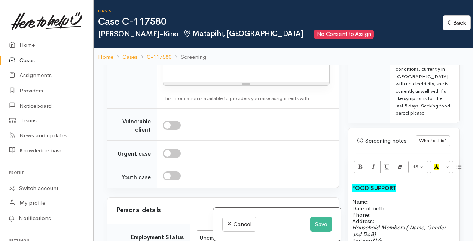
scroll to position [486, 0]
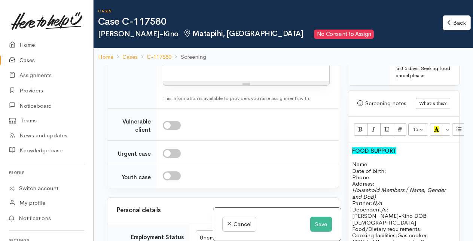
click at [372, 180] on p "Name: Date of birth: Phone:" at bounding box center [403, 170] width 103 height 19
click at [396, 180] on p "Name: [PERSON_NAME] Date of birth: Phone:" at bounding box center [403, 170] width 103 height 19
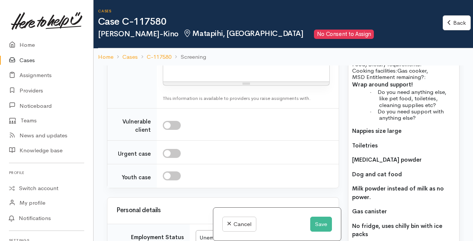
scroll to position [598, 0]
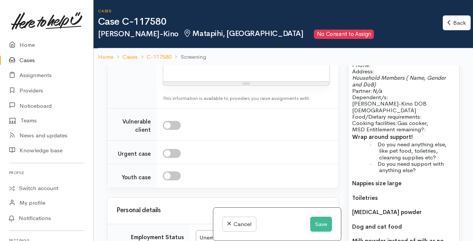
click at [376, 68] on p "Name: [PERSON_NAME] Date of birth: Phone:" at bounding box center [403, 58] width 103 height 19
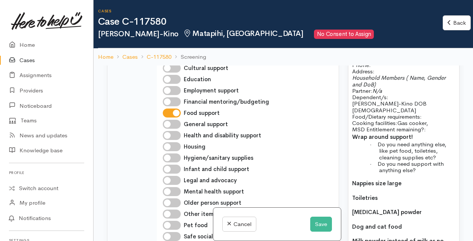
scroll to position [748, 0]
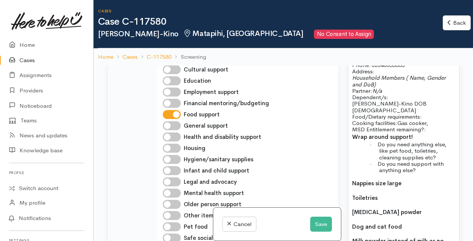
click at [377, 74] on p "Address:" at bounding box center [403, 71] width 103 height 6
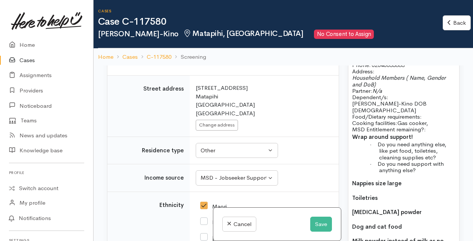
scroll to position [1384, 0]
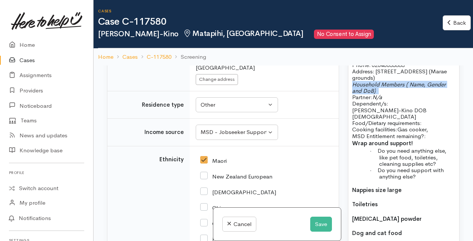
drag, startPoint x: 353, startPoint y: 111, endPoint x: 378, endPoint y: 115, distance: 25.0
click at [378, 107] on p "Household Members ( Name, Gender and DoB) Partner: N/a Dependent/s:" at bounding box center [403, 94] width 103 height 26
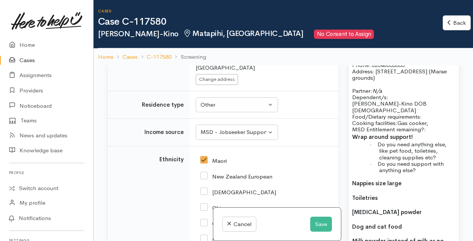
click at [350, 137] on div "FOOD SUPPORT Name: [PERSON_NAME] Date of birth: Phone:   02040053885 Address:  …" at bounding box center [403, 189] width 111 height 316
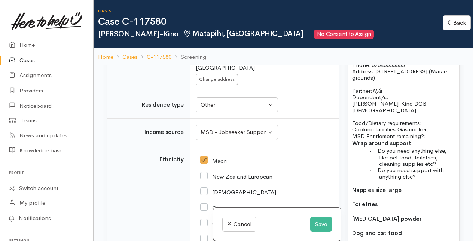
click at [428, 139] on p "Food/Dietary requirements: Cooking facilities: Gas cooker, MSD Entitlement rema…" at bounding box center [403, 129] width 103 height 19
click at [432, 139] on p "Food/Dietary requirements: NIL Cooking facilities: Gas cooker, MSD Entitlement …" at bounding box center [403, 129] width 103 height 19
click at [352, 126] on span "Food/Dietary requirements:" at bounding box center [387, 122] width 70 height 7
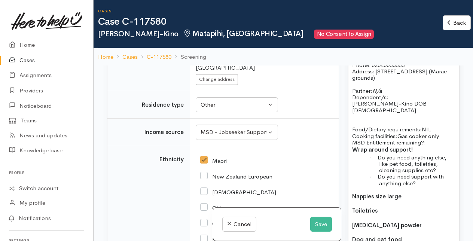
click at [352, 126] on p at bounding box center [403, 123] width 103 height 6
click at [320, 218] on button "Save" at bounding box center [321, 224] width 22 height 15
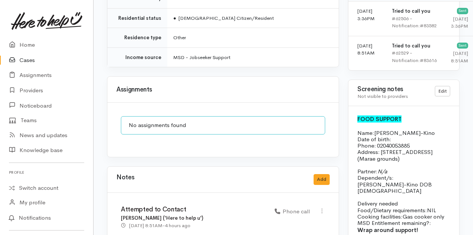
scroll to position [598, 0]
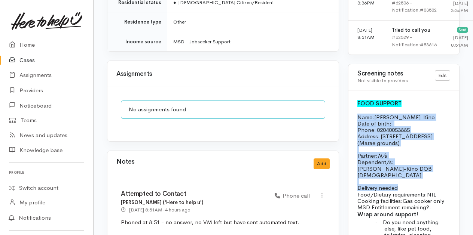
drag, startPoint x: 357, startPoint y: 127, endPoint x: 397, endPoint y: 197, distance: 80.4
drag, startPoint x: 397, startPoint y: 197, endPoint x: 375, endPoint y: 172, distance: 33.1
copy div "Name: [PERSON_NAME] Date of birth: Phone:   02040053885 Address:   [STREET_ADDR…"
click at [401, 164] on p "Partner: N/a Dependent/s:" at bounding box center [403, 155] width 93 height 19
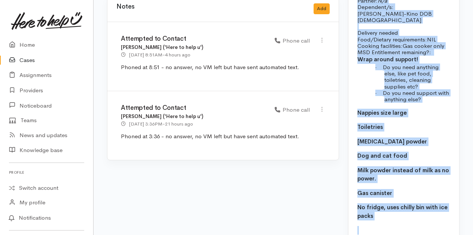
scroll to position [794, 0]
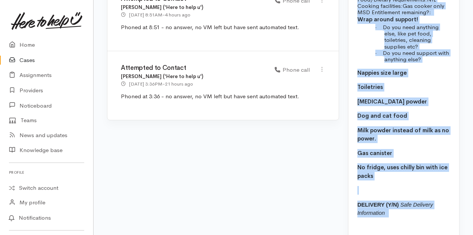
drag, startPoint x: 356, startPoint y: 89, endPoint x: 413, endPoint y: 183, distance: 110.0
click at [413, 183] on div "FOOD SUPPORT Name: [PERSON_NAME]-Kino Date of birth: Phone:   02040053885 Addre…" at bounding box center [403, 68] width 111 height 346
drag, startPoint x: 413, startPoint y: 183, endPoint x: 378, endPoint y: 164, distance: 39.3
copy div "Name: [PERSON_NAME] Date of birth: Phone:   02040053885 Address:   [STREET_ADDR…"
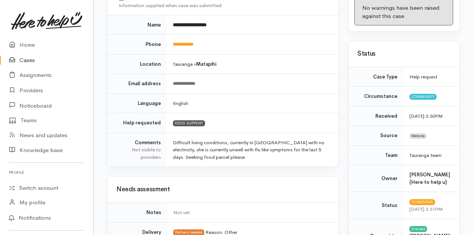
scroll to position [0, 0]
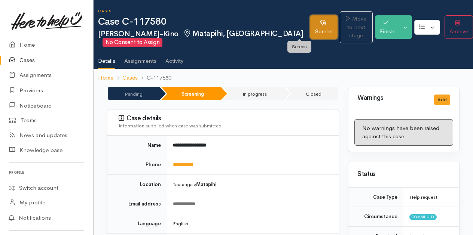
click at [310, 19] on link "Screen" at bounding box center [323, 27] width 27 height 24
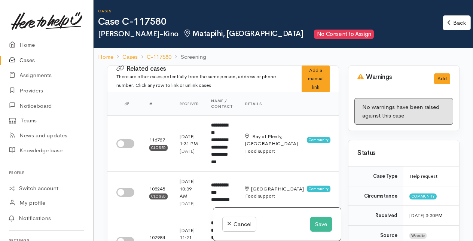
select select "7"
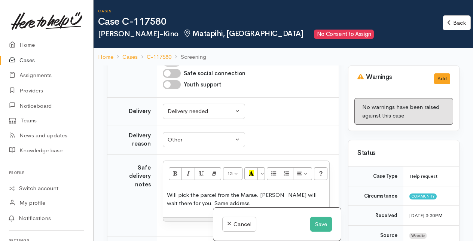
scroll to position [897, 0]
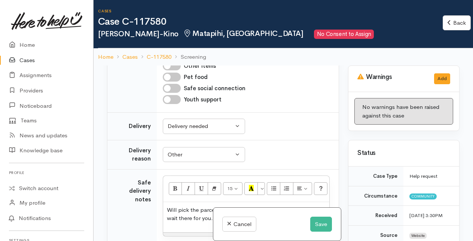
click at [172, 82] on input "Pet food" at bounding box center [172, 77] width 18 height 9
checkbox input "true"
click at [171, 25] on input "Infant and child support" at bounding box center [172, 20] width 18 height 9
checkbox input "true"
click at [171, 14] on input "Hygiene/sanitary supplies" at bounding box center [172, 9] width 18 height 9
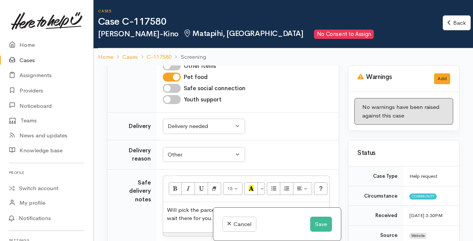
checkbox input "true"
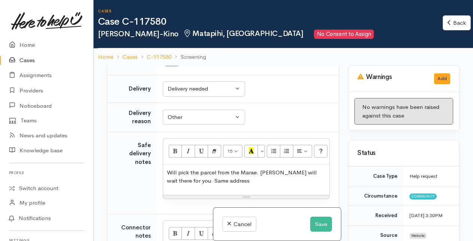
click at [174, 33] on input "Other items" at bounding box center [172, 28] width 18 height 9
checkbox input "true"
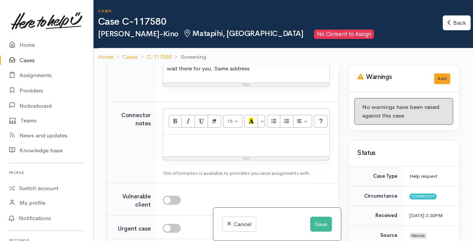
scroll to position [1084, 0]
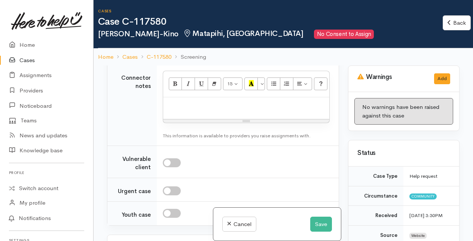
click at [217, 36] on p "Will pick the parcel from the Marae. Corretti will wait there for you. Same add…" at bounding box center [246, 27] width 159 height 17
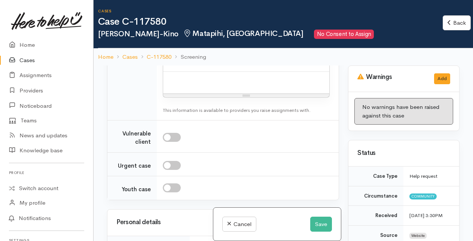
scroll to position [1122, 0]
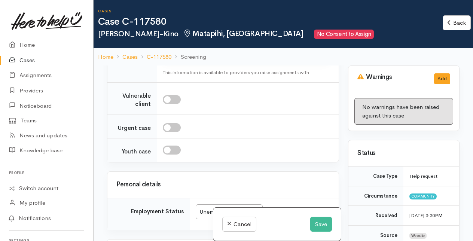
scroll to position [1159, 0]
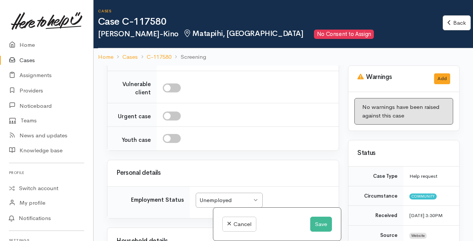
click at [171, 35] on p at bounding box center [246, 30] width 159 height 9
paste div
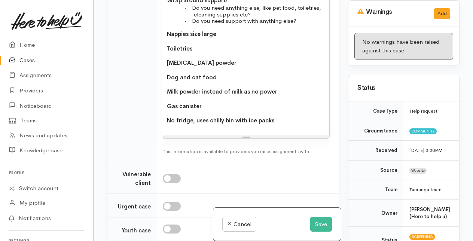
drag, startPoint x: 168, startPoint y: 117, endPoint x: 302, endPoint y: 141, distance: 136.3
click at [302, 135] on div "Name: Corretti Jack-Kino Date of birth: Phone:   02040053885 Address:   57 Waik…" at bounding box center [246, 22] width 166 height 226
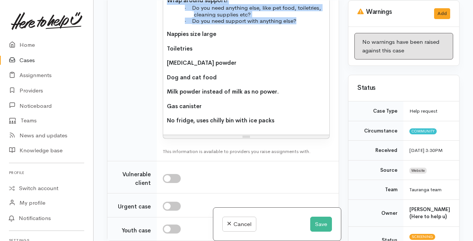
drag, startPoint x: 167, startPoint y: 116, endPoint x: 298, endPoint y: 140, distance: 133.7
click at [298, 135] on div "Name: Corretti Jack-Kino Date of birth: Phone:   02040053885 Address:   57 Waik…" at bounding box center [246, 22] width 166 height 226
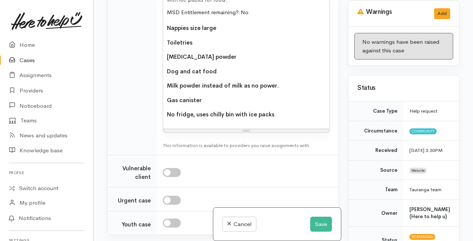
click at [260, 33] on p "Nappies size large" at bounding box center [246, 28] width 159 height 9
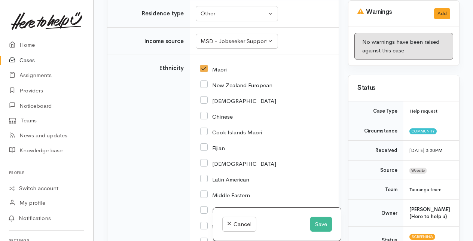
scroll to position [1619, 0]
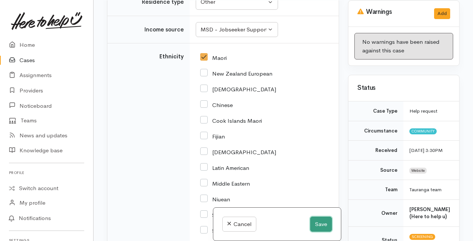
click at [313, 222] on button "Save" at bounding box center [321, 224] width 22 height 15
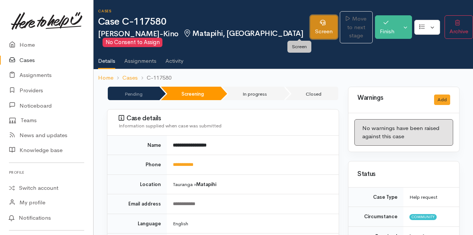
click at [310, 26] on link "Screen" at bounding box center [323, 27] width 27 height 24
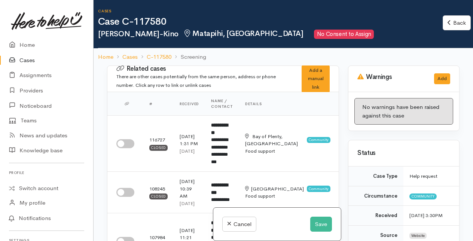
select select "7"
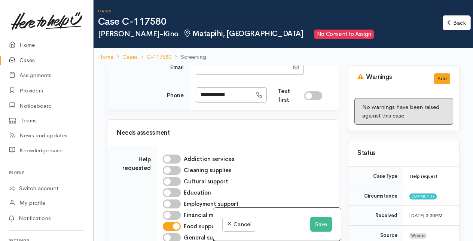
scroll to position [673, 0]
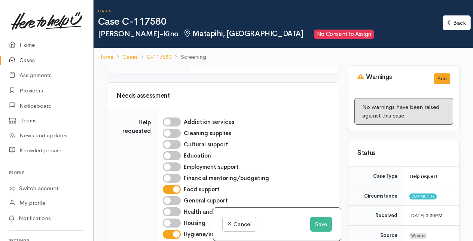
drag, startPoint x: 198, startPoint y: 177, endPoint x: 235, endPoint y: 177, distance: 36.6
click at [235, 65] on input "**********" at bounding box center [224, 57] width 56 height 15
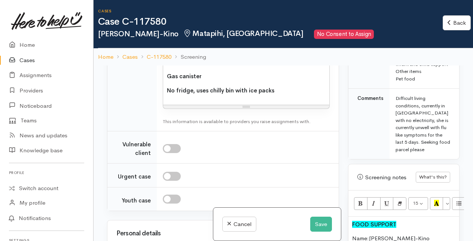
scroll to position [1309, 0]
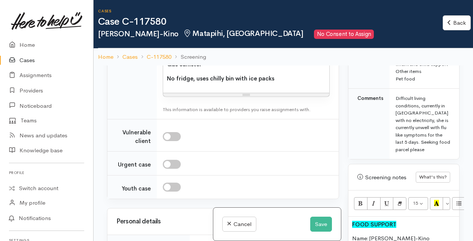
click at [208, 25] on p "[MEDICAL_DATA] powder" at bounding box center [246, 21] width 159 height 9
click at [273, 53] on span "Milk powder instead of milk as no power." at bounding box center [223, 49] width 112 height 7
click at [223, 69] on p "Gas canister" at bounding box center [246, 64] width 159 height 9
drag, startPoint x: 181, startPoint y: 197, endPoint x: 278, endPoint y: 194, distance: 97.3
click at [278, 83] on p "No fridge, uses chilly bin with ice packs" at bounding box center [246, 78] width 159 height 9
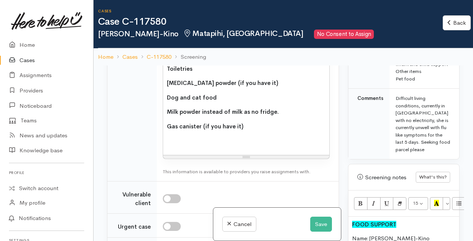
scroll to position [1234, 0]
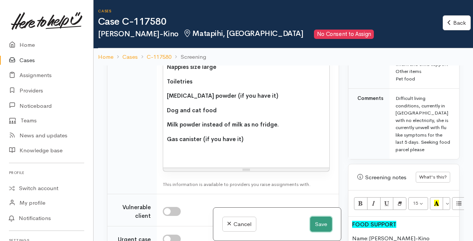
click at [317, 220] on button "Save" at bounding box center [321, 224] width 22 height 15
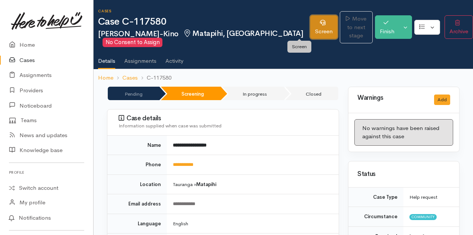
drag, startPoint x: 298, startPoint y: 27, endPoint x: 295, endPoint y: 33, distance: 6.2
click at [310, 27] on link "Screen" at bounding box center [323, 27] width 27 height 24
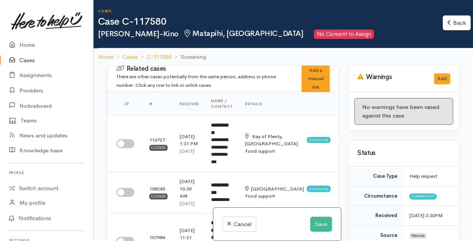
select select "7"
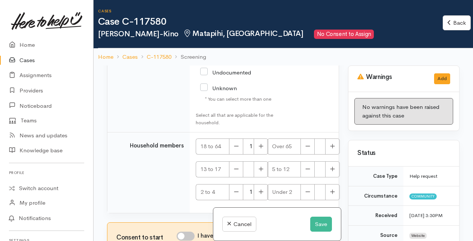
scroll to position [2155, 0]
click at [185, 236] on input "I have been given consent to get help and share this information with appropria…" at bounding box center [186, 235] width 18 height 9
checkbox input "true"
click at [314, 221] on button "Save" at bounding box center [321, 224] width 22 height 15
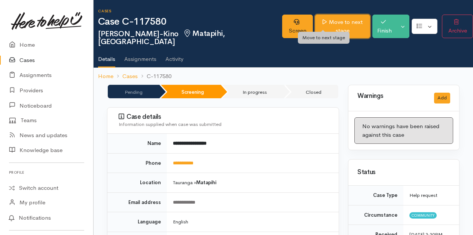
click at [320, 20] on link "Move to next stage" at bounding box center [342, 27] width 55 height 24
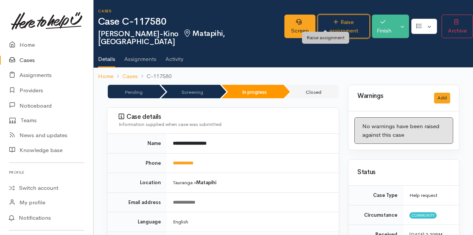
click at [320, 20] on link "Raise assignment" at bounding box center [343, 27] width 52 height 24
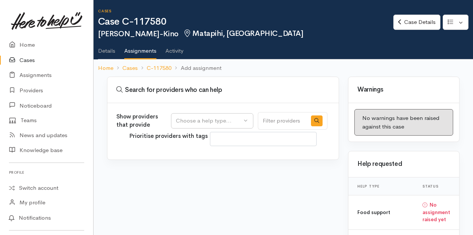
select select
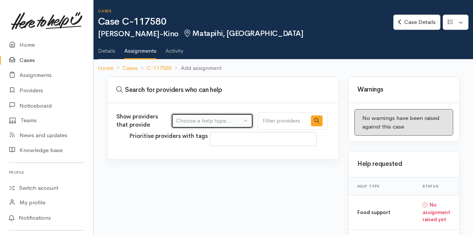
click at [211, 120] on div "Choose a help type..." at bounding box center [209, 121] width 66 height 9
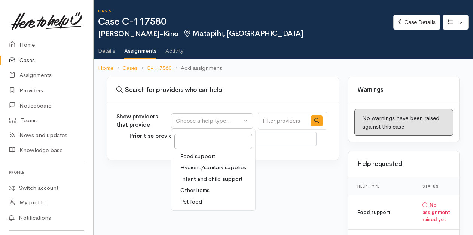
click at [197, 154] on span "Food support" at bounding box center [197, 156] width 35 height 9
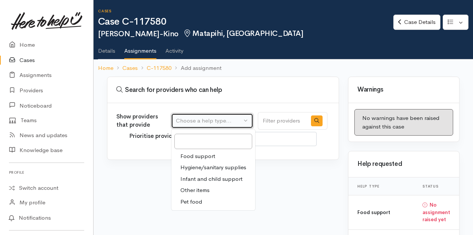
select select "3"
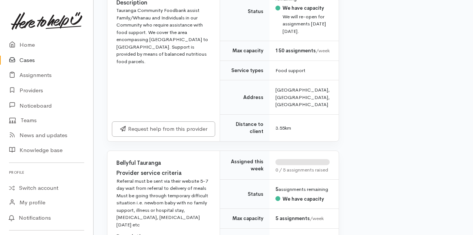
scroll to position [1271, 0]
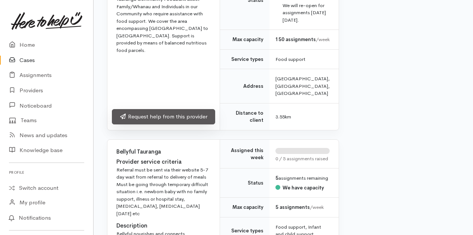
click at [171, 125] on link "Request help from this provider" at bounding box center [163, 116] width 103 height 15
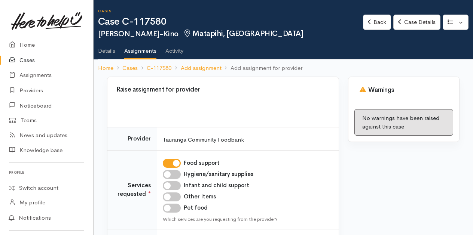
click at [179, 175] on input "Hygiene/sanitary supplies" at bounding box center [172, 174] width 18 height 9
checkbox input "true"
click at [177, 184] on input "Infant and child support" at bounding box center [172, 185] width 18 height 9
checkbox input "true"
click at [177, 193] on input "Other items" at bounding box center [172, 197] width 18 height 9
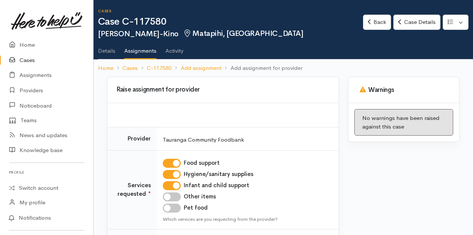
checkbox input "true"
click at [184, 206] on div "Pet food" at bounding box center [246, 208] width 167 height 9
click at [177, 208] on input "Pet food" at bounding box center [172, 208] width 18 height 9
checkbox input "true"
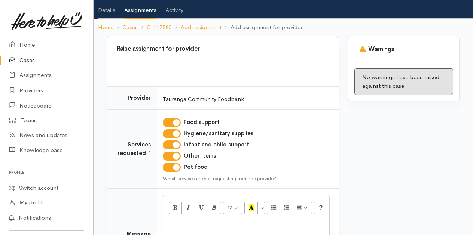
scroll to position [75, 0]
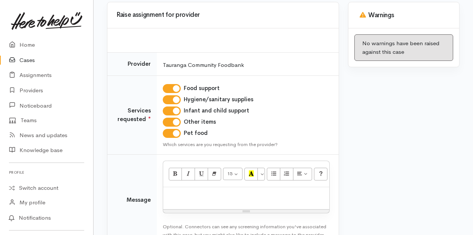
click at [188, 194] on p at bounding box center [246, 195] width 159 height 9
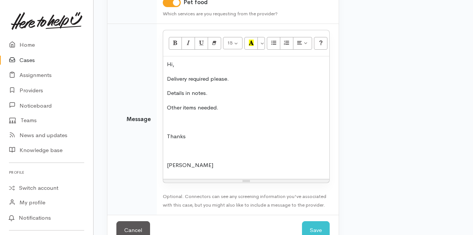
scroll to position [213, 0]
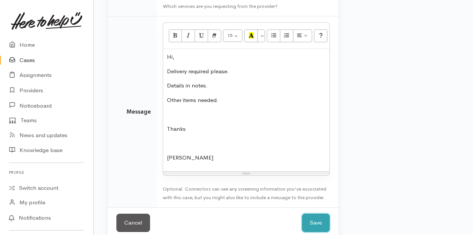
click at [318, 223] on button "Save" at bounding box center [316, 223] width 28 height 18
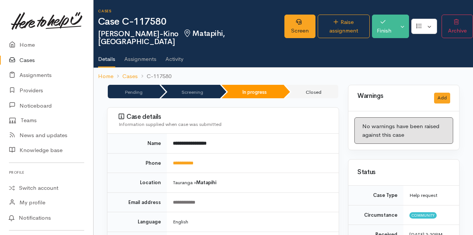
click at [25, 58] on link "Cases" at bounding box center [46, 60] width 93 height 15
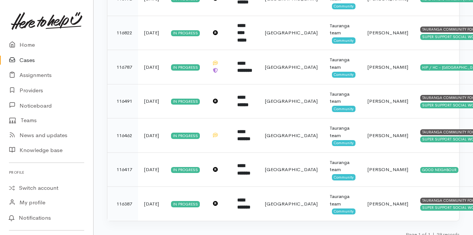
scroll to position [945, 0]
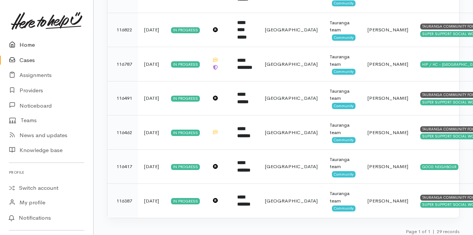
click at [29, 44] on link "Home" at bounding box center [46, 44] width 93 height 15
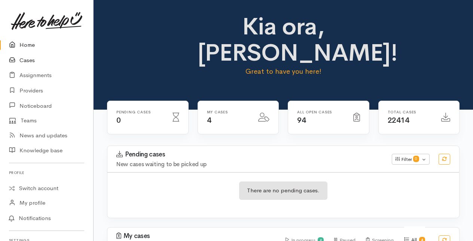
click at [24, 60] on link "Cases" at bounding box center [46, 60] width 93 height 15
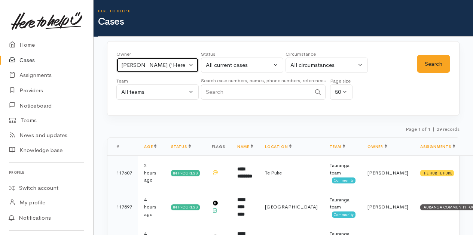
click at [191, 65] on button "[PERSON_NAME] ('Here to help u')" at bounding box center [157, 65] width 82 height 15
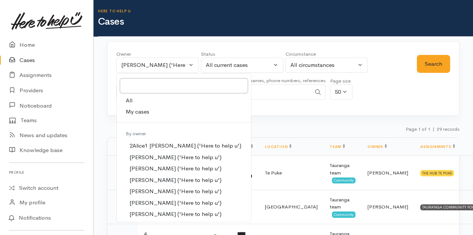
drag, startPoint x: 133, startPoint y: 110, endPoint x: 166, endPoint y: 105, distance: 32.8
click at [133, 110] on span "My cases" at bounding box center [138, 112] width 24 height 9
select select "205"
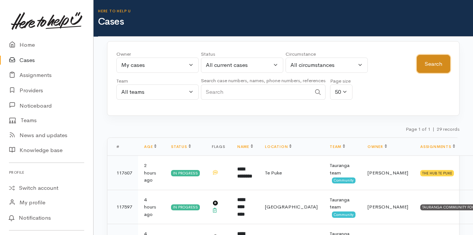
click at [431, 64] on button "Search" at bounding box center [433, 64] width 33 height 18
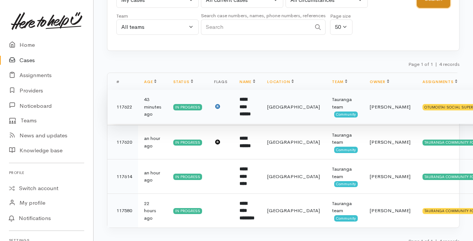
scroll to position [72, 0]
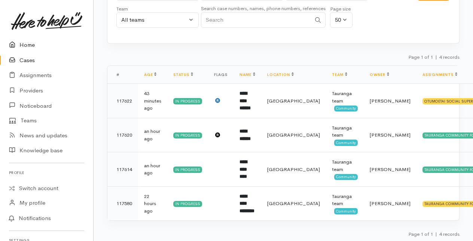
click at [27, 46] on link "Home" at bounding box center [46, 44] width 93 height 15
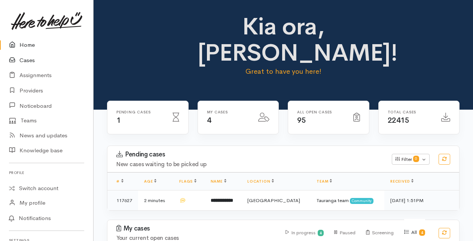
click at [29, 60] on link "Cases" at bounding box center [46, 60] width 93 height 15
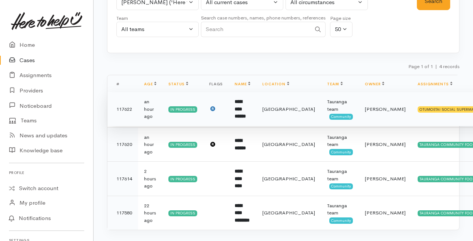
scroll to position [72, 0]
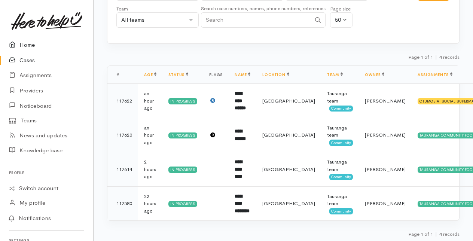
click at [27, 44] on link "Home" at bounding box center [46, 44] width 93 height 15
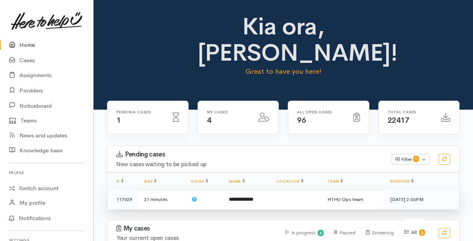
click at [242, 199] on b "**********" at bounding box center [241, 199] width 24 height 5
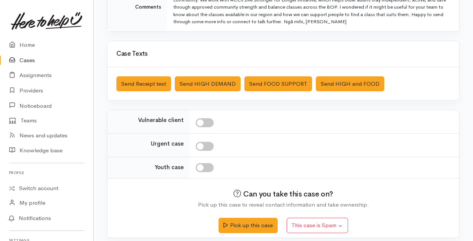
scroll to position [191, 0]
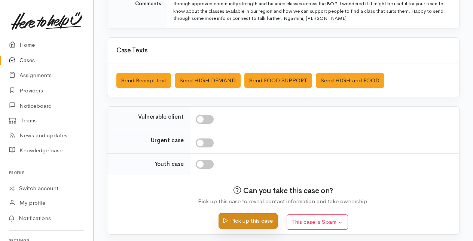
click at [247, 217] on button "Pick up this case" at bounding box center [247, 220] width 59 height 15
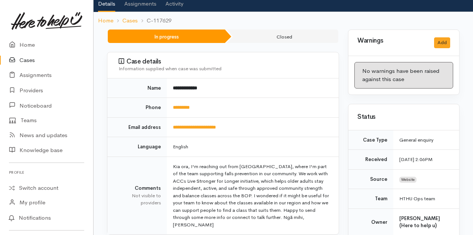
scroll to position [63, 0]
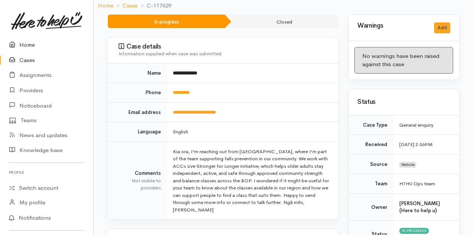
click at [27, 44] on link "Home" at bounding box center [46, 44] width 93 height 15
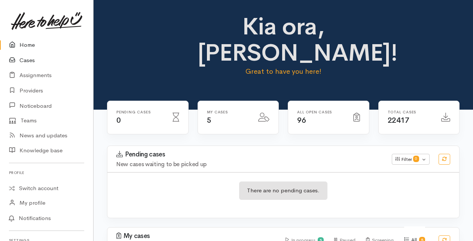
click at [25, 62] on link "Cases" at bounding box center [46, 60] width 93 height 15
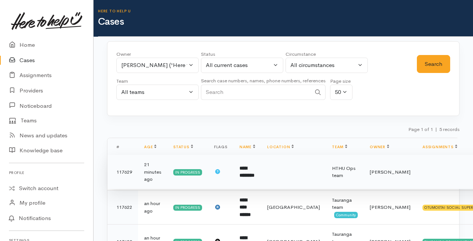
click at [245, 174] on b "**********" at bounding box center [246, 172] width 15 height 12
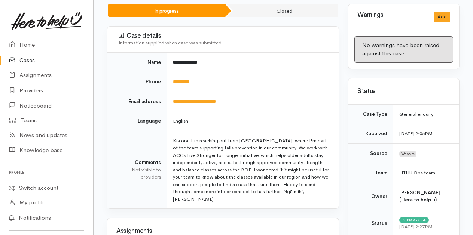
scroll to position [75, 0]
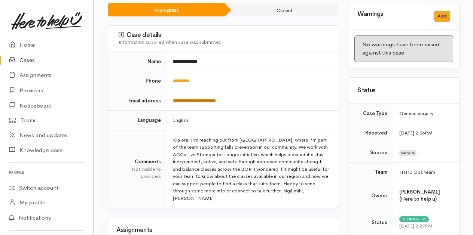
click at [192, 101] on link "**********" at bounding box center [194, 100] width 43 height 5
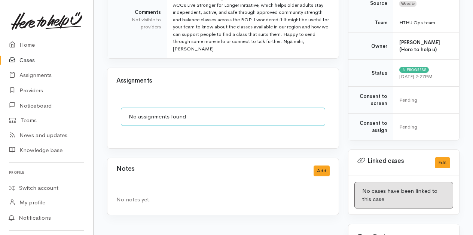
scroll to position [288, 0]
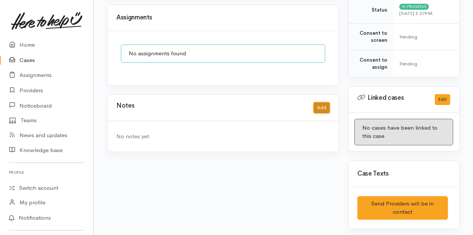
click at [321, 106] on button "Add" at bounding box center [321, 107] width 16 height 11
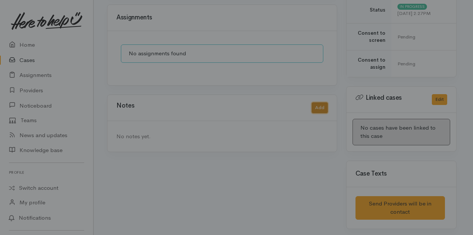
scroll to position [282, 0]
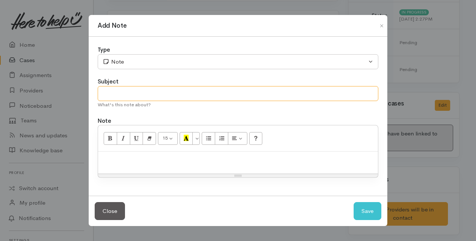
click at [111, 98] on input "text" at bounding box center [238, 93] width 280 height 15
click at [120, 174] on div "Resize" at bounding box center [238, 175] width 280 height 3
type input "Follow up"
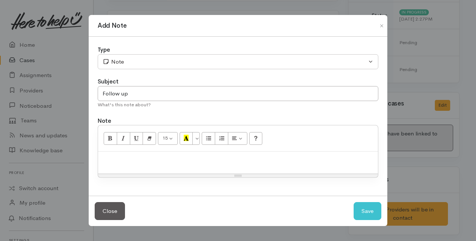
click at [117, 162] on p at bounding box center [238, 159] width 272 height 9
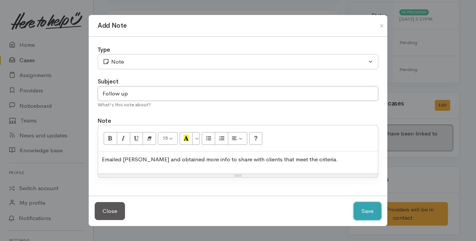
click at [374, 211] on button "Save" at bounding box center [367, 211] width 28 height 18
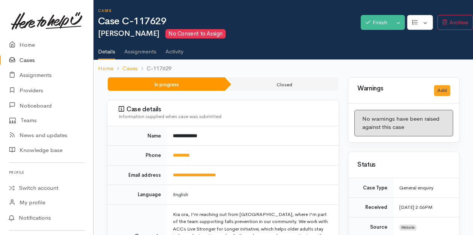
scroll to position [0, 0]
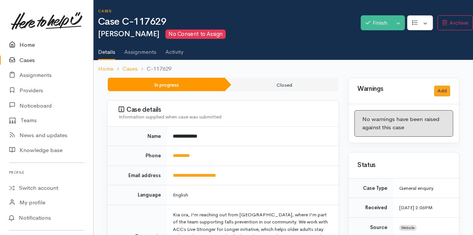
click at [30, 45] on link "Home" at bounding box center [46, 44] width 93 height 15
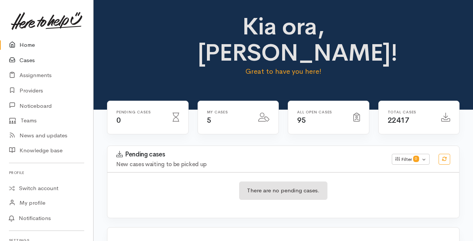
click at [28, 57] on link "Cases" at bounding box center [46, 60] width 93 height 15
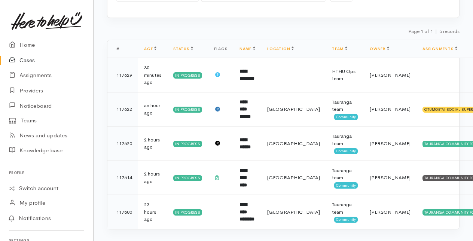
scroll to position [106, 0]
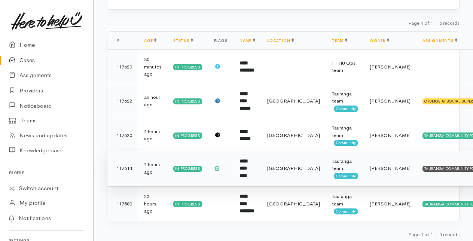
click at [247, 169] on b "**********" at bounding box center [242, 168] width 7 height 19
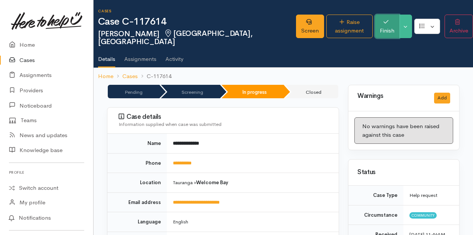
click at [380, 21] on button "Finish" at bounding box center [387, 27] width 24 height 24
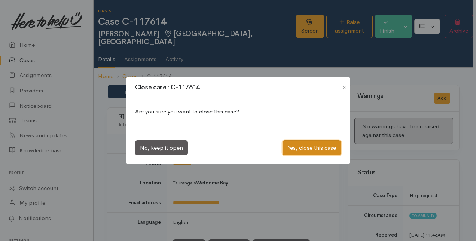
click at [321, 148] on button "Yes, close this case" at bounding box center [311, 147] width 58 height 15
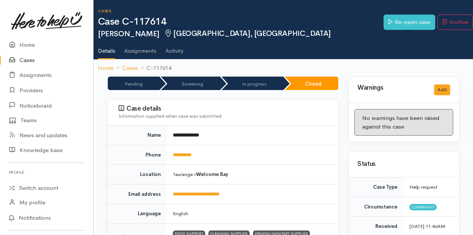
click at [28, 59] on link "Cases" at bounding box center [46, 60] width 93 height 15
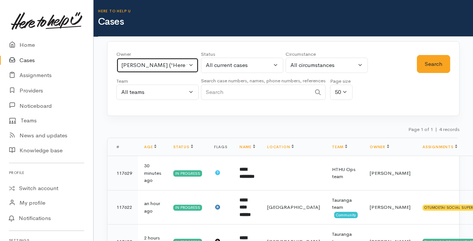
click at [194, 64] on button "[PERSON_NAME] ('Here to help u')" at bounding box center [157, 65] width 82 height 15
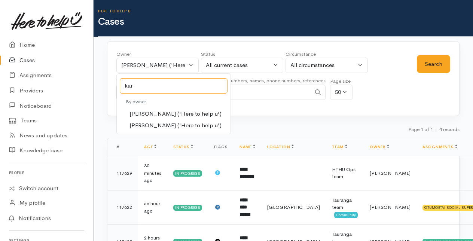
type input "kar"
click at [156, 114] on span "[PERSON_NAME] ('Here to help u')" at bounding box center [175, 114] width 92 height 9
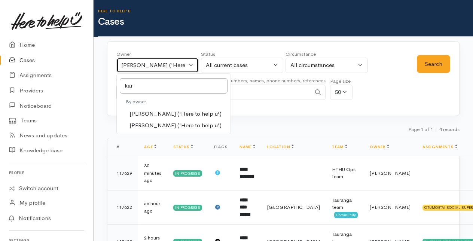
select select "435"
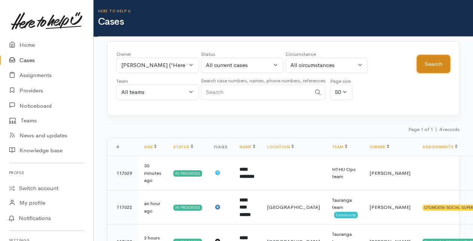
click at [441, 58] on button "Search" at bounding box center [433, 64] width 33 height 18
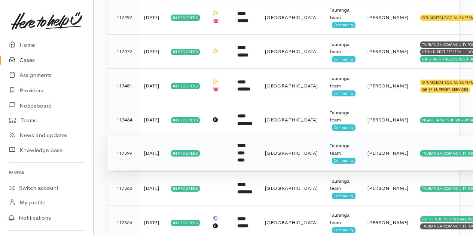
scroll to position [350, 0]
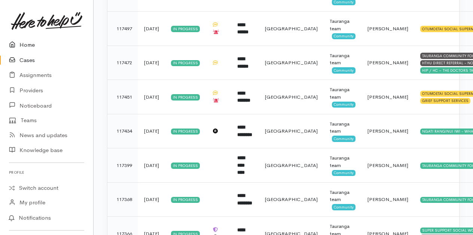
click at [26, 46] on link "Home" at bounding box center [46, 44] width 93 height 15
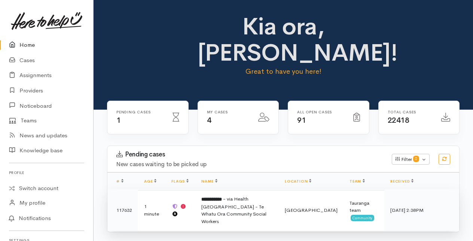
click at [254, 203] on span "- via Health [GEOGRAPHIC_DATA] - Te Whatu Ora Community Social Workers" at bounding box center [233, 210] width 65 height 29
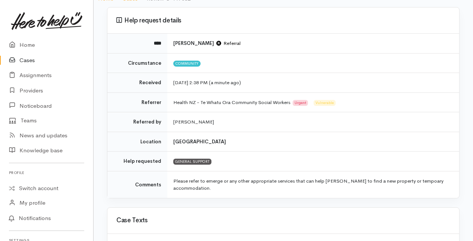
scroll to position [75, 0]
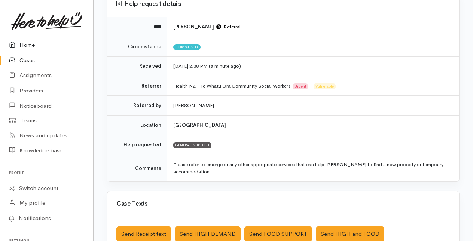
click at [27, 43] on link "Home" at bounding box center [46, 44] width 93 height 15
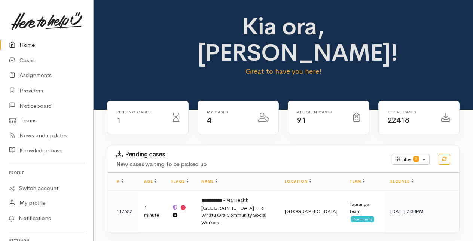
click at [27, 46] on link "Home" at bounding box center [46, 44] width 93 height 15
click at [27, 42] on link "Home" at bounding box center [46, 44] width 93 height 15
click at [26, 60] on link "Cases" at bounding box center [46, 60] width 93 height 15
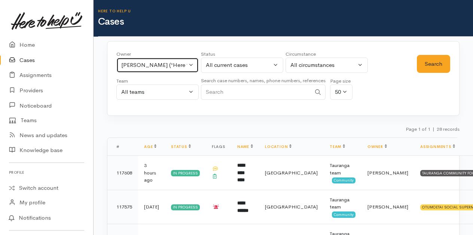
click at [190, 64] on button "[PERSON_NAME] ('Here to help u')" at bounding box center [157, 65] width 82 height 15
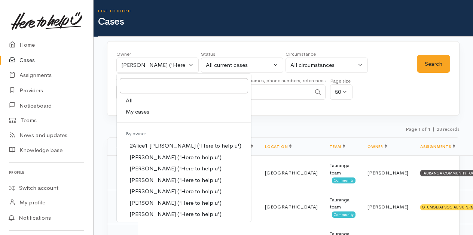
click at [134, 113] on span "My cases" at bounding box center [138, 112] width 24 height 9
select select "205"
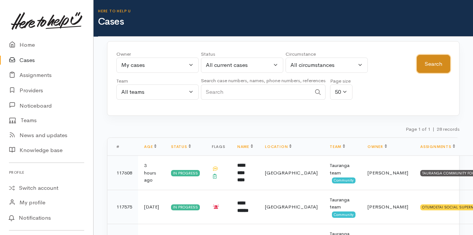
click at [430, 60] on button "Search" at bounding box center [433, 64] width 33 height 18
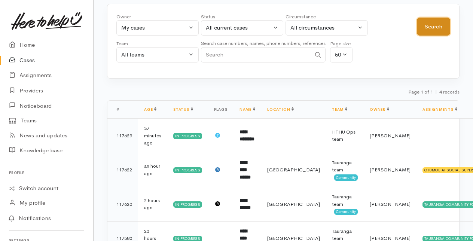
scroll to position [72, 0]
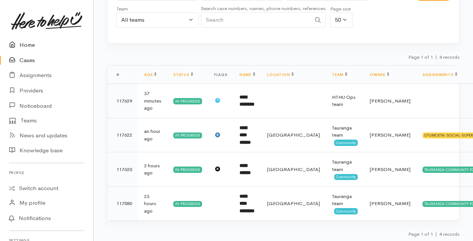
click at [26, 42] on link "Home" at bounding box center [46, 44] width 93 height 15
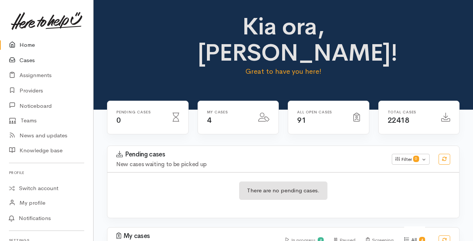
click at [28, 61] on link "Cases" at bounding box center [46, 60] width 93 height 15
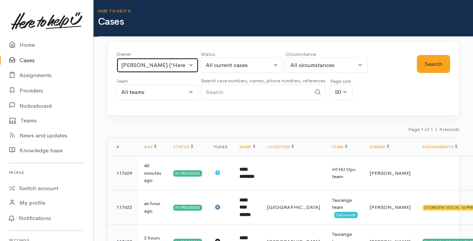
click at [190, 64] on button "[PERSON_NAME] ('Here to help u')" at bounding box center [157, 65] width 82 height 15
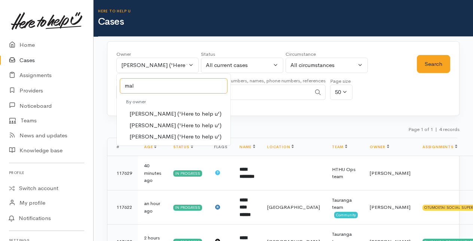
type input "mal"
click at [153, 124] on span "[PERSON_NAME] ('Here to help u')" at bounding box center [175, 125] width 92 height 9
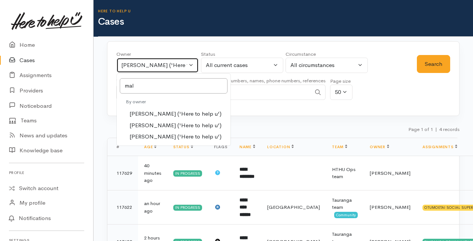
select select "1613"
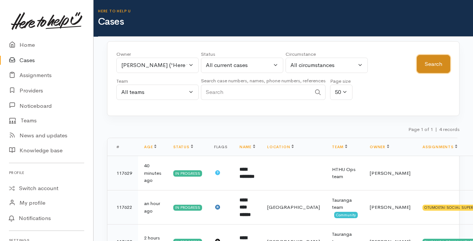
click at [421, 64] on button "Search" at bounding box center [433, 64] width 33 height 18
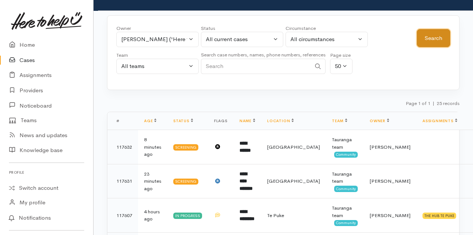
scroll to position [37, 0]
